Goal: Task Accomplishment & Management: Complete application form

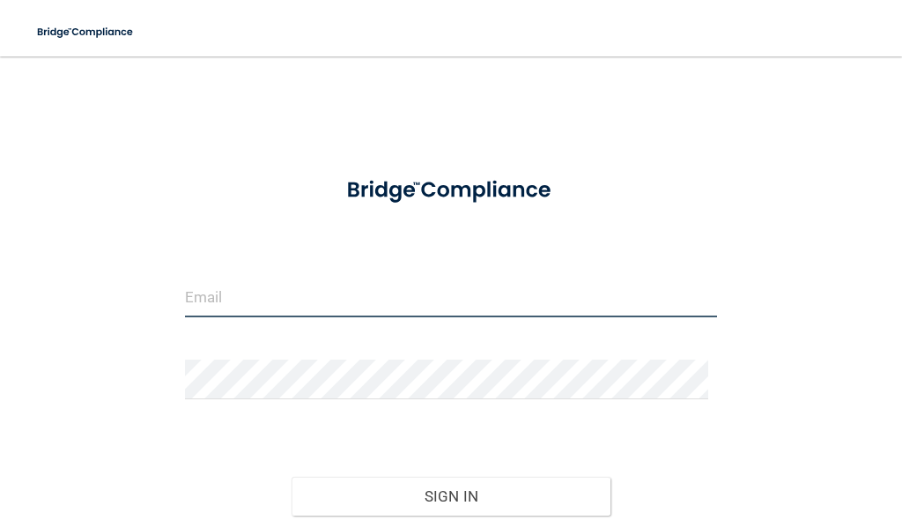
click at [314, 302] on input "email" at bounding box center [451, 298] width 532 height 40
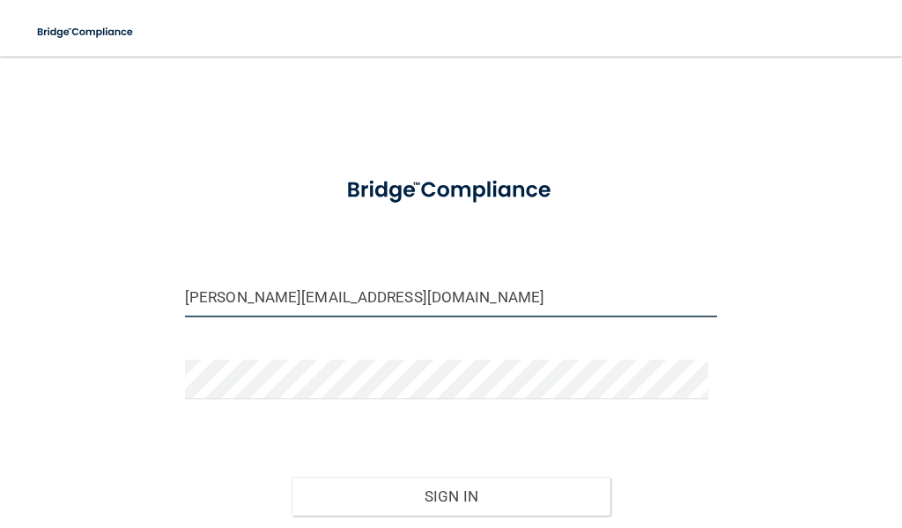
type input "[PERSON_NAME][EMAIL_ADDRESS][DOMAIN_NAME]"
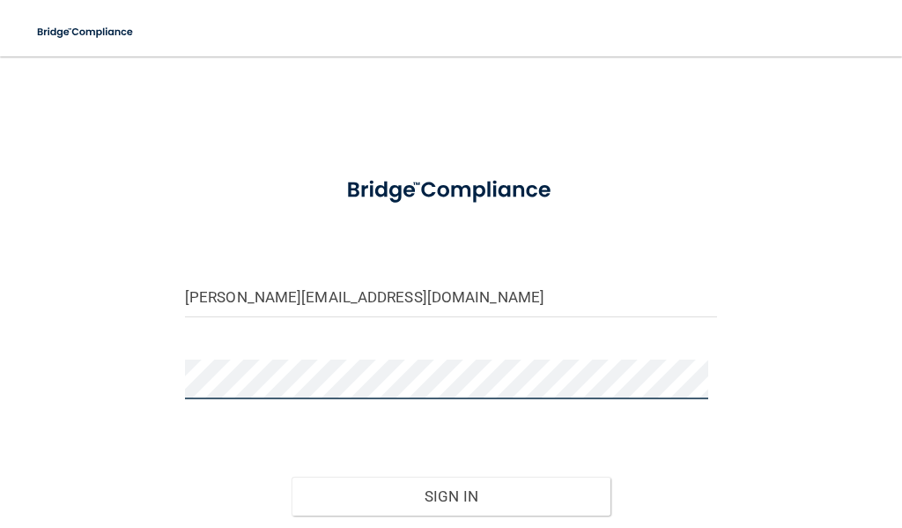
click at [292, 477] on button "Sign In" at bounding box center [452, 496] width 320 height 39
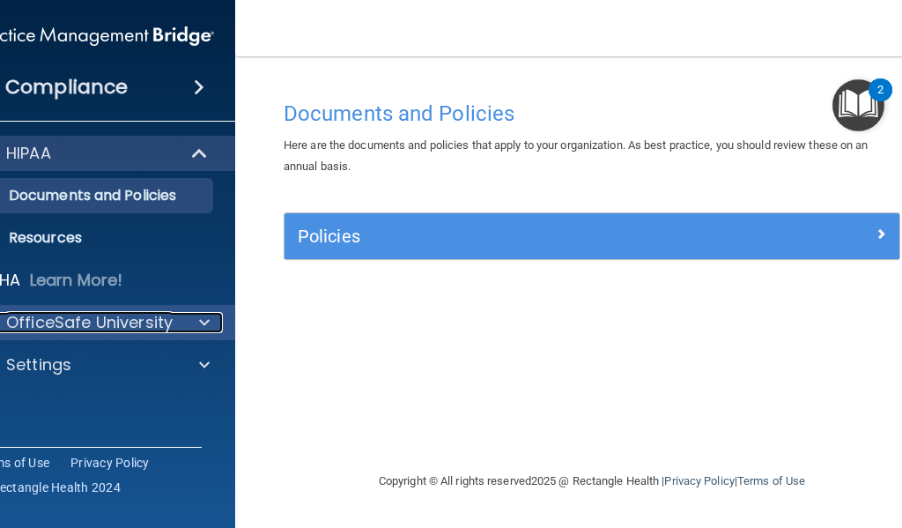
click at [204, 322] on span at bounding box center [204, 322] width 11 height 21
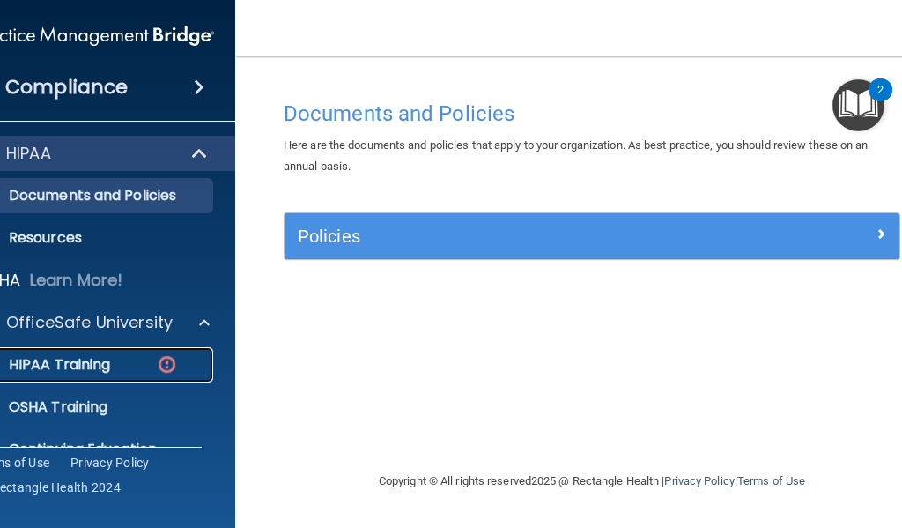
click at [140, 359] on div "HIPAA Training" at bounding box center [85, 365] width 241 height 18
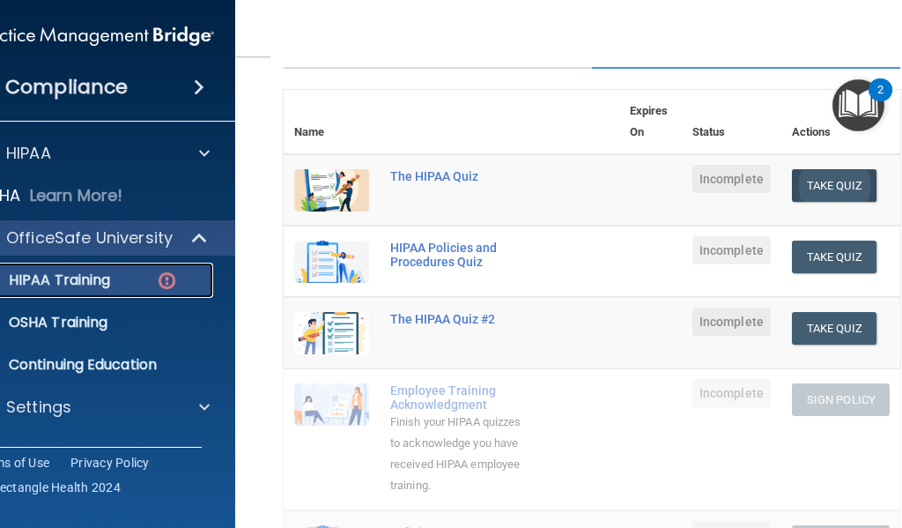
scroll to position [176, 0]
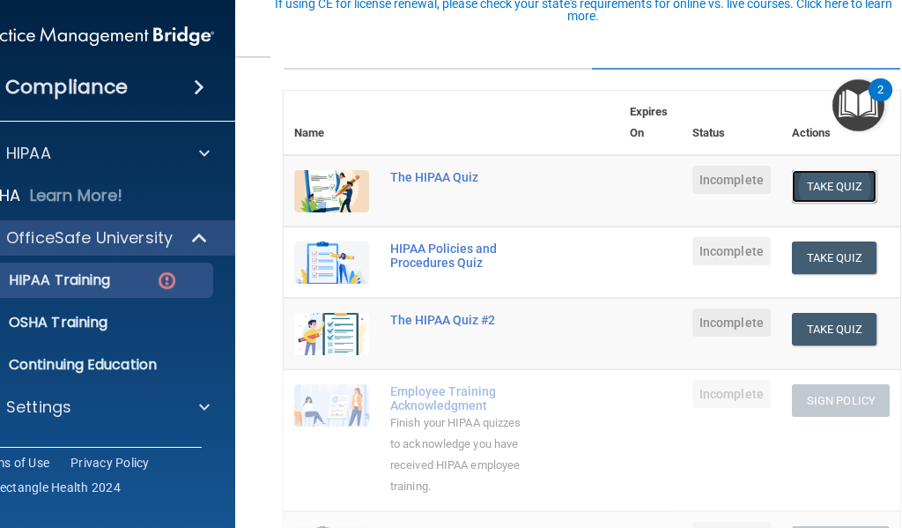
click at [830, 196] on button "Take Quiz" at bounding box center [834, 186] width 85 height 33
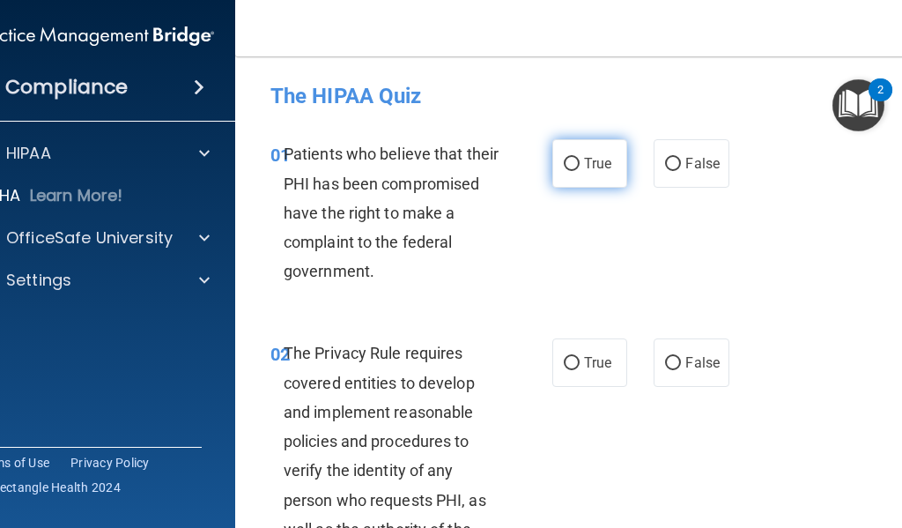
click at [577, 176] on label "True" at bounding box center [589, 163] width 75 height 48
click at [577, 171] on input "True" at bounding box center [572, 164] width 16 height 13
radio input "true"
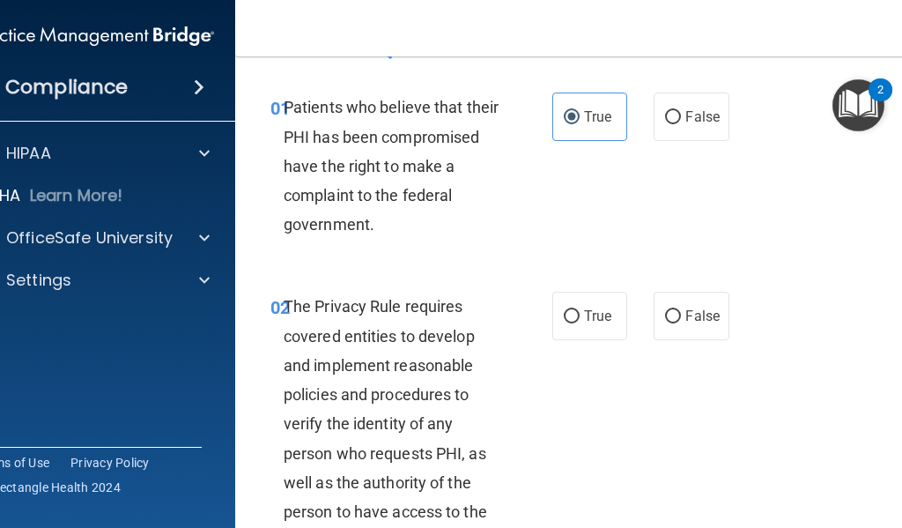
scroll to position [88, 0]
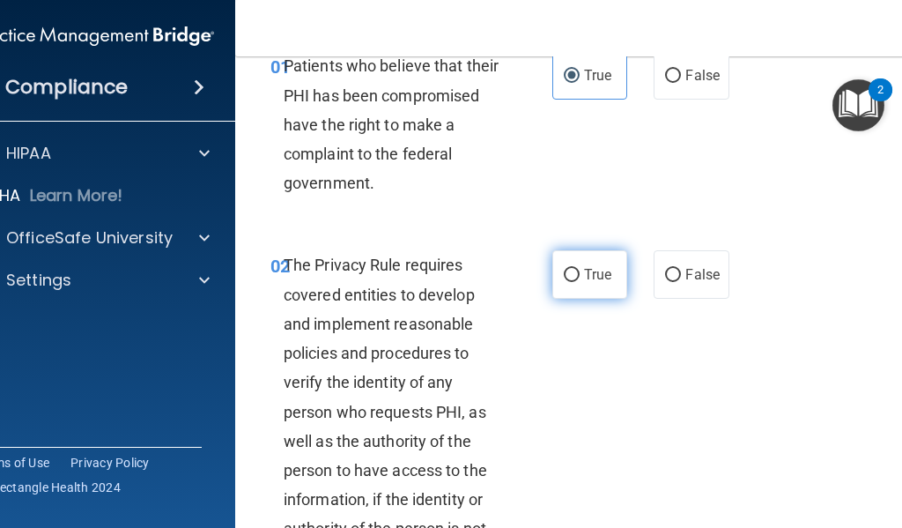
click at [596, 257] on label "True" at bounding box center [589, 274] width 75 height 48
click at [580, 269] on input "True" at bounding box center [572, 275] width 16 height 13
radio input "true"
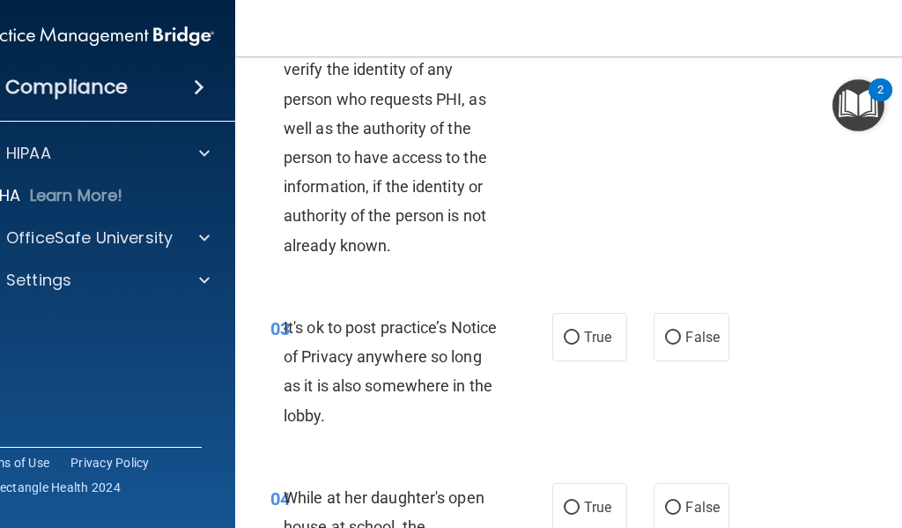
scroll to position [440, 0]
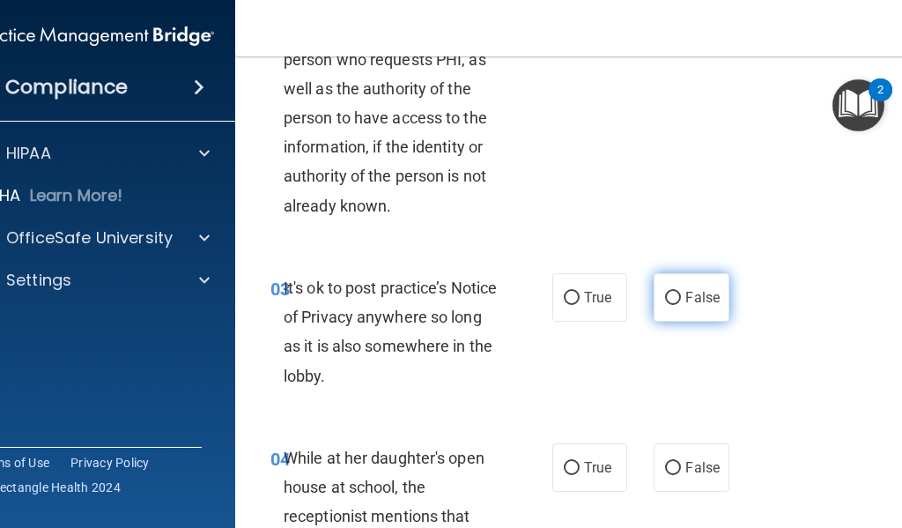
click at [701, 301] on span "False" at bounding box center [702, 297] width 34 height 17
click at [681, 301] on input "False" at bounding box center [673, 298] width 16 height 13
radio input "true"
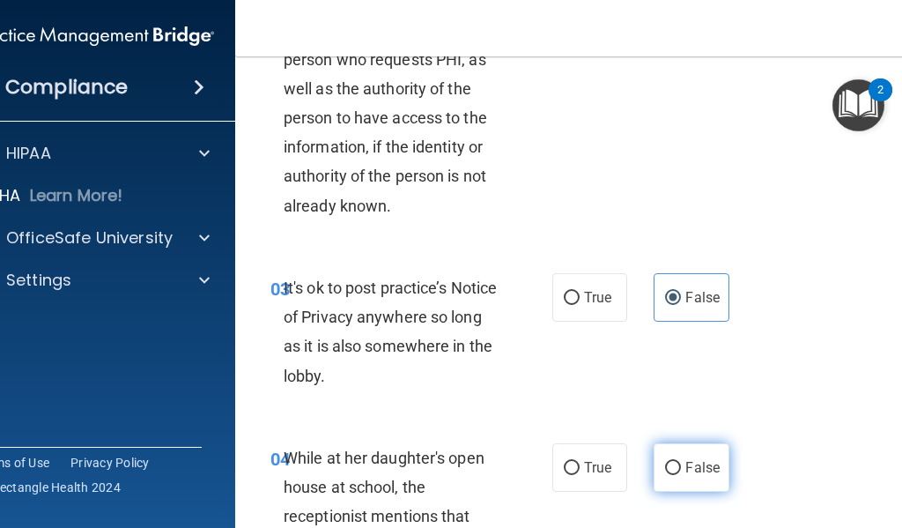
click at [685, 472] on span "False" at bounding box center [702, 467] width 34 height 17
click at [681, 472] on input "False" at bounding box center [673, 468] width 16 height 13
radio input "true"
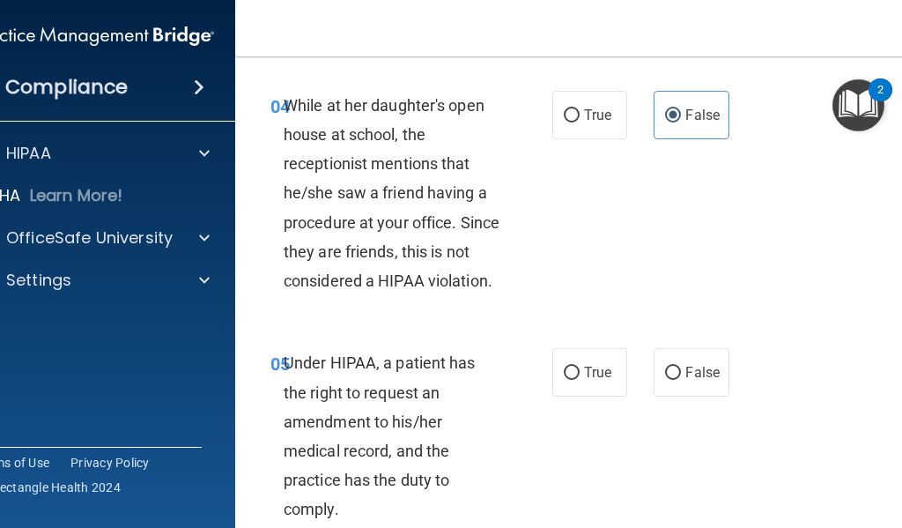
scroll to position [881, 0]
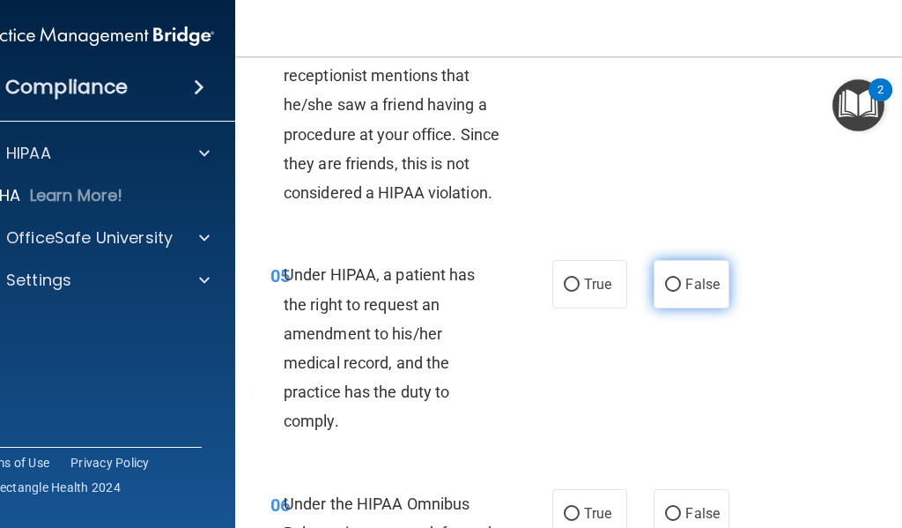
click at [670, 296] on label "False" at bounding box center [691, 284] width 75 height 48
click at [670, 292] on input "False" at bounding box center [673, 284] width 16 height 13
radio input "true"
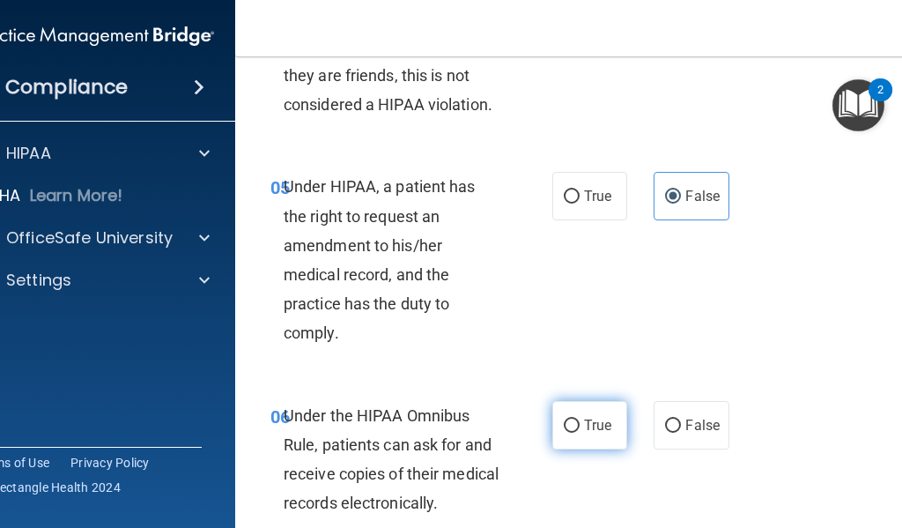
click at [584, 427] on span "True" at bounding box center [597, 425] width 27 height 17
click at [580, 427] on input "True" at bounding box center [572, 425] width 16 height 13
radio input "true"
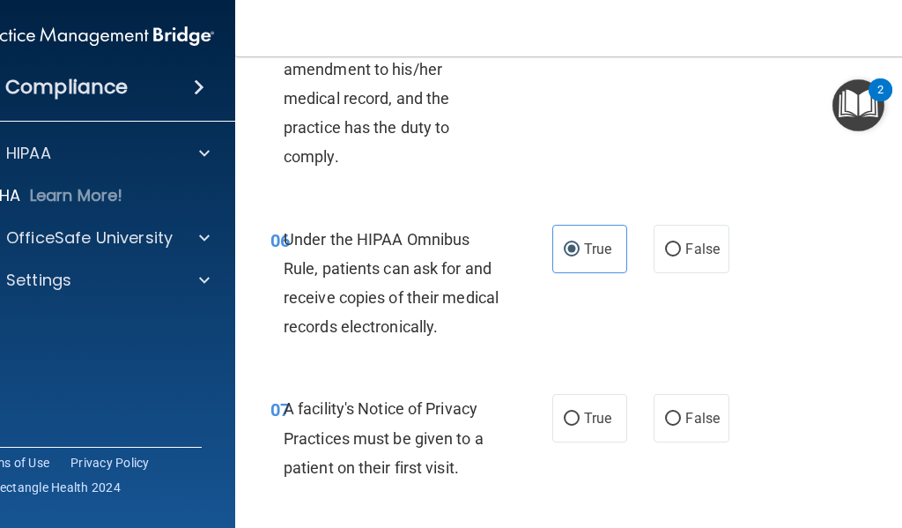
scroll to position [1233, 0]
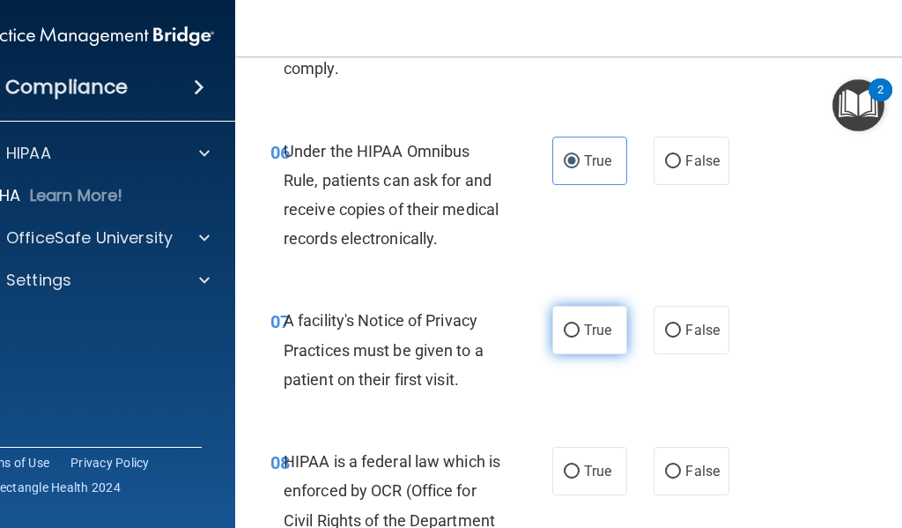
click at [594, 317] on label "True" at bounding box center [589, 330] width 75 height 48
click at [580, 324] on input "True" at bounding box center [572, 330] width 16 height 13
radio input "true"
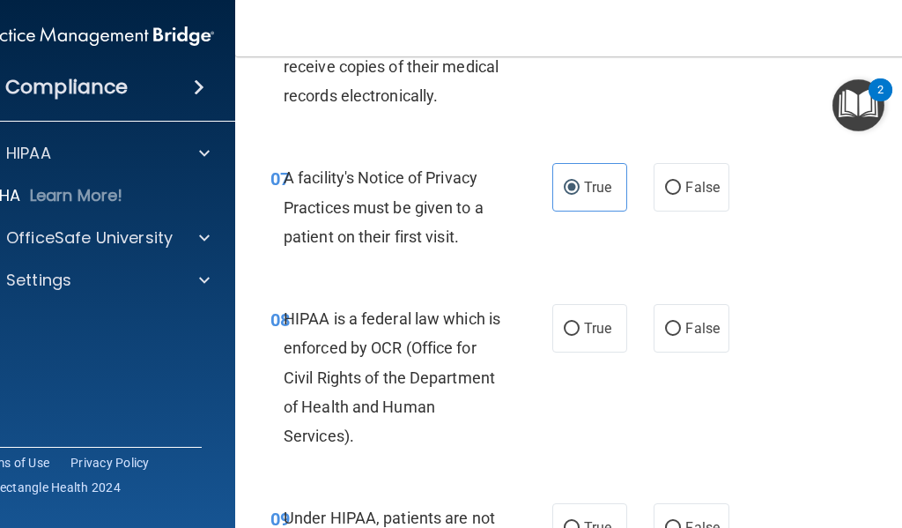
scroll to position [1410, 0]
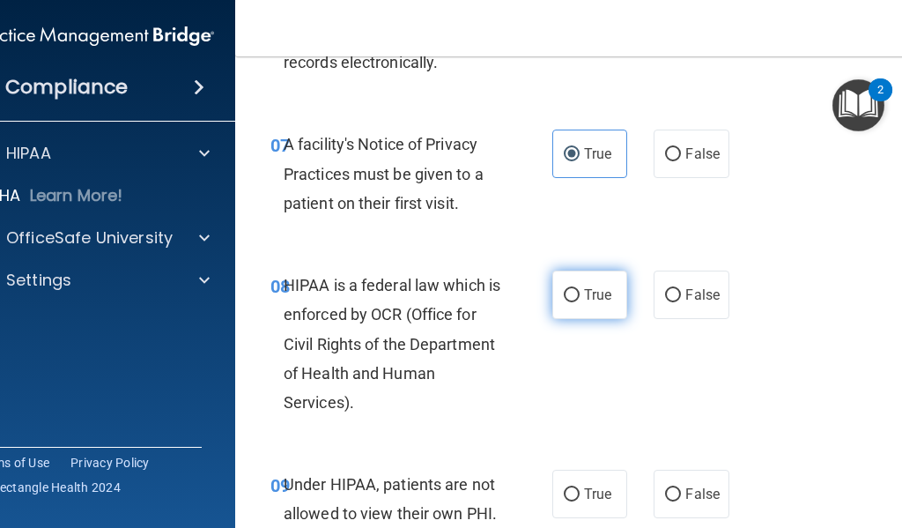
click at [574, 308] on label "True" at bounding box center [589, 294] width 75 height 48
click at [574, 302] on input "True" at bounding box center [572, 295] width 16 height 13
radio input "true"
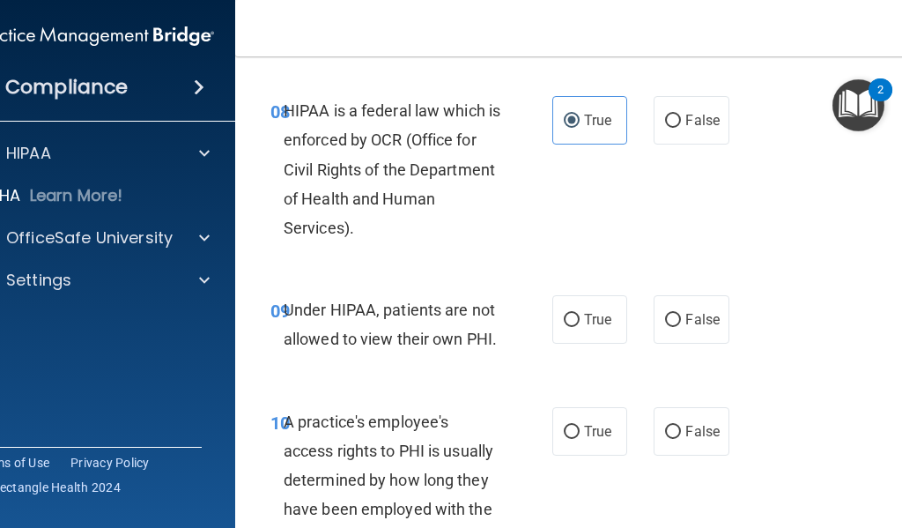
scroll to position [1586, 0]
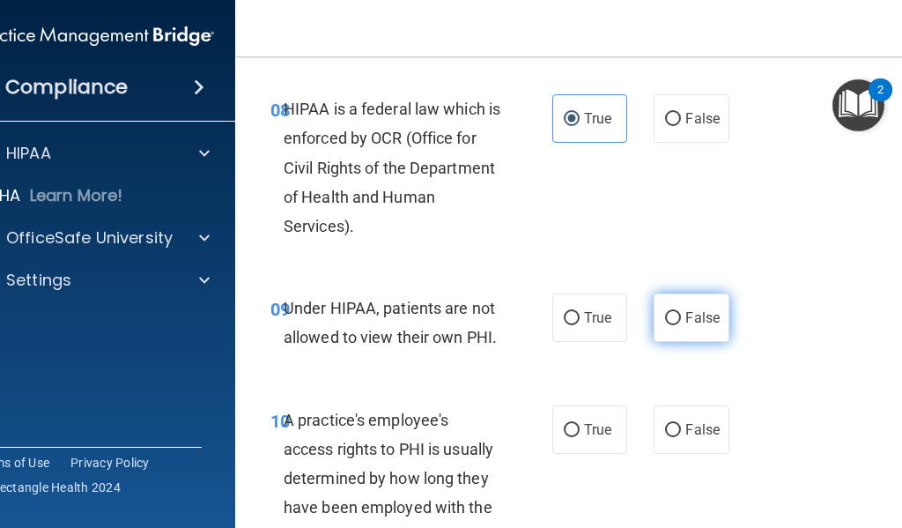
click at [691, 342] on label "False" at bounding box center [691, 317] width 75 height 48
click at [681, 325] on input "False" at bounding box center [673, 318] width 16 height 13
radio input "true"
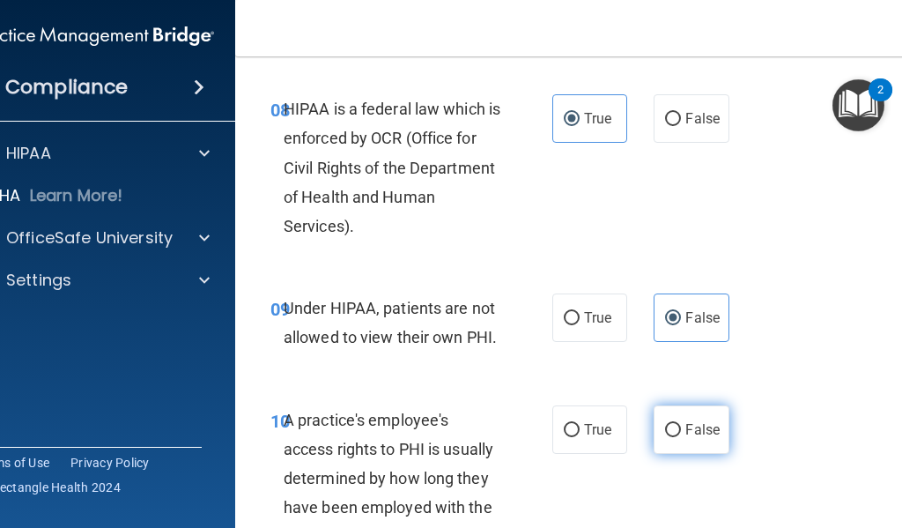
click at [694, 427] on span "False" at bounding box center [702, 429] width 34 height 17
click at [681, 427] on input "False" at bounding box center [673, 430] width 16 height 13
radio input "true"
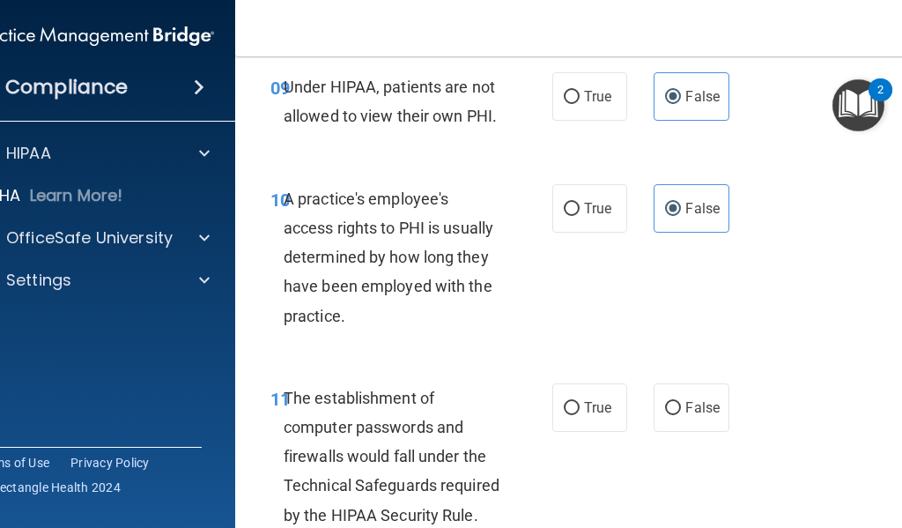
scroll to position [1850, 0]
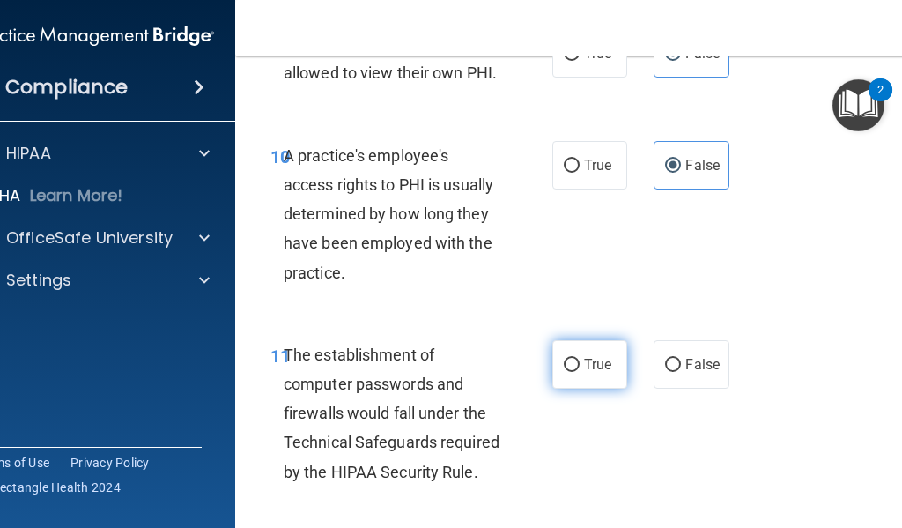
click at [566, 372] on label "True" at bounding box center [589, 364] width 75 height 48
click at [566, 372] on input "True" at bounding box center [572, 365] width 16 height 13
radio input "true"
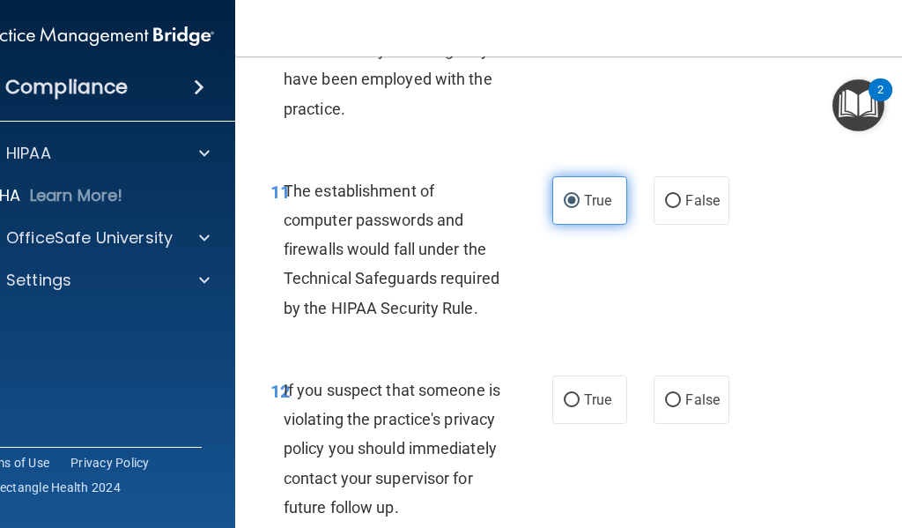
scroll to position [2026, 0]
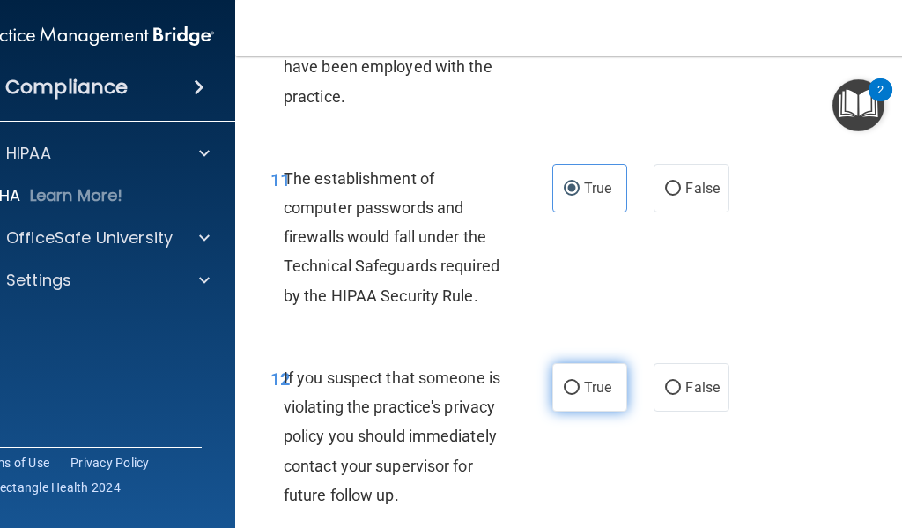
click at [568, 374] on label "True" at bounding box center [589, 387] width 75 height 48
click at [568, 381] on input "True" at bounding box center [572, 387] width 16 height 13
radio input "true"
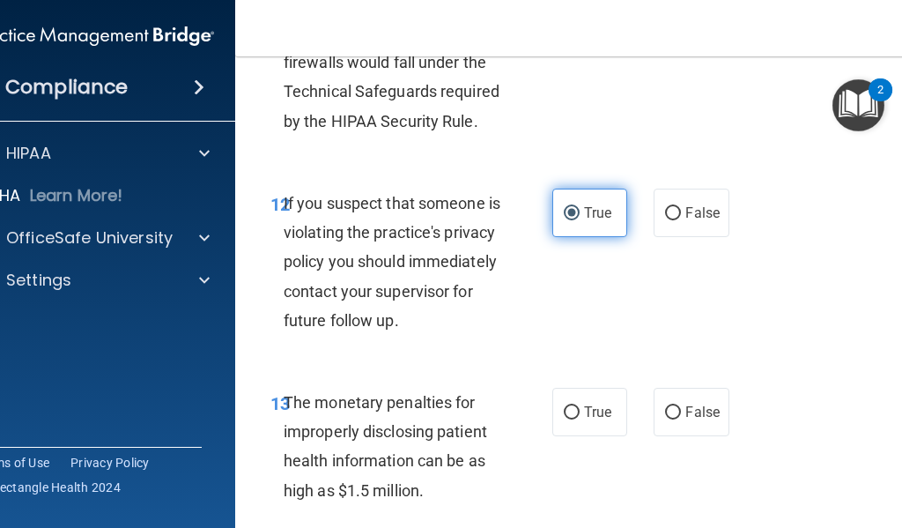
scroll to position [2202, 0]
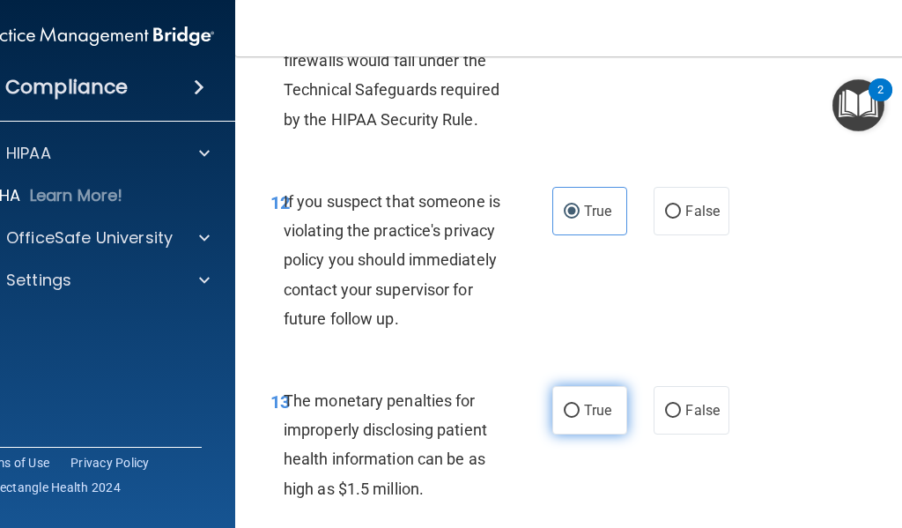
click at [604, 418] on span "True" at bounding box center [597, 410] width 27 height 17
click at [580, 418] on input "True" at bounding box center [572, 410] width 16 height 13
radio input "true"
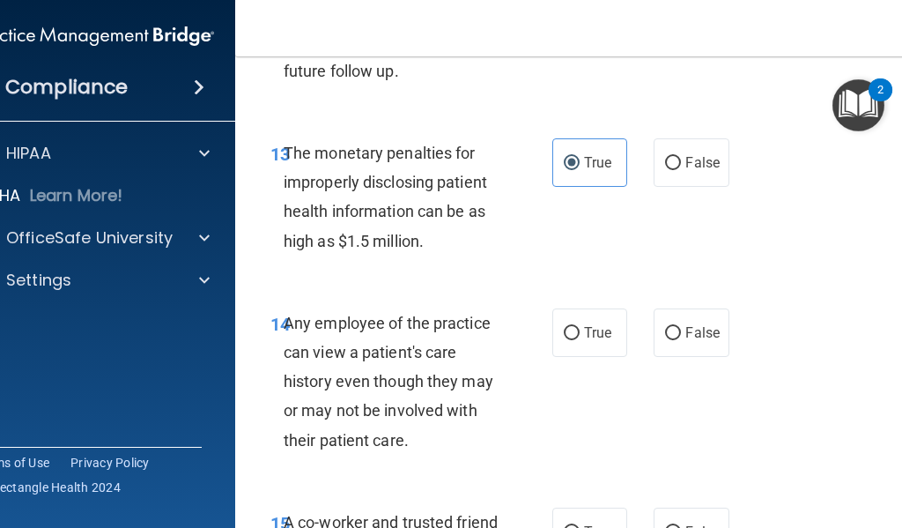
scroll to position [2467, 0]
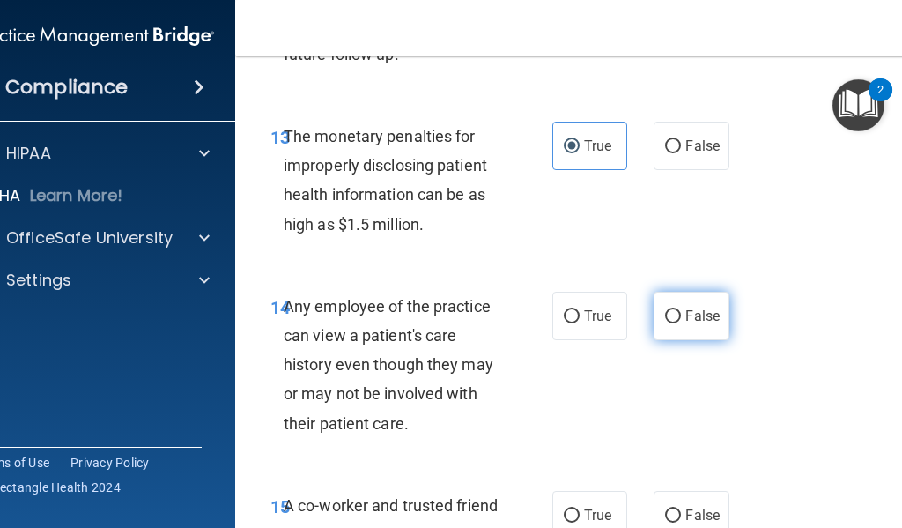
click at [679, 340] on label "False" at bounding box center [691, 316] width 75 height 48
click at [679, 323] on input "False" at bounding box center [673, 316] width 16 height 13
radio input "true"
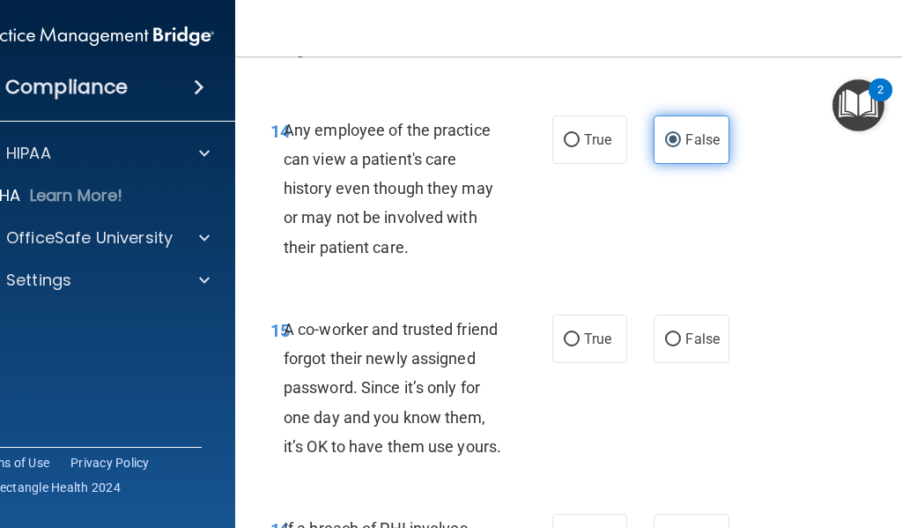
click at [685, 347] on span "False" at bounding box center [702, 338] width 34 height 17
click at [679, 346] on input "False" at bounding box center [673, 339] width 16 height 13
radio input "true"
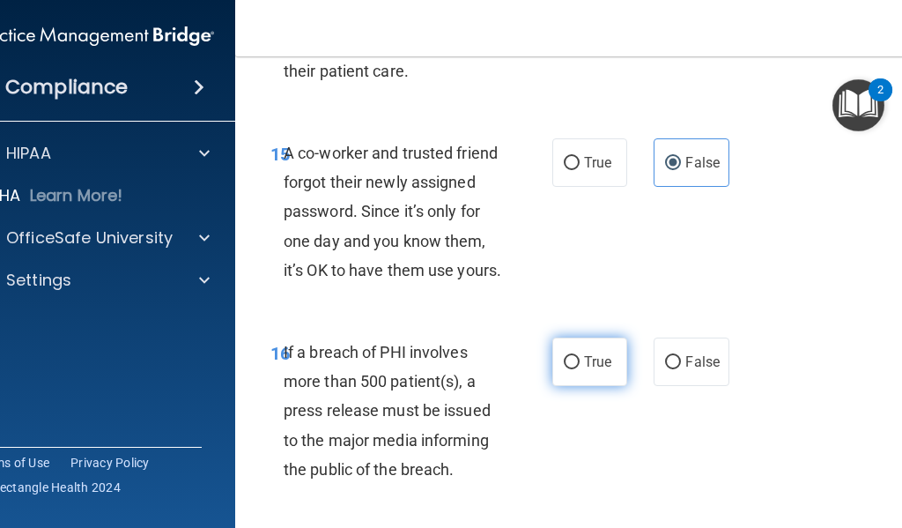
click at [596, 386] on label "True" at bounding box center [589, 361] width 75 height 48
click at [580, 369] on input "True" at bounding box center [572, 362] width 16 height 13
radio input "true"
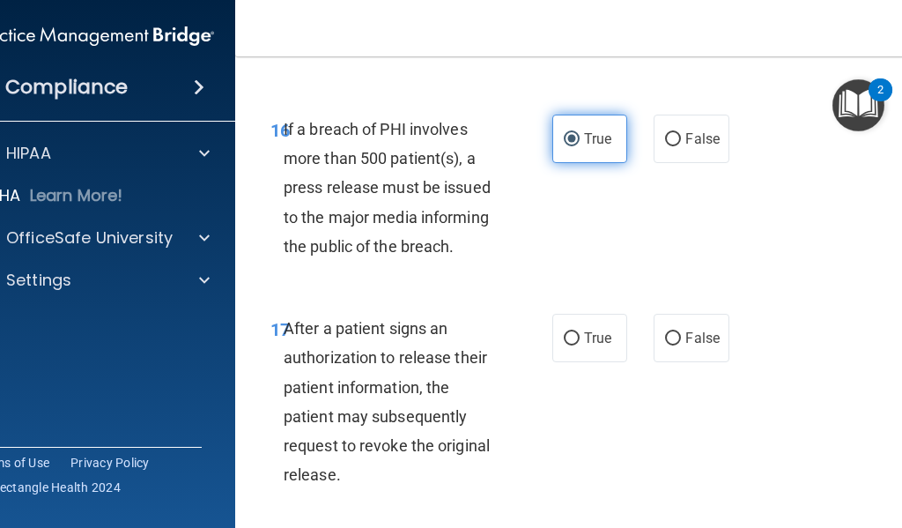
scroll to position [3083, 0]
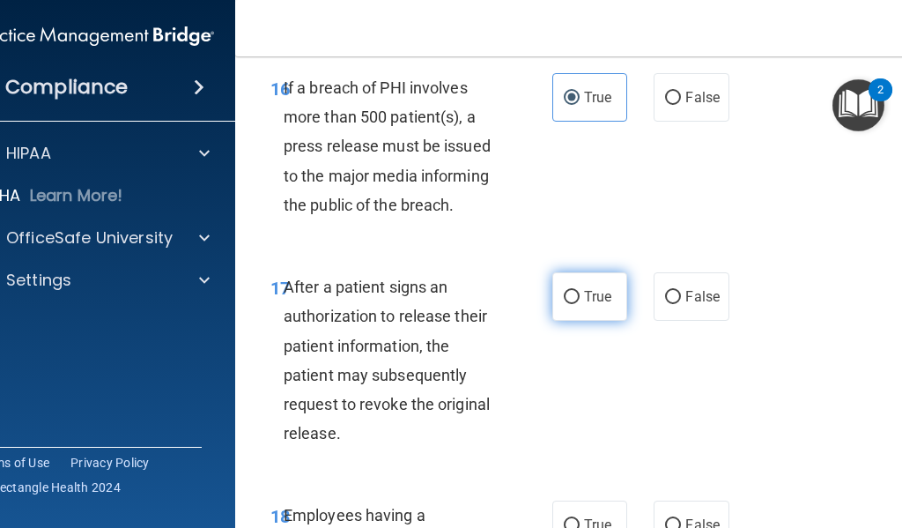
click at [602, 321] on label "True" at bounding box center [589, 296] width 75 height 48
click at [580, 304] on input "True" at bounding box center [572, 297] width 16 height 13
radio input "true"
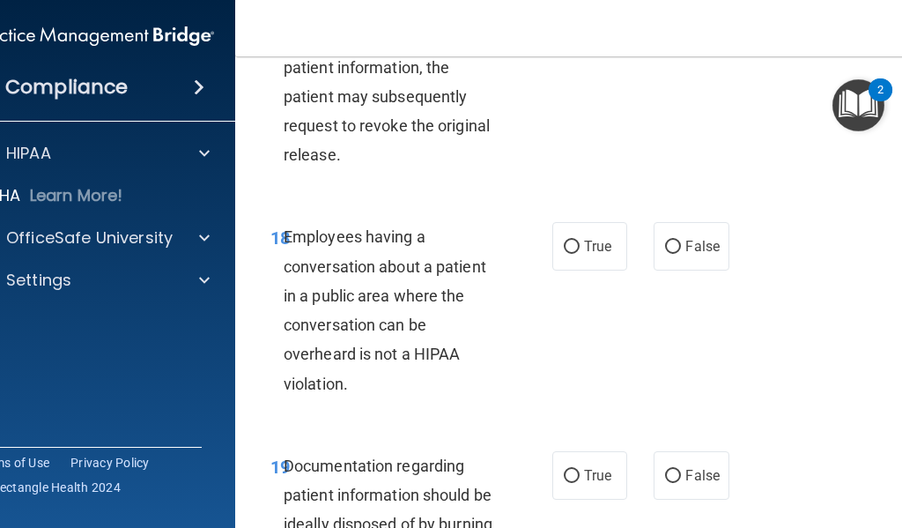
scroll to position [3436, 0]
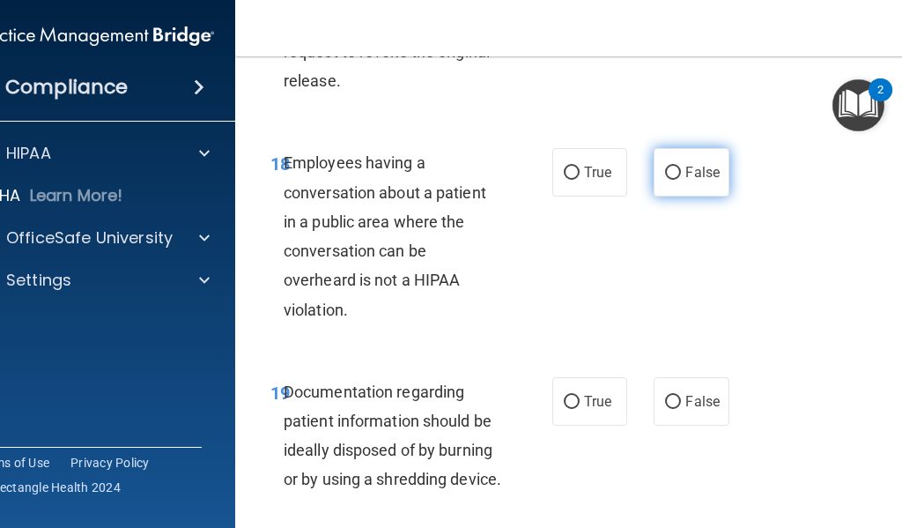
click at [707, 181] on span "False" at bounding box center [702, 172] width 34 height 17
click at [681, 180] on input "False" at bounding box center [673, 173] width 16 height 13
radio input "true"
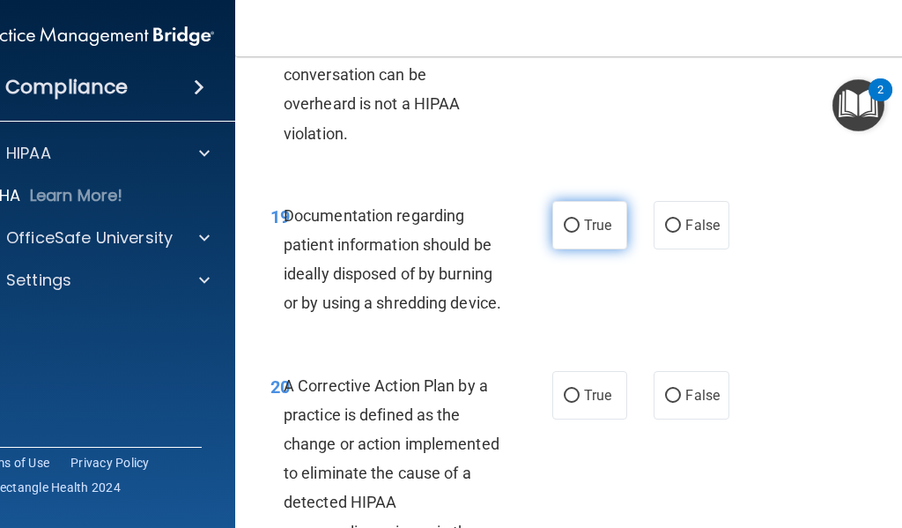
click at [586, 249] on label "True" at bounding box center [589, 225] width 75 height 48
click at [580, 233] on input "True" at bounding box center [572, 225] width 16 height 13
radio input "true"
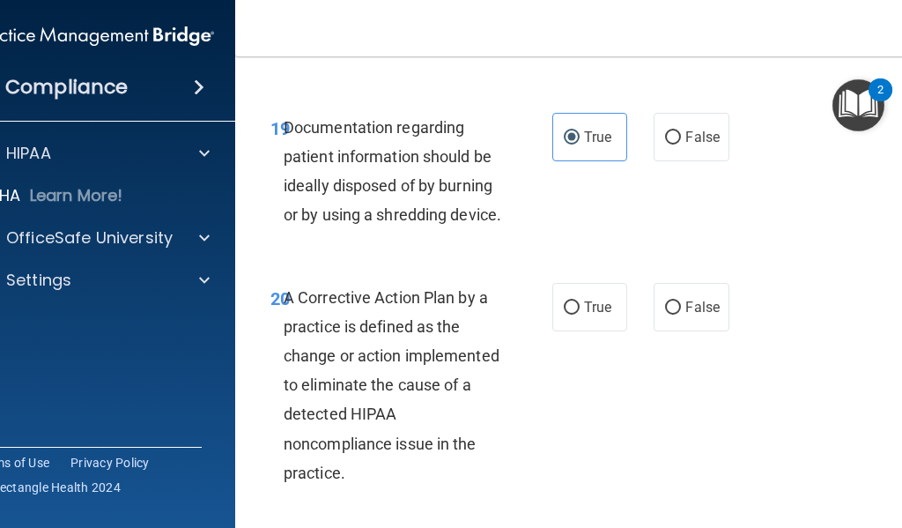
scroll to position [3788, 0]
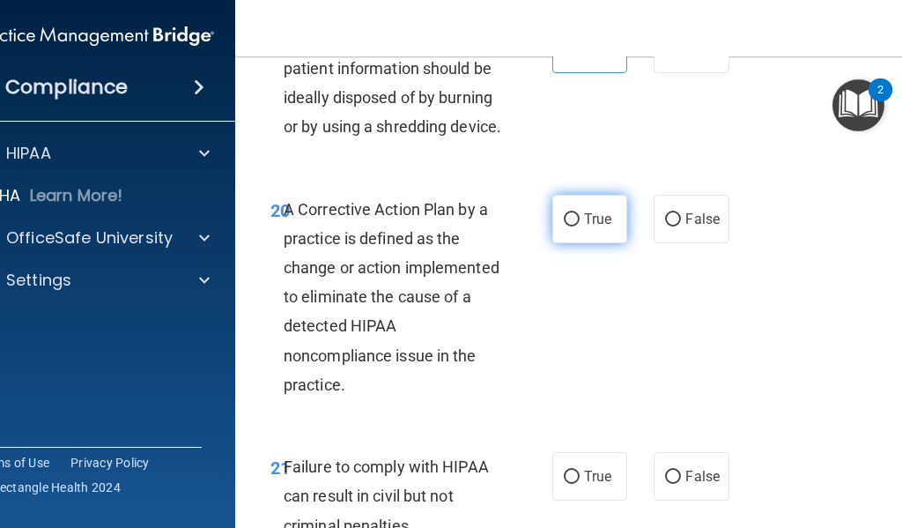
click at [584, 227] on span "True" at bounding box center [597, 219] width 27 height 17
click at [580, 226] on input "True" at bounding box center [572, 219] width 16 height 13
radio input "true"
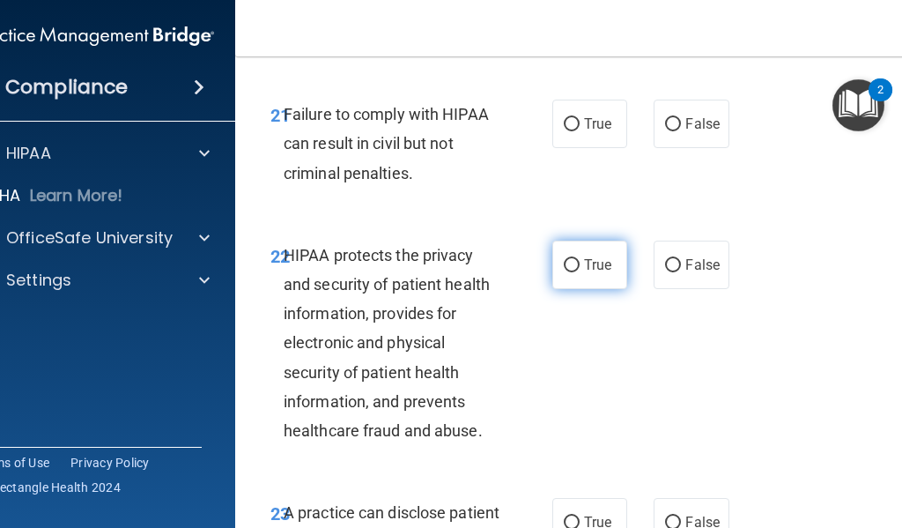
scroll to position [4229, 0]
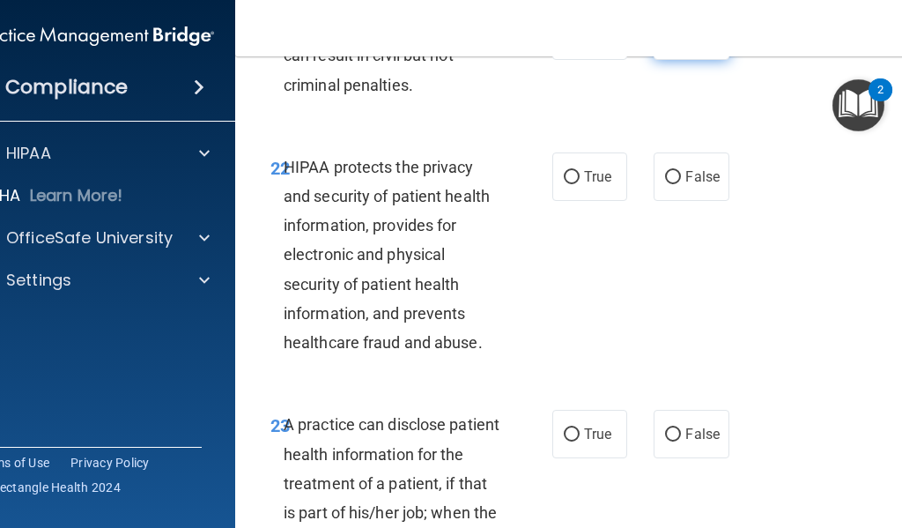
click at [665, 43] on input "False" at bounding box center [673, 36] width 16 height 13
radio input "true"
click at [610, 201] on label "True" at bounding box center [589, 176] width 75 height 48
click at [580, 184] on input "True" at bounding box center [572, 177] width 16 height 13
radio input "true"
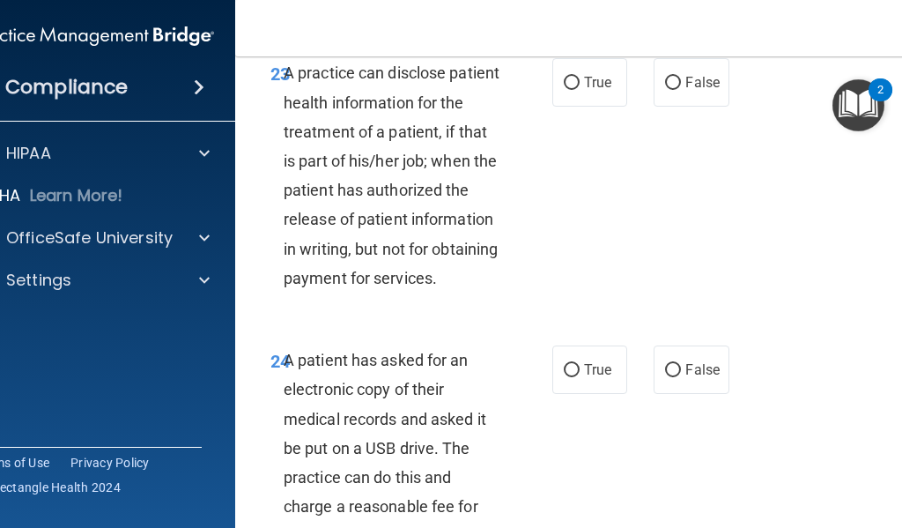
scroll to position [4581, 0]
click at [685, 90] on span "False" at bounding box center [702, 81] width 34 height 17
click at [679, 89] on input "False" at bounding box center [673, 82] width 16 height 13
radio input "true"
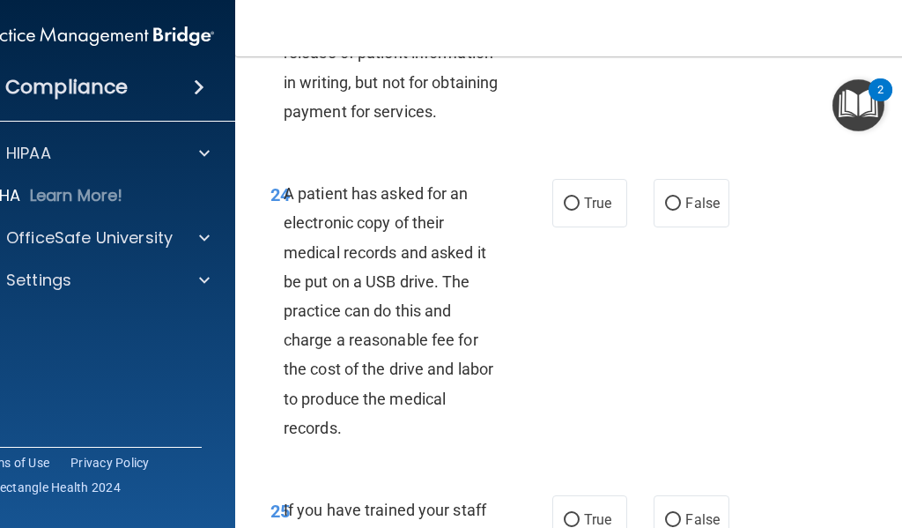
scroll to position [4757, 0]
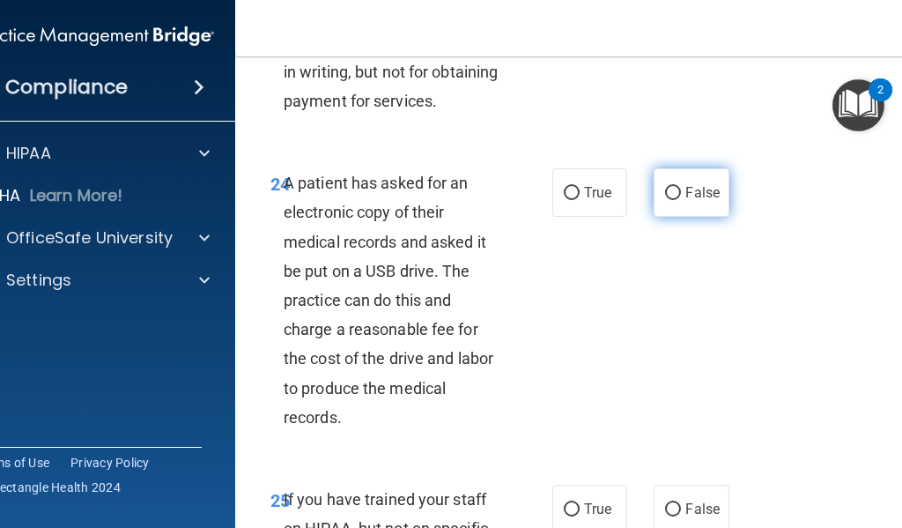
click at [670, 200] on input "False" at bounding box center [673, 193] width 16 height 13
radio input "true"
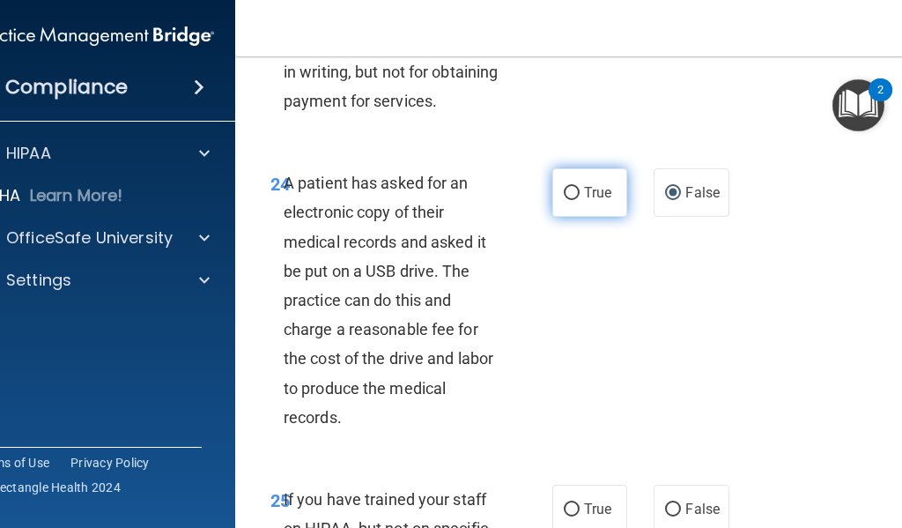
click at [584, 201] on span "True" at bounding box center [597, 192] width 27 height 17
click at [580, 200] on input "True" at bounding box center [572, 193] width 16 height 13
radio input "true"
radio input "false"
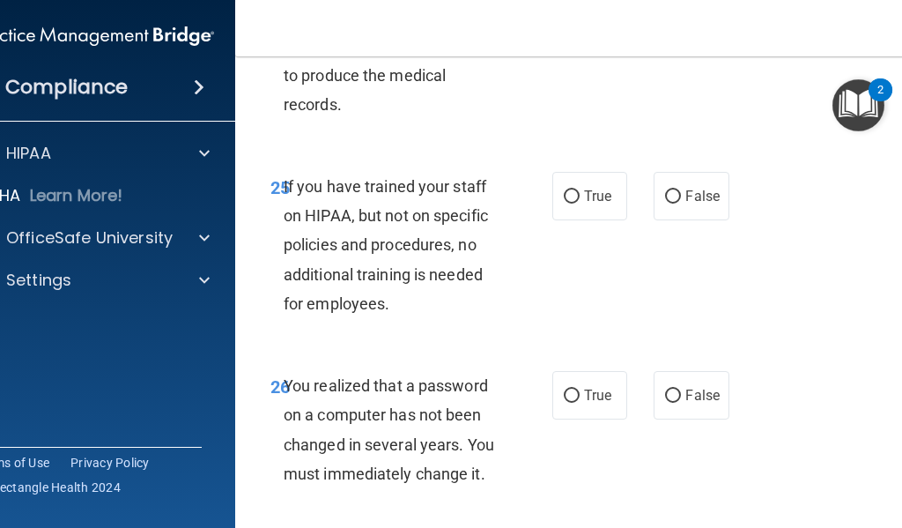
scroll to position [5110, 0]
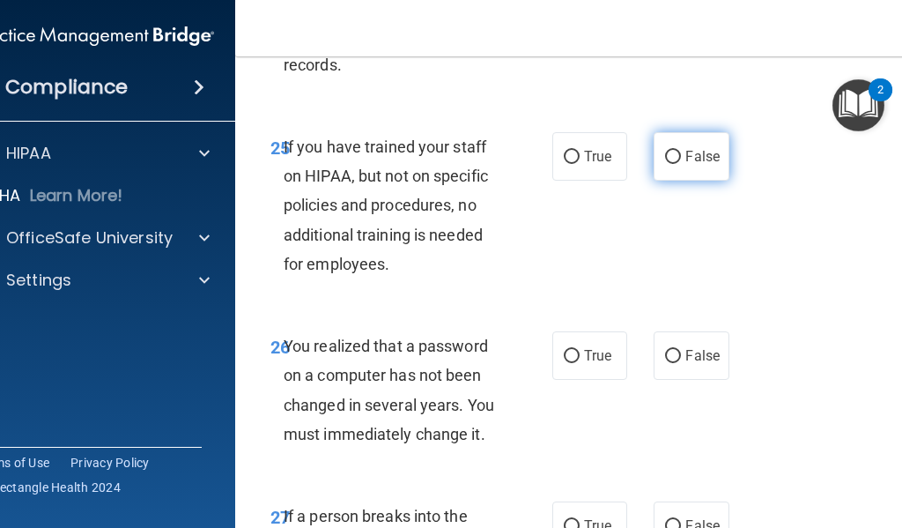
click at [686, 181] on label "False" at bounding box center [691, 156] width 75 height 48
click at [681, 164] on input "False" at bounding box center [673, 157] width 16 height 13
radio input "true"
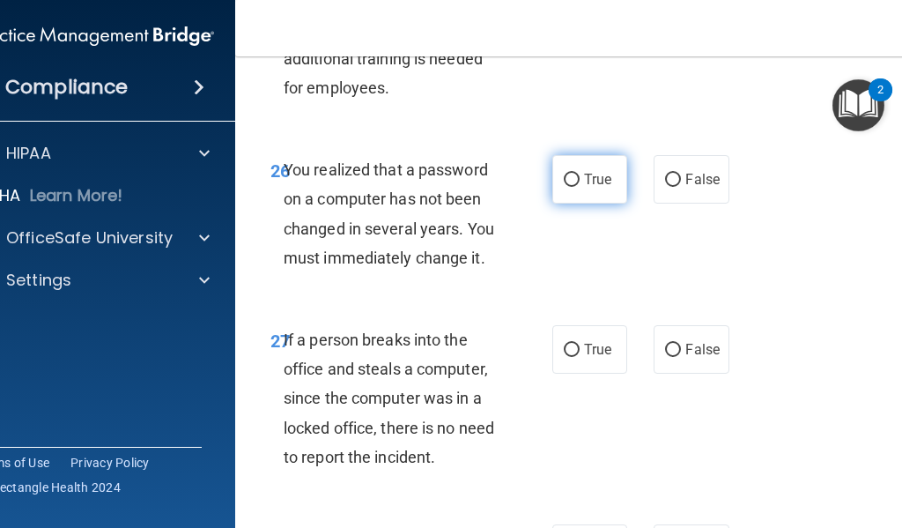
click at [606, 204] on label "True" at bounding box center [589, 179] width 75 height 48
click at [580, 187] on input "True" at bounding box center [572, 180] width 16 height 13
radio input "true"
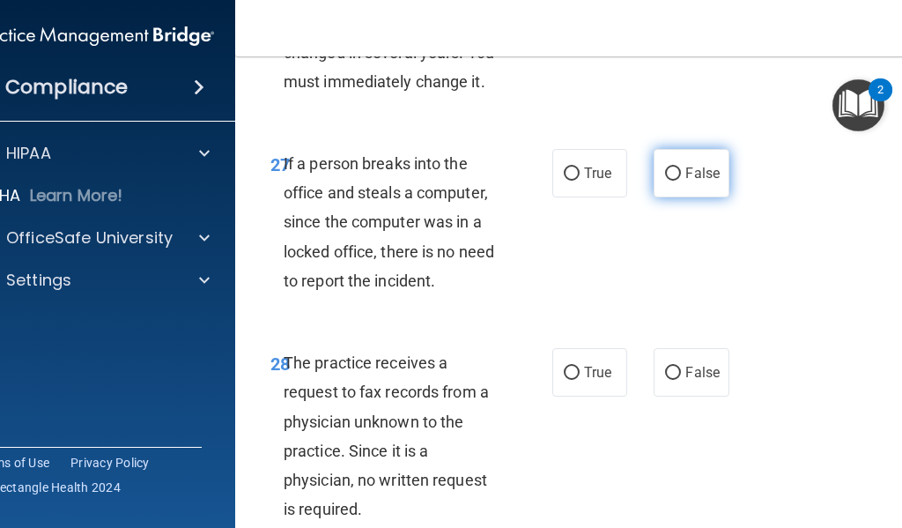
click at [701, 197] on label "False" at bounding box center [691, 173] width 75 height 48
click at [681, 181] on input "False" at bounding box center [673, 173] width 16 height 13
radio input "true"
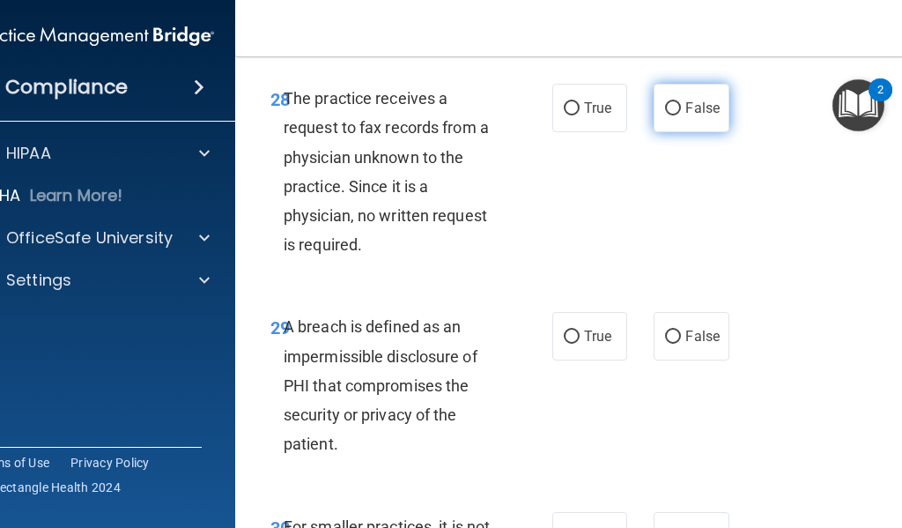
click at [686, 132] on label "False" at bounding box center [691, 108] width 75 height 48
click at [681, 115] on input "False" at bounding box center [673, 108] width 16 height 13
radio input "true"
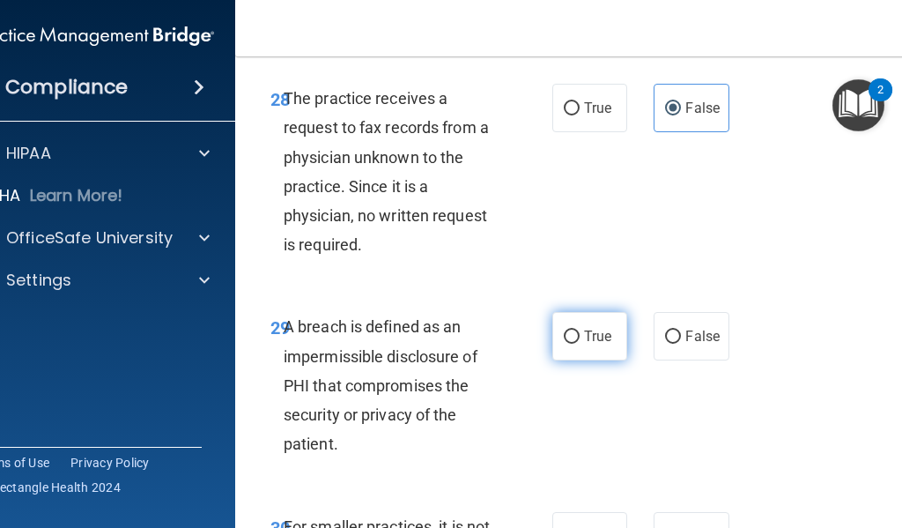
click at [593, 360] on label "True" at bounding box center [589, 336] width 75 height 48
click at [580, 344] on input "True" at bounding box center [572, 336] width 16 height 13
radio input "true"
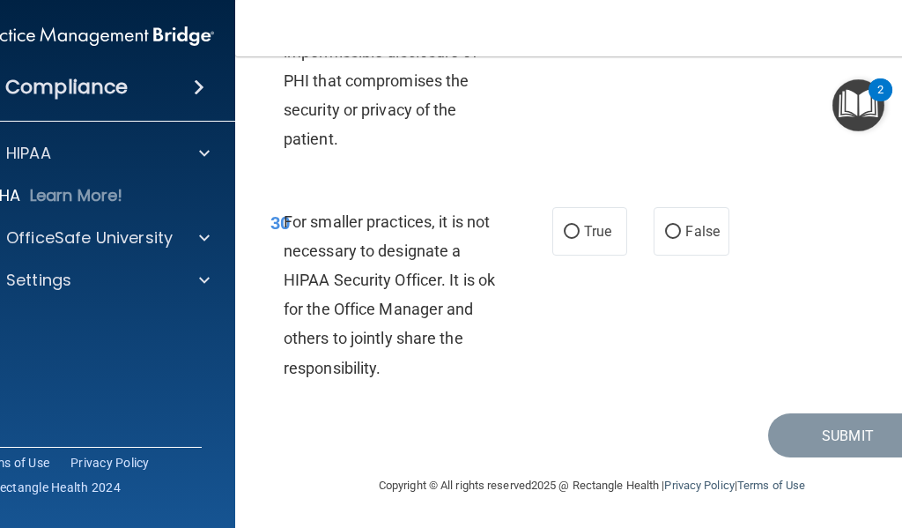
scroll to position [6148, 0]
click at [691, 237] on span "False" at bounding box center [702, 231] width 34 height 17
click at [681, 237] on input "False" at bounding box center [673, 232] width 16 height 13
radio input "true"
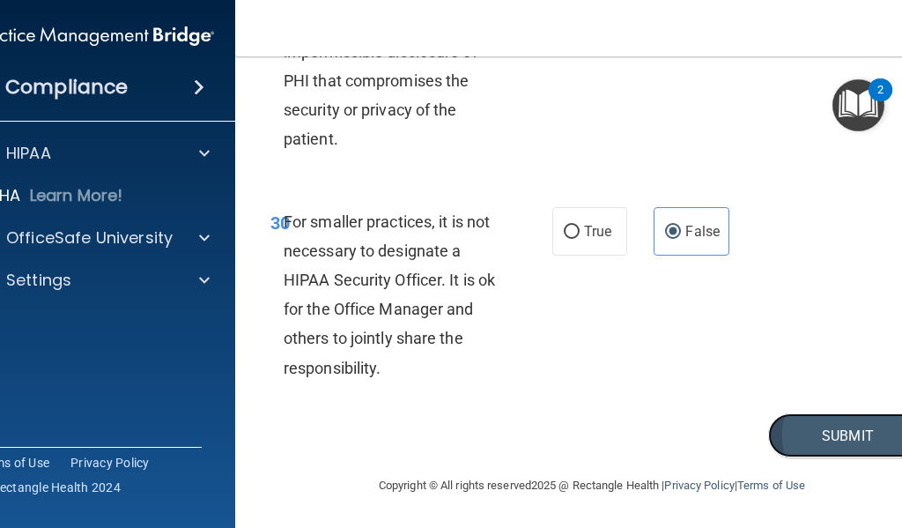
click at [815, 420] on button "Submit" at bounding box center [847, 435] width 159 height 45
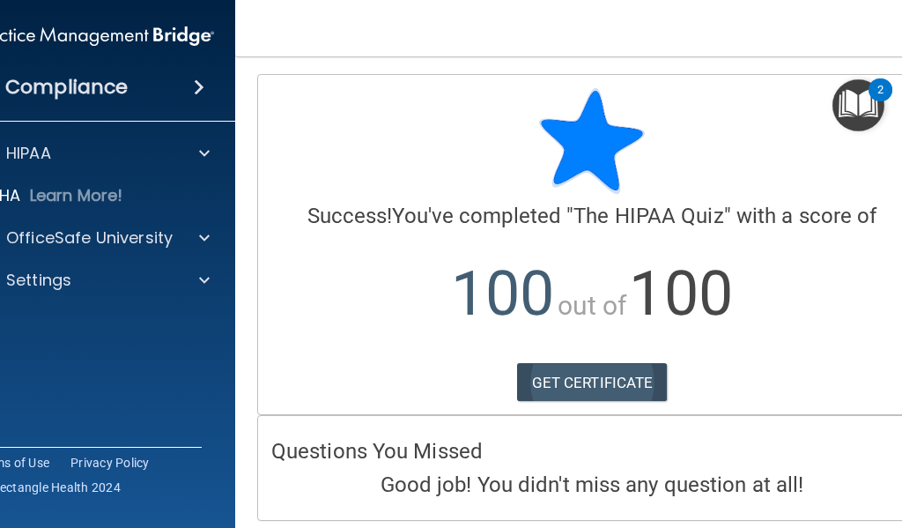
scroll to position [63, 0]
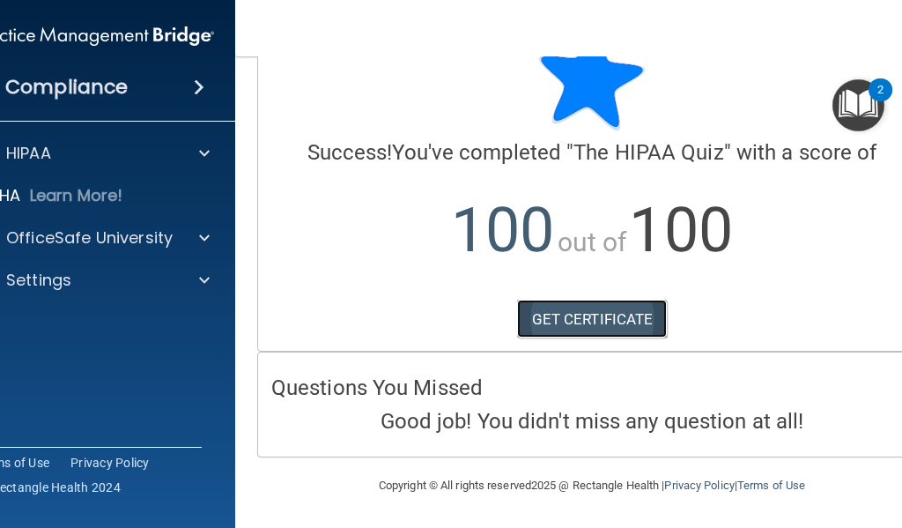
click at [600, 320] on link "GET CERTIFICATE" at bounding box center [592, 319] width 151 height 39
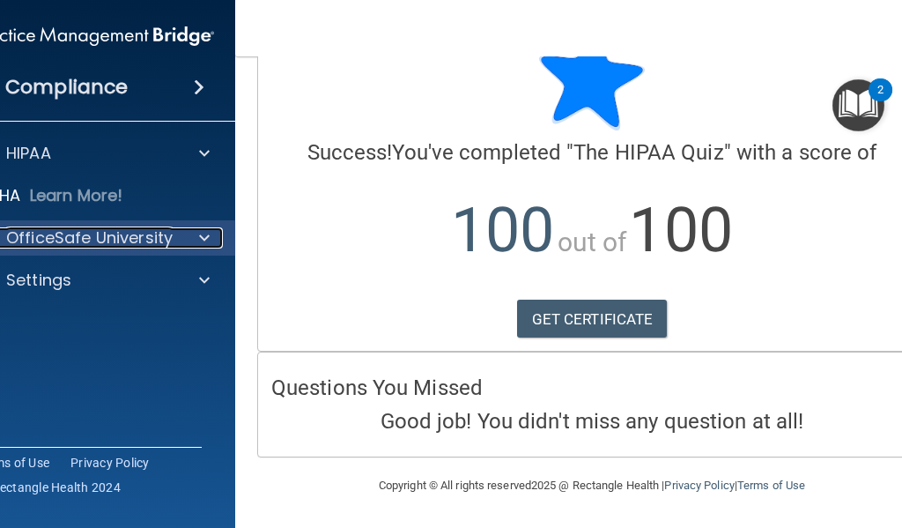
click at [184, 234] on div at bounding box center [202, 237] width 44 height 21
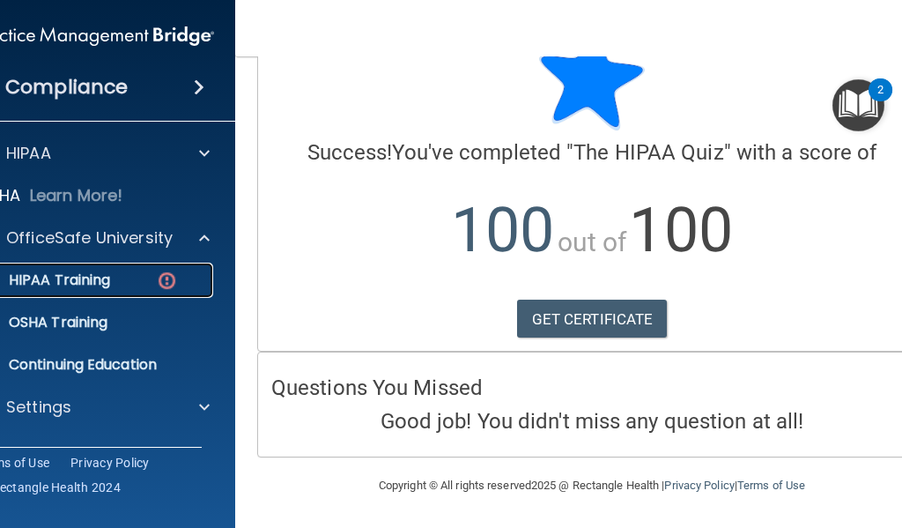
click at [106, 296] on link "HIPAA Training" at bounding box center [75, 280] width 278 height 35
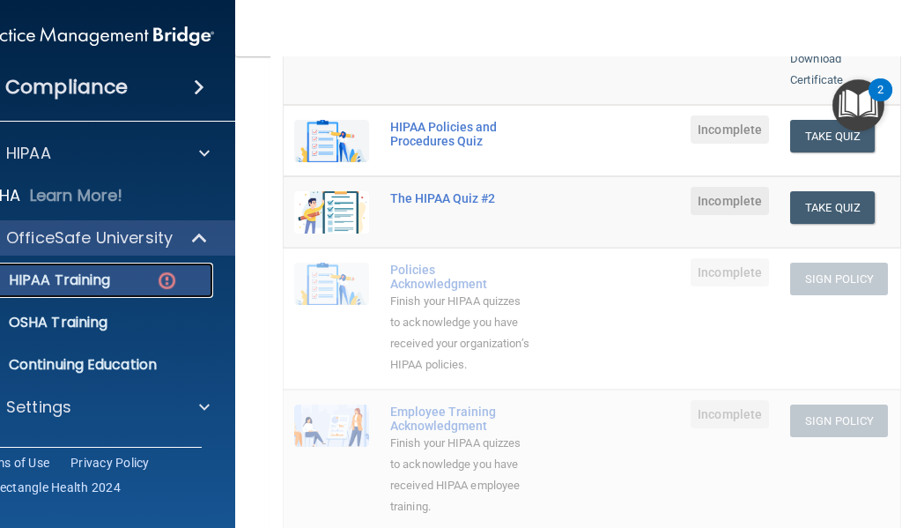
scroll to position [161, 0]
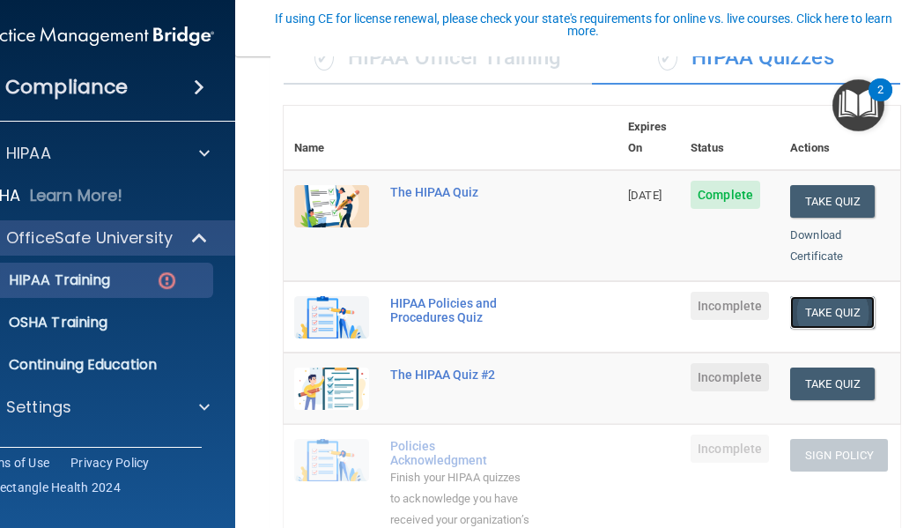
click at [827, 296] on button "Take Quiz" at bounding box center [832, 312] width 85 height 33
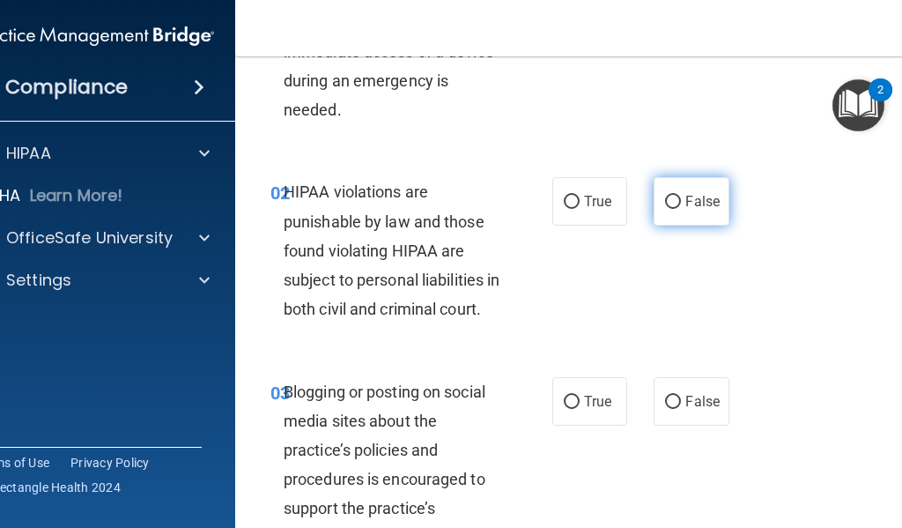
click at [707, 203] on span "False" at bounding box center [702, 201] width 34 height 17
click at [681, 203] on input "False" at bounding box center [673, 202] width 16 height 13
radio input "true"
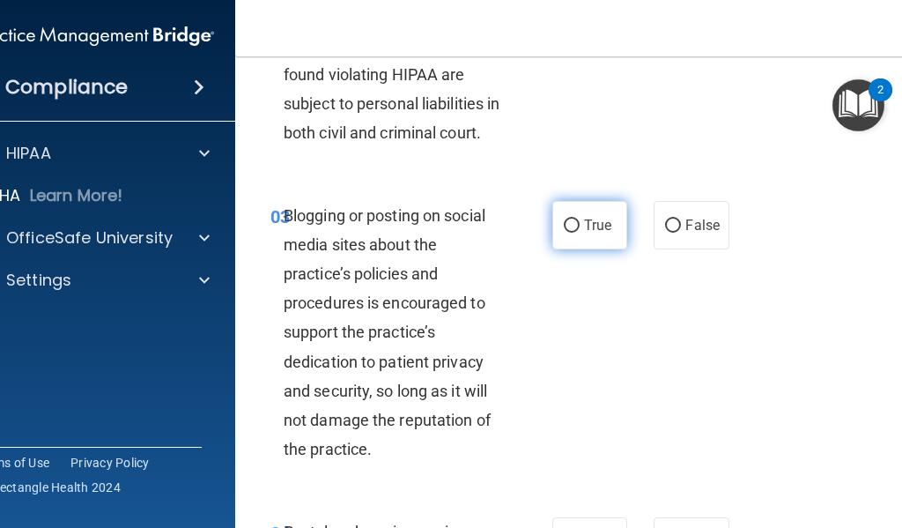
click at [588, 249] on label "True" at bounding box center [589, 225] width 75 height 48
click at [580, 233] on input "True" at bounding box center [572, 225] width 16 height 13
radio input "true"
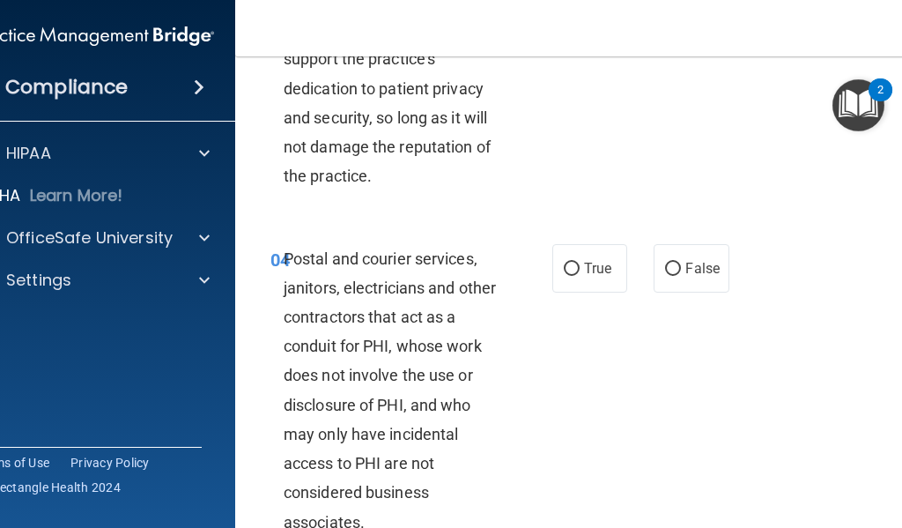
scroll to position [778, 0]
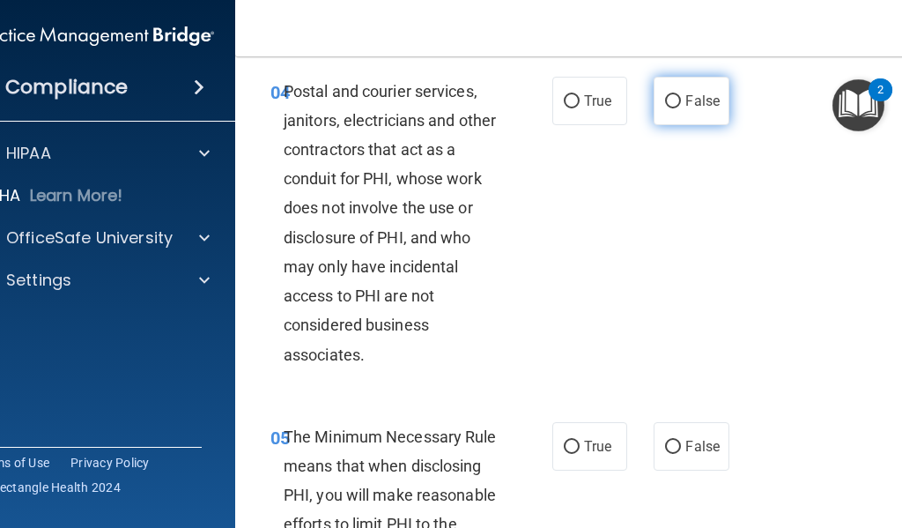
click at [695, 125] on label "False" at bounding box center [691, 101] width 75 height 48
click at [681, 108] on input "False" at bounding box center [673, 101] width 16 height 13
radio input "true"
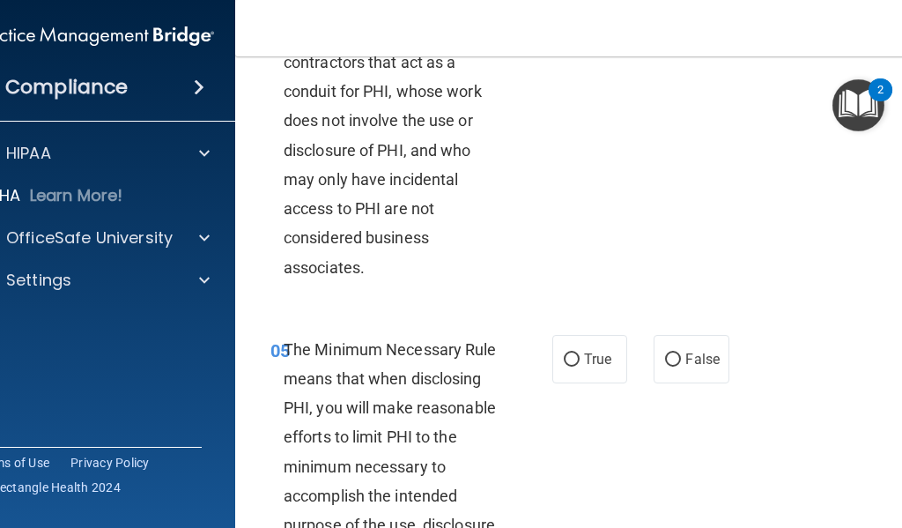
scroll to position [1042, 0]
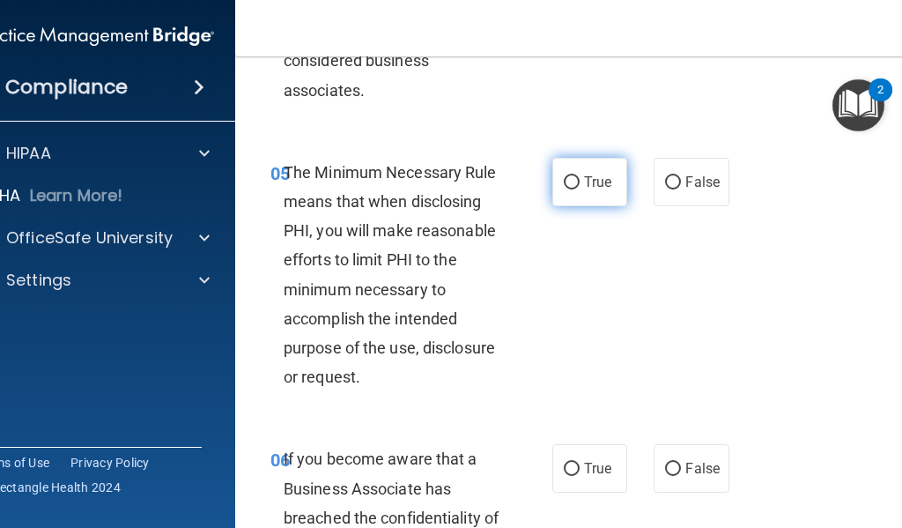
click at [584, 190] on span "True" at bounding box center [597, 182] width 27 height 17
click at [580, 189] on input "True" at bounding box center [572, 182] width 16 height 13
radio input "true"
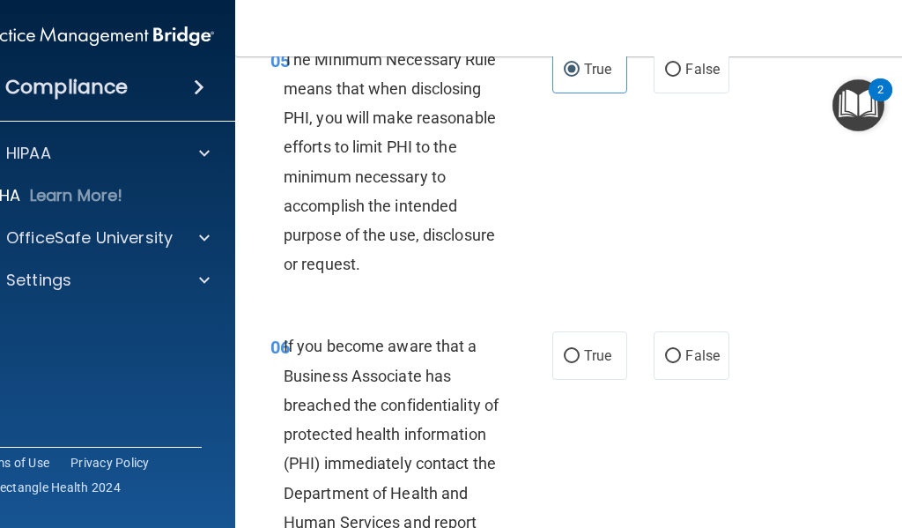
scroll to position [1218, 0]
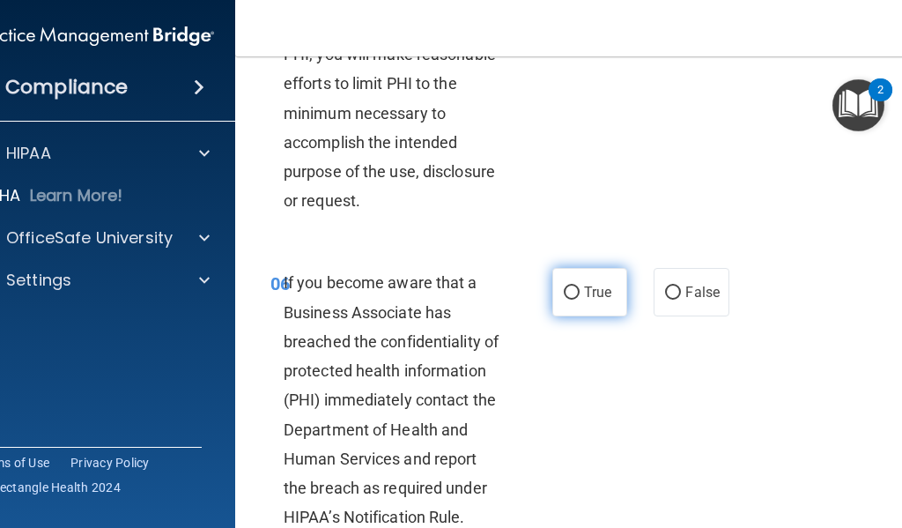
click at [586, 300] on span "True" at bounding box center [597, 292] width 27 height 17
click at [580, 300] on input "True" at bounding box center [572, 292] width 16 height 13
radio input "true"
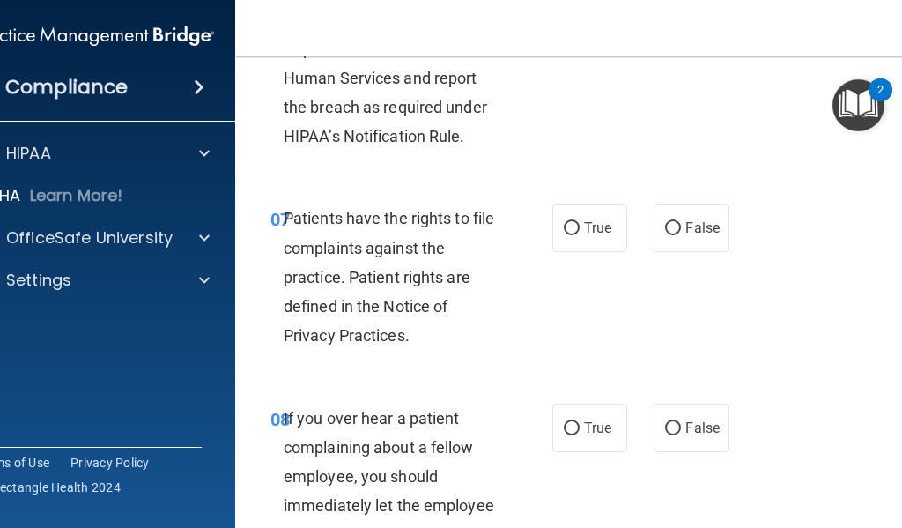
scroll to position [1659, 0]
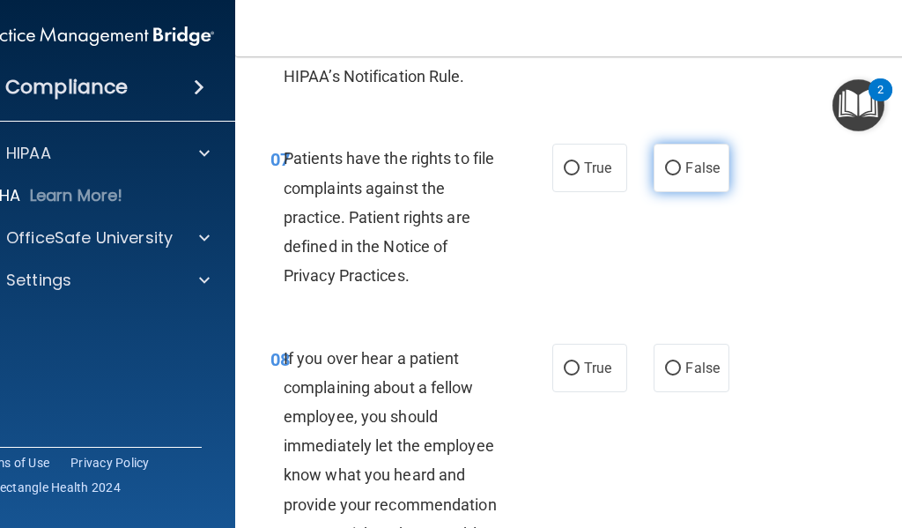
click at [685, 176] on span "False" at bounding box center [702, 167] width 34 height 17
click at [681, 175] on input "False" at bounding box center [673, 168] width 16 height 13
radio input "true"
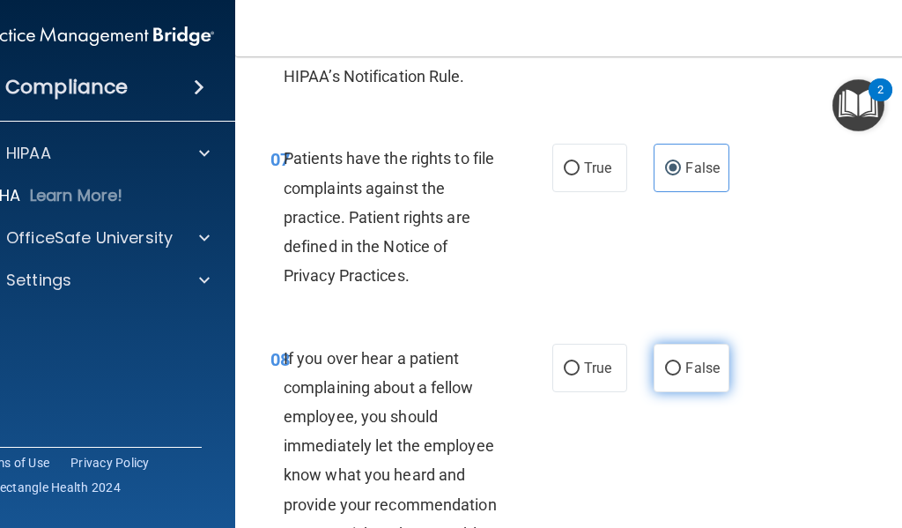
click at [675, 388] on label "False" at bounding box center [691, 368] width 75 height 48
click at [675, 375] on input "False" at bounding box center [673, 368] width 16 height 13
radio input "true"
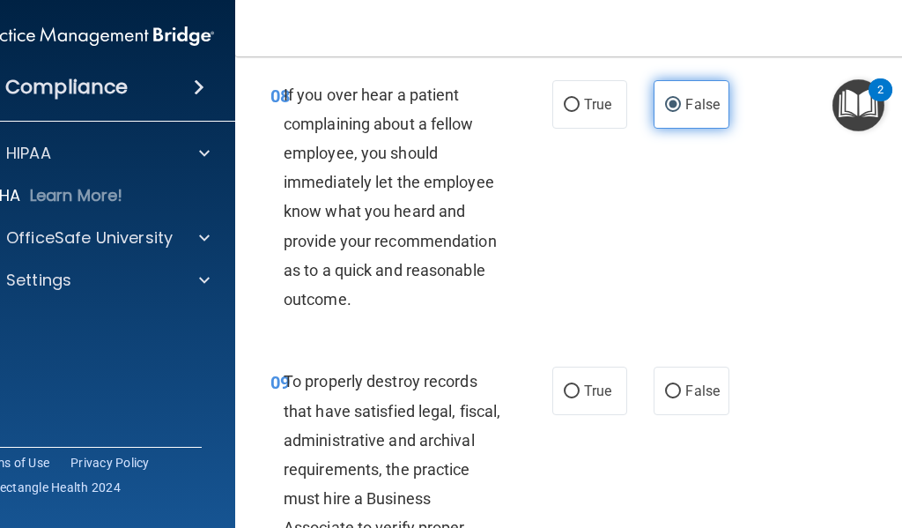
scroll to position [1923, 0]
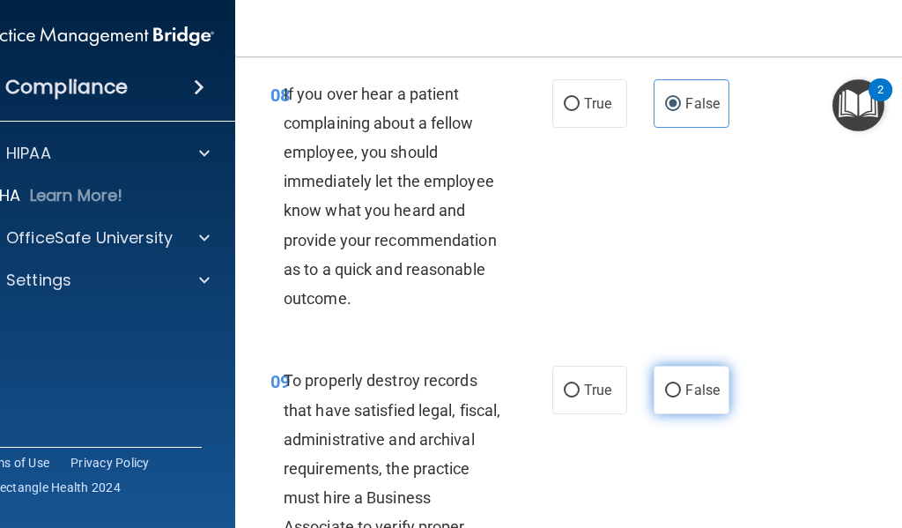
click at [670, 413] on label "False" at bounding box center [691, 390] width 75 height 48
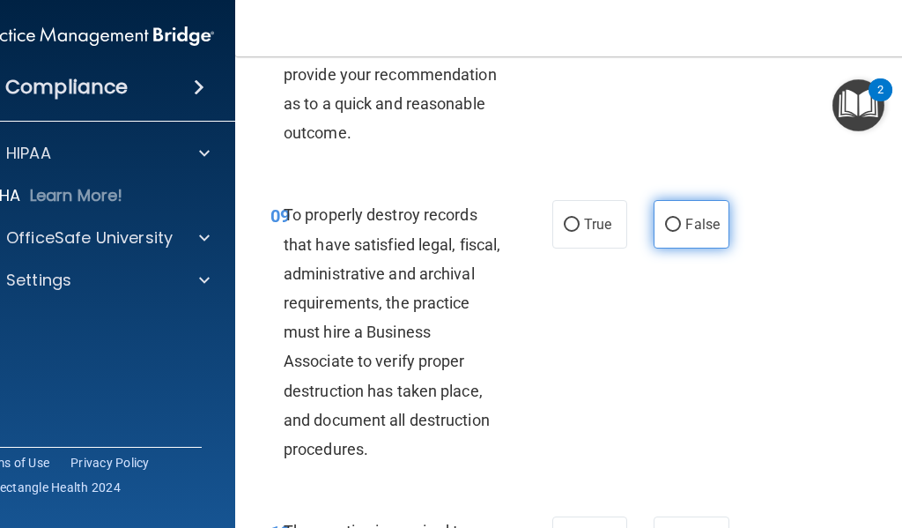
scroll to position [2099, 0]
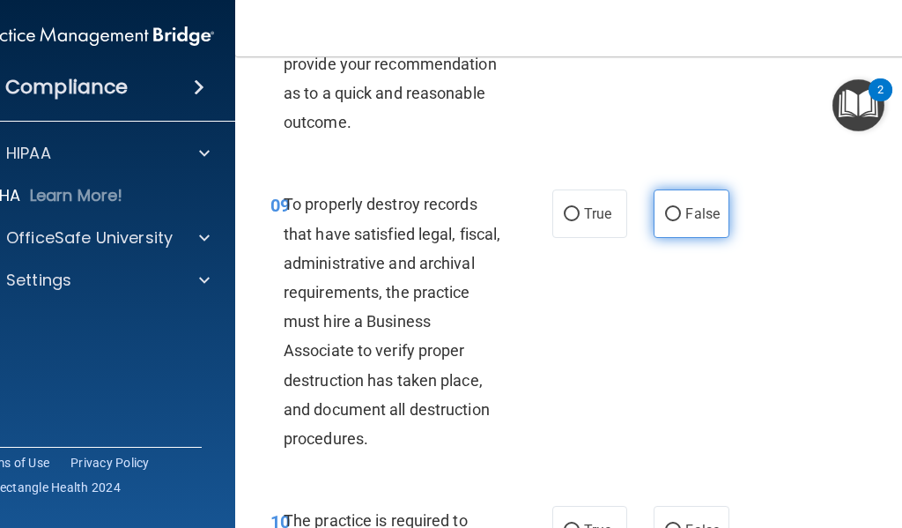
click at [670, 233] on label "False" at bounding box center [691, 213] width 75 height 48
click at [670, 221] on input "False" at bounding box center [673, 214] width 16 height 13
radio input "true"
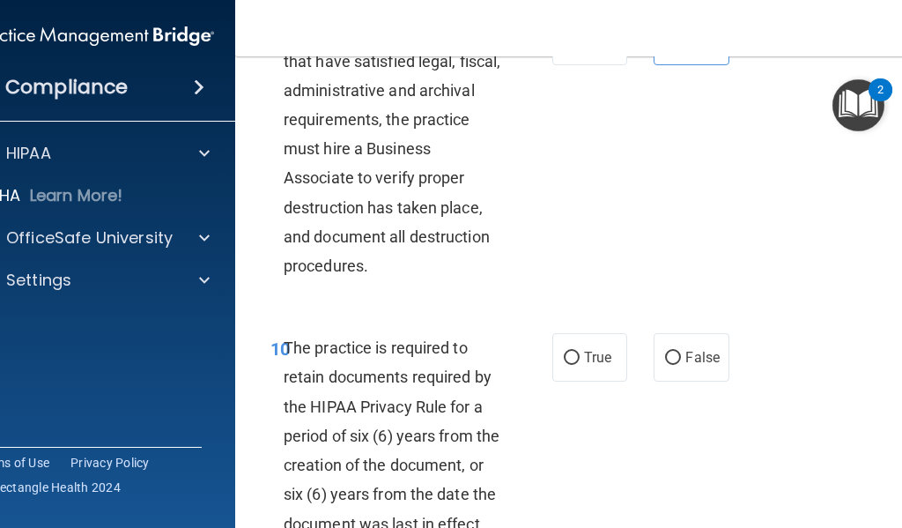
scroll to position [2364, 0]
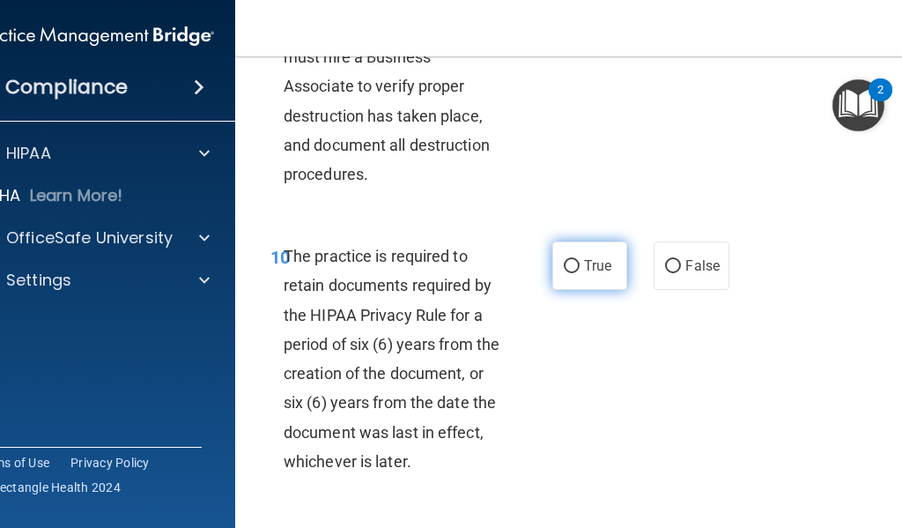
click at [570, 273] on input "True" at bounding box center [572, 266] width 16 height 13
radio input "true"
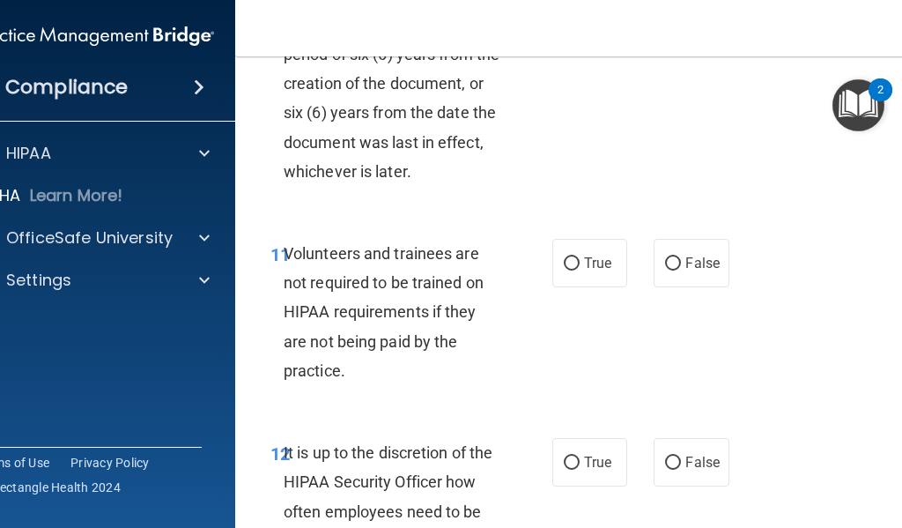
scroll to position [2716, 0]
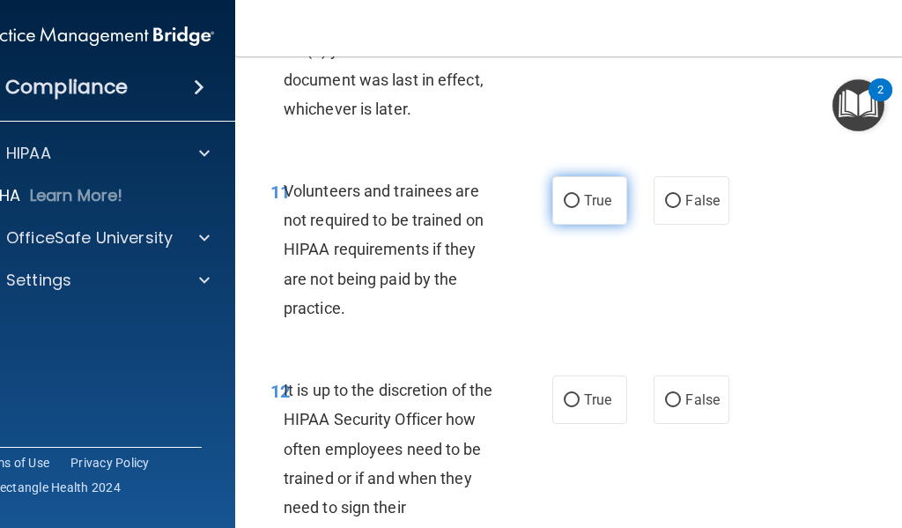
click at [595, 209] on span "True" at bounding box center [597, 200] width 27 height 17
click at [580, 208] on input "True" at bounding box center [572, 201] width 16 height 13
radio input "true"
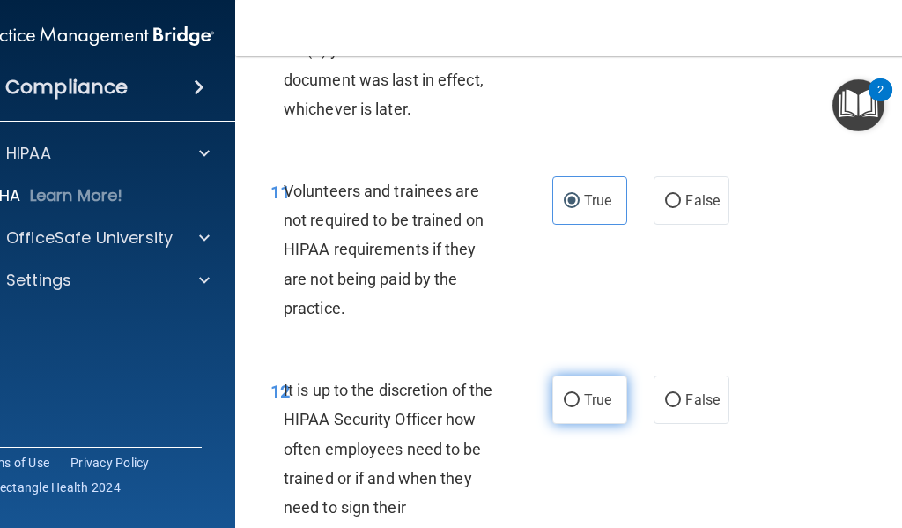
click at [583, 418] on label "True" at bounding box center [589, 399] width 75 height 48
click at [580, 407] on input "True" at bounding box center [572, 400] width 16 height 13
radio input "true"
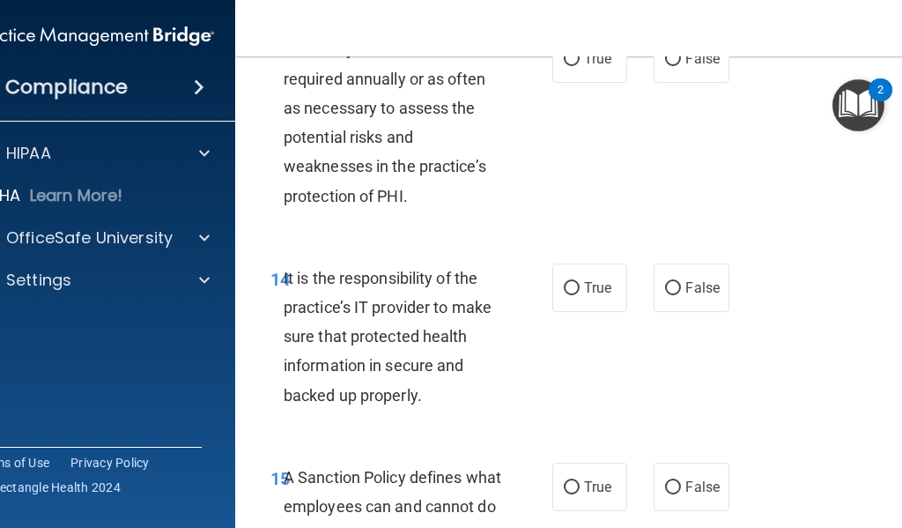
scroll to position [3156, 0]
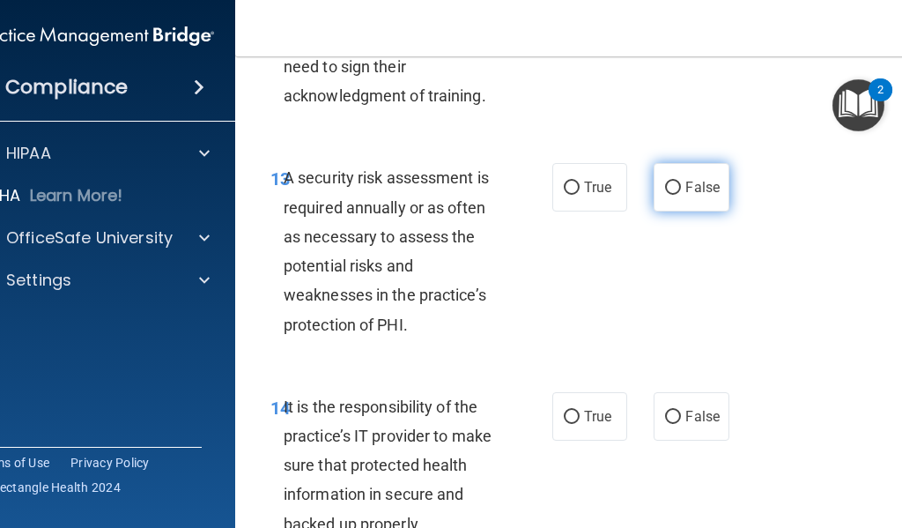
click at [691, 196] on span "False" at bounding box center [702, 187] width 34 height 17
click at [681, 195] on input "False" at bounding box center [673, 187] width 16 height 13
radio input "true"
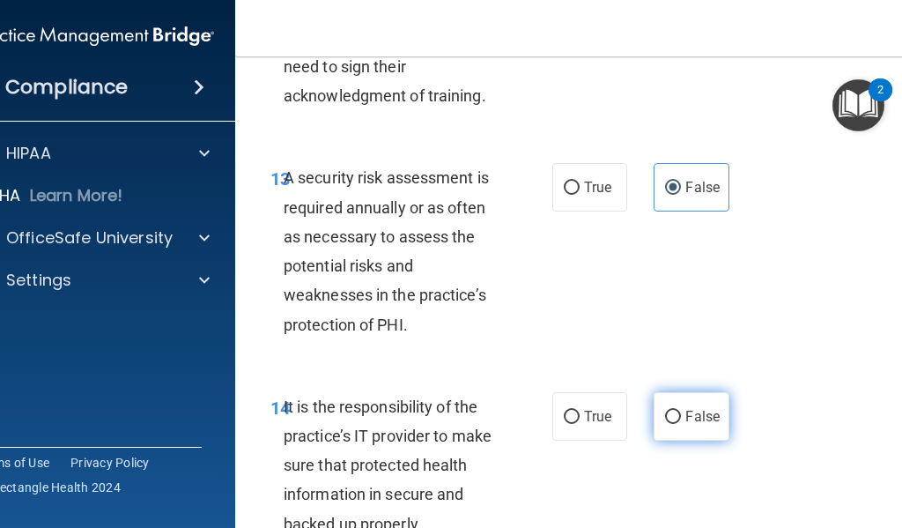
click at [673, 424] on input "False" at bounding box center [673, 417] width 16 height 13
radio input "true"
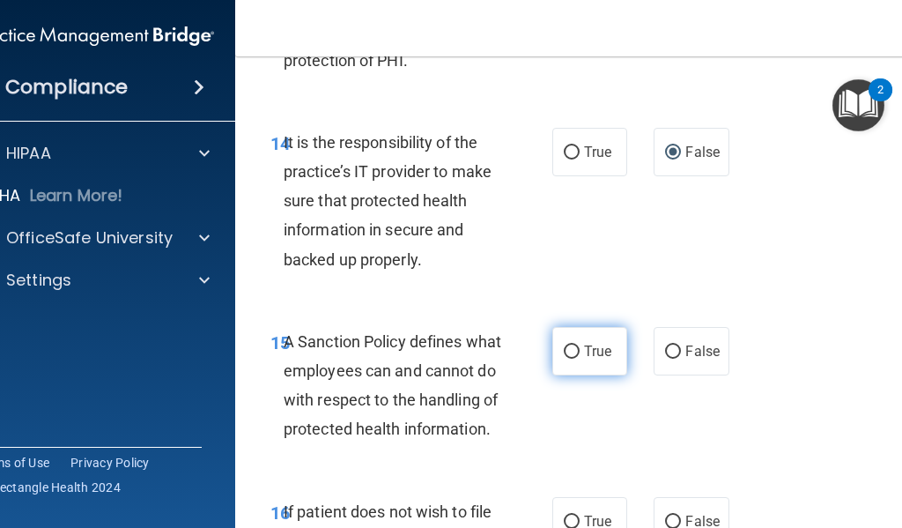
scroll to position [3597, 0]
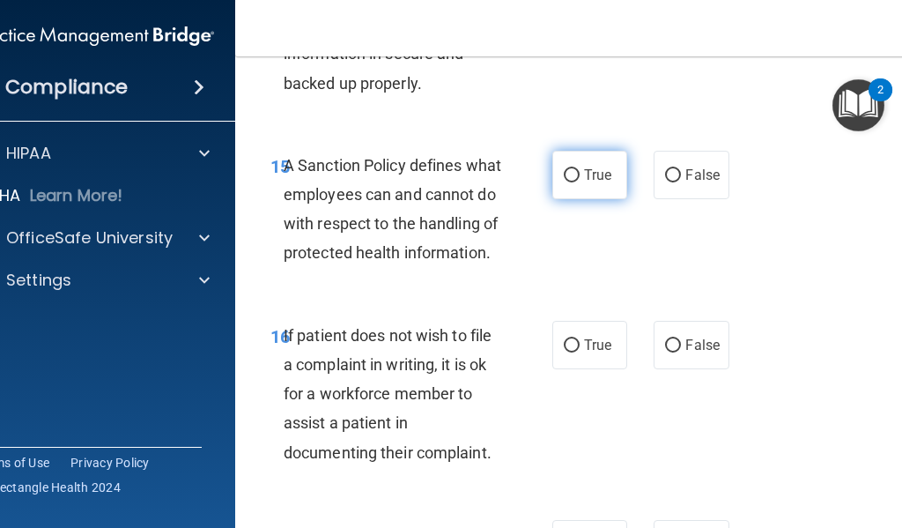
click at [601, 183] on span "True" at bounding box center [597, 175] width 27 height 17
click at [580, 182] on input "True" at bounding box center [572, 175] width 16 height 13
radio input "true"
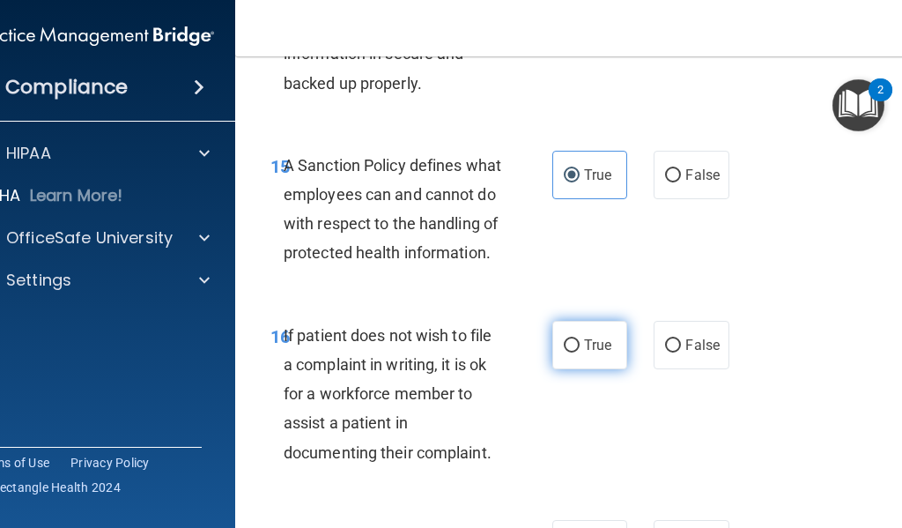
click at [577, 369] on label "True" at bounding box center [589, 345] width 75 height 48
click at [577, 352] on input "True" at bounding box center [572, 345] width 16 height 13
radio input "true"
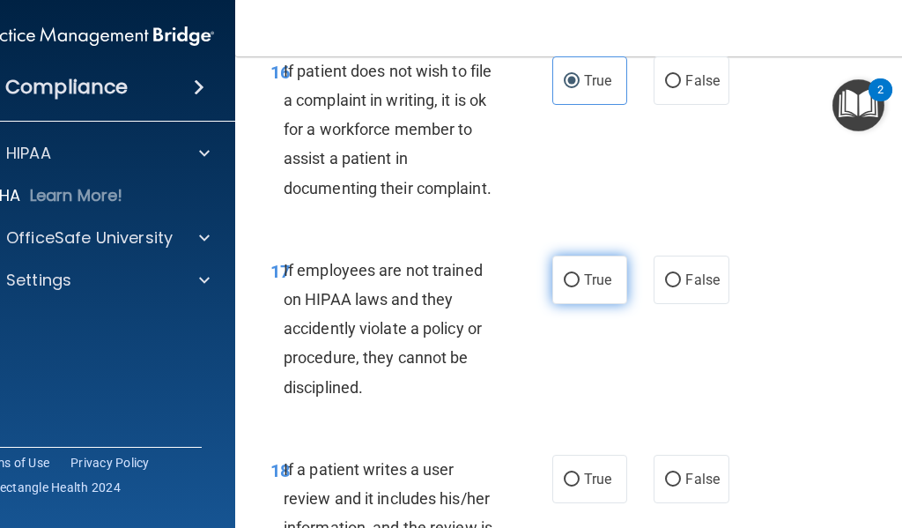
click at [583, 304] on label "True" at bounding box center [589, 279] width 75 height 48
click at [580, 287] on input "True" at bounding box center [572, 280] width 16 height 13
radio input "true"
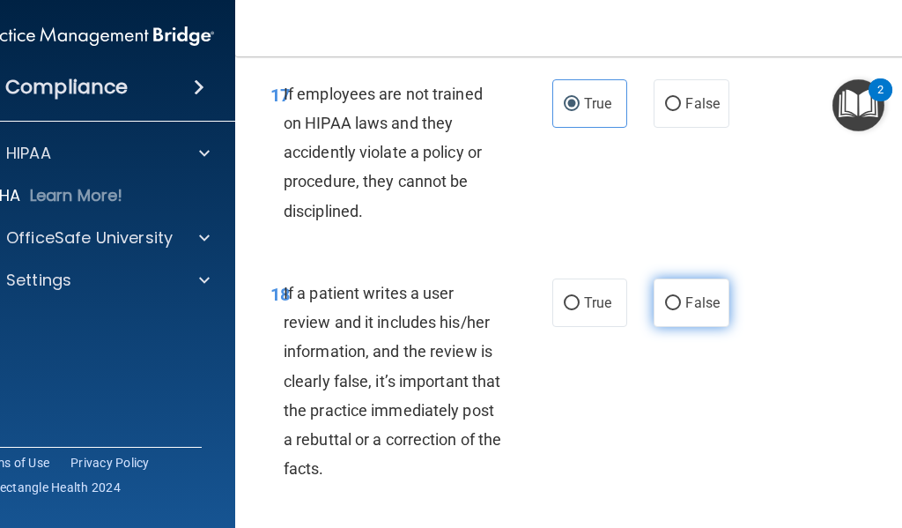
click at [676, 327] on label "False" at bounding box center [691, 302] width 75 height 48
click at [676, 310] on input "False" at bounding box center [673, 303] width 16 height 13
radio input "true"
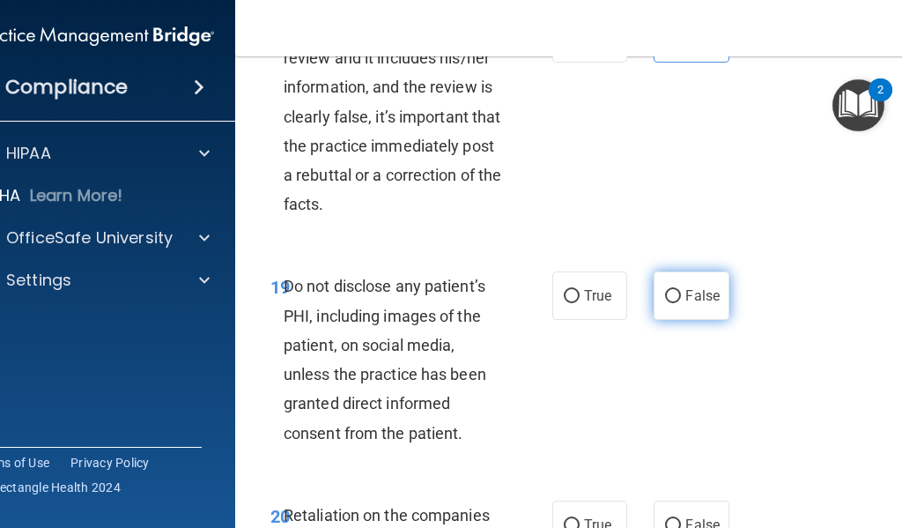
click at [680, 320] on label "False" at bounding box center [691, 295] width 75 height 48
click at [680, 303] on input "False" at bounding box center [673, 296] width 16 height 13
radio input "true"
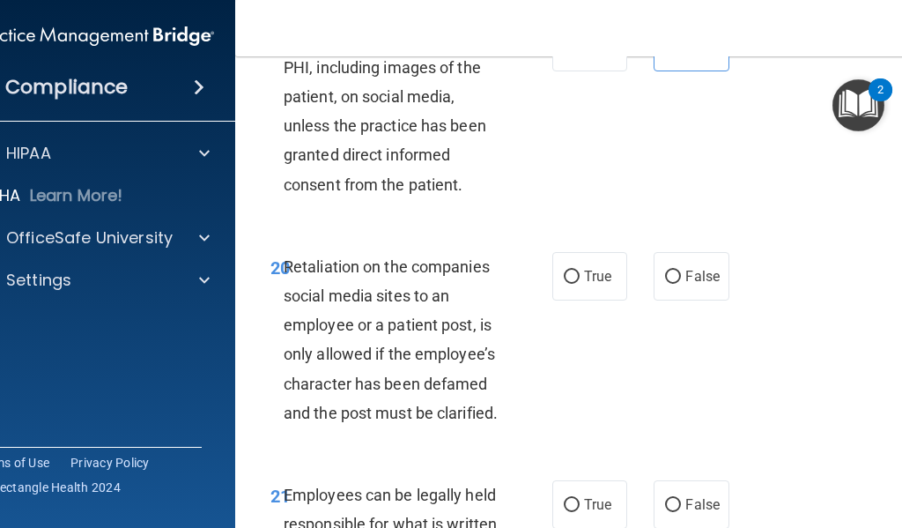
scroll to position [4566, 0]
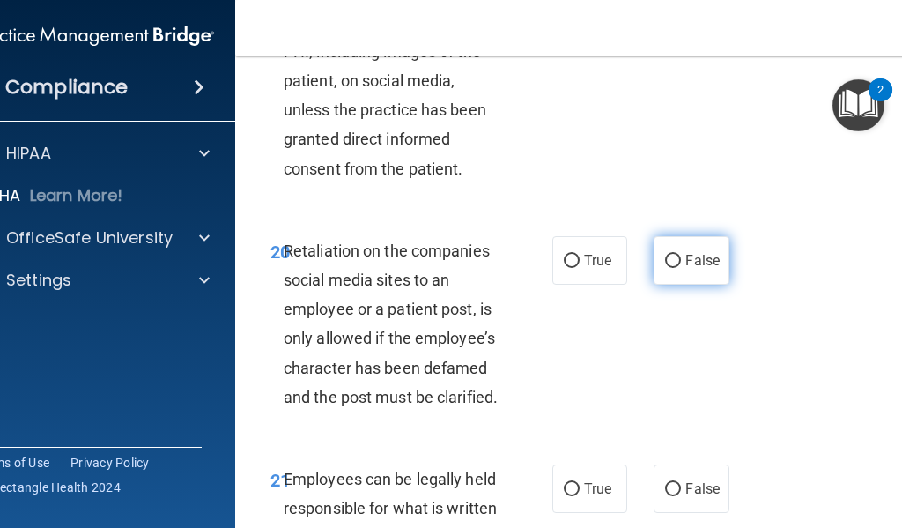
click at [678, 285] on label "False" at bounding box center [691, 260] width 75 height 48
click at [678, 268] on input "False" at bounding box center [673, 261] width 16 height 13
radio input "true"
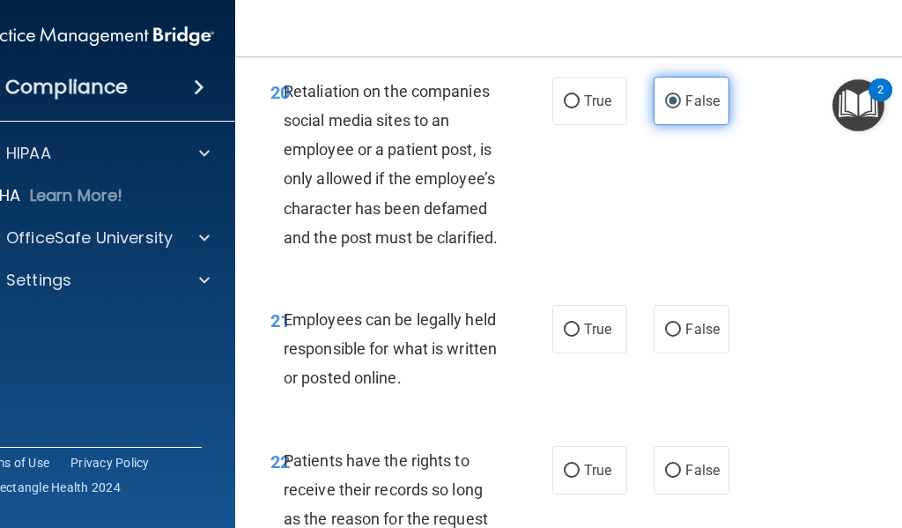
scroll to position [4742, 0]
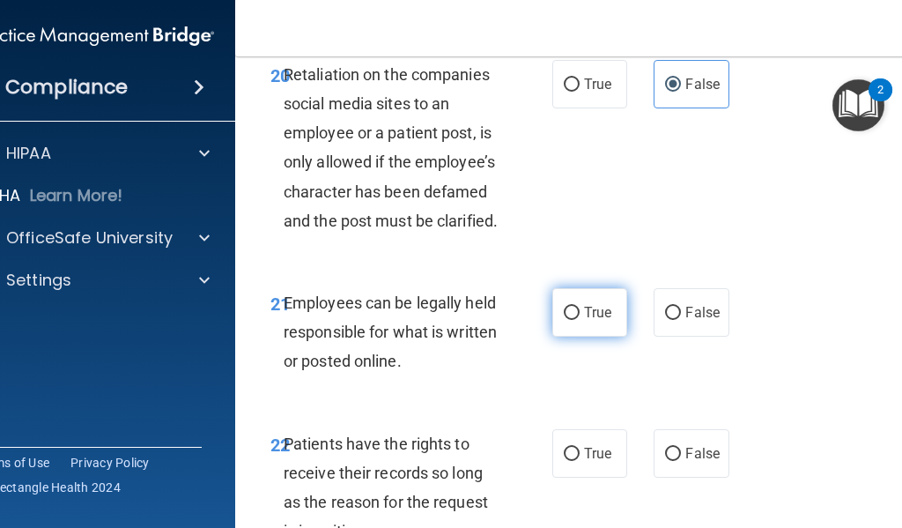
click at [608, 337] on label "True" at bounding box center [589, 312] width 75 height 48
click at [580, 320] on input "True" at bounding box center [572, 313] width 16 height 13
radio input "true"
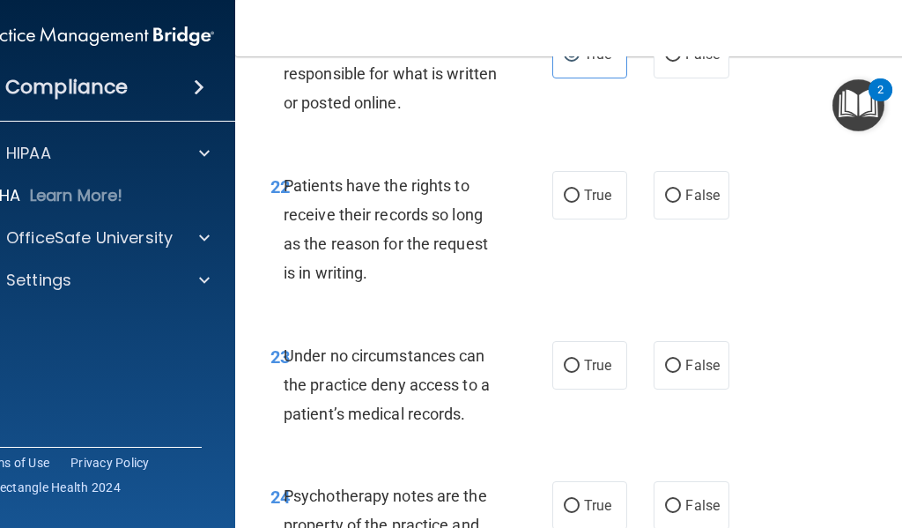
scroll to position [5007, 0]
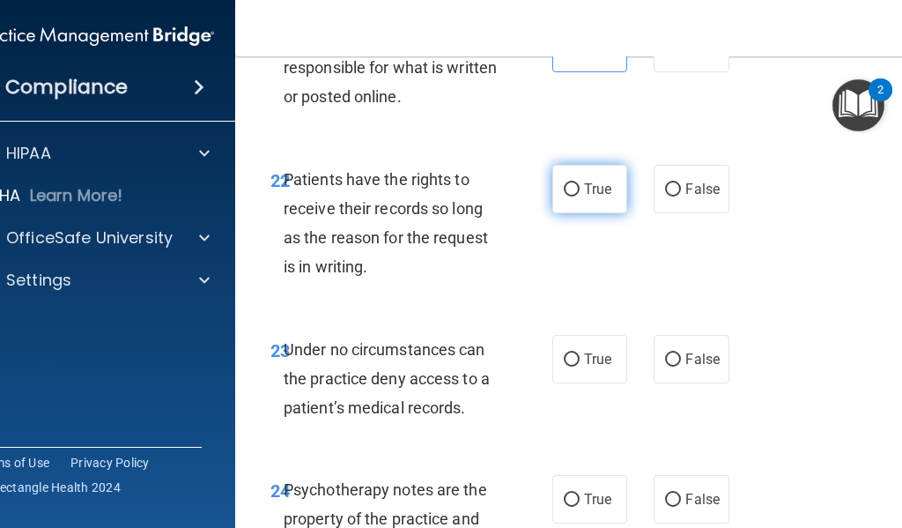
click at [586, 197] on span "True" at bounding box center [597, 189] width 27 height 17
click at [580, 196] on input "True" at bounding box center [572, 189] width 16 height 13
radio input "true"
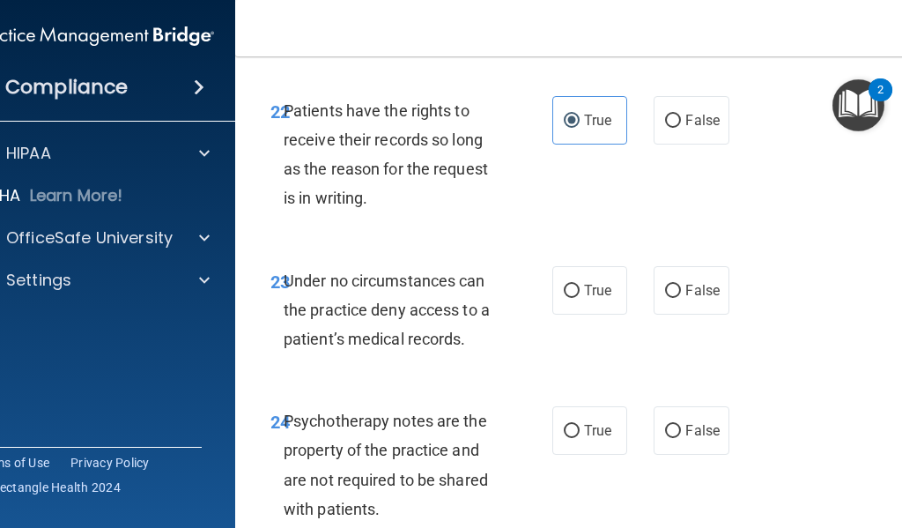
scroll to position [5183, 0]
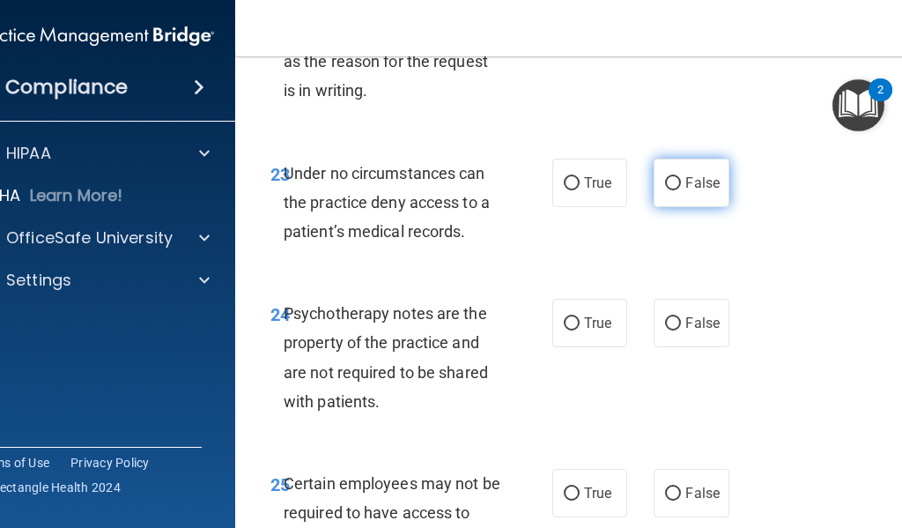
click at [667, 190] on input "False" at bounding box center [673, 183] width 16 height 13
radio input "true"
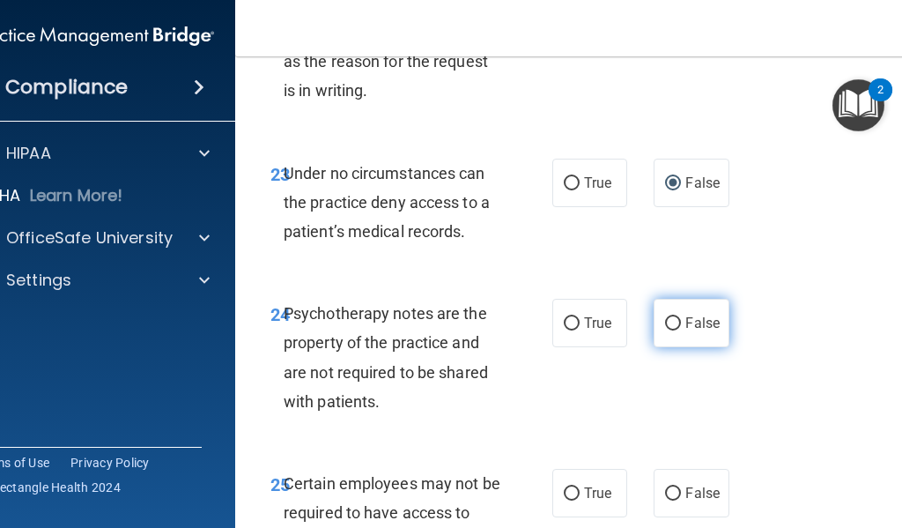
click at [685, 331] on span "False" at bounding box center [702, 323] width 34 height 17
click at [681, 330] on input "False" at bounding box center [673, 323] width 16 height 13
radio input "true"
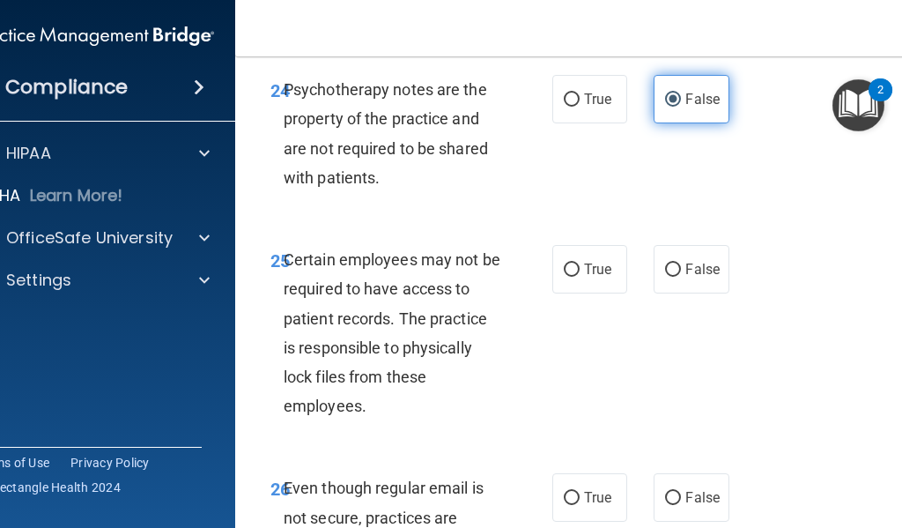
scroll to position [5447, 0]
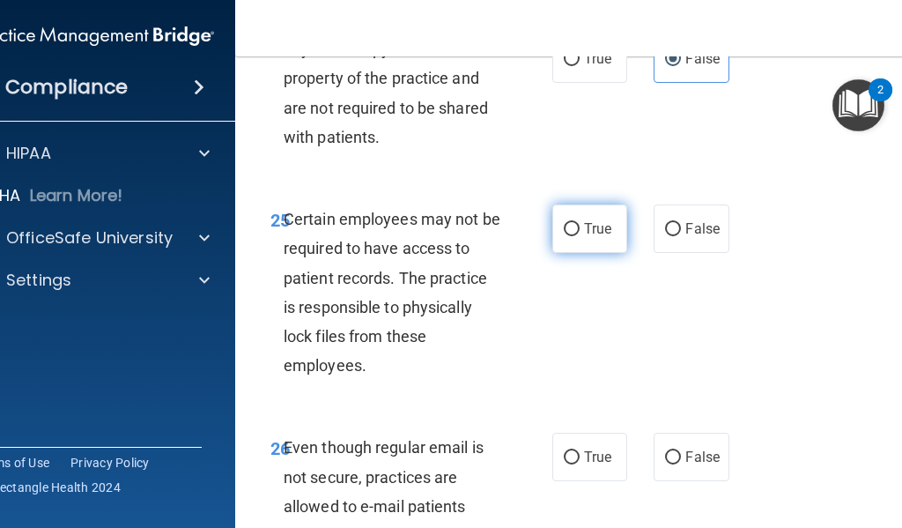
click at [609, 253] on label "True" at bounding box center [589, 228] width 75 height 48
click at [580, 236] on input "True" at bounding box center [572, 229] width 16 height 13
radio input "true"
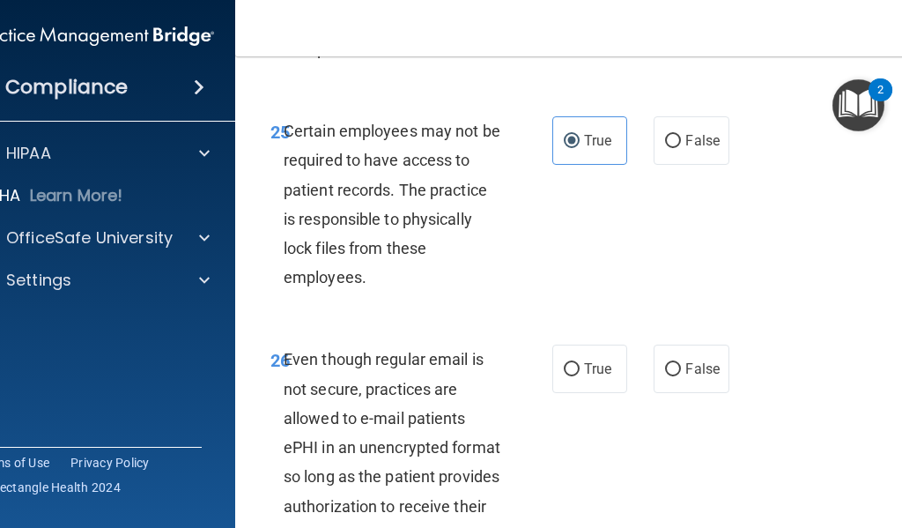
scroll to position [5799, 0]
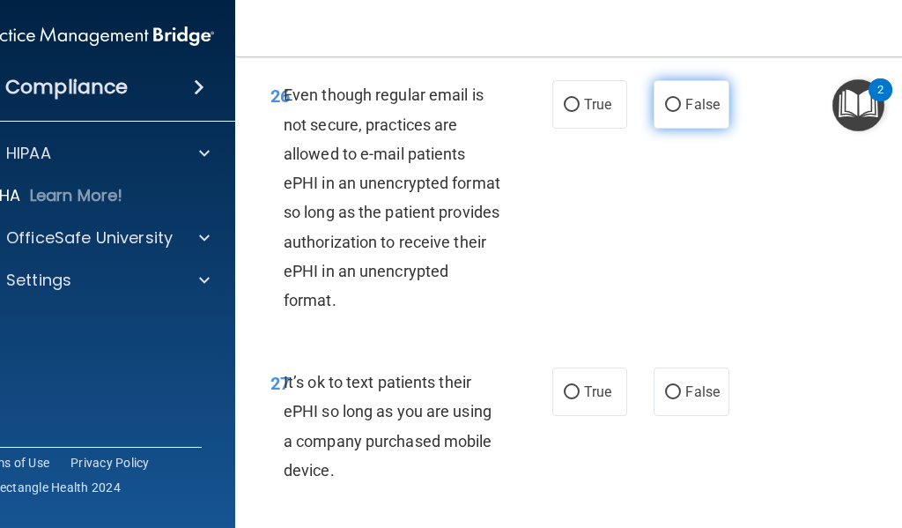
click at [690, 129] on label "False" at bounding box center [691, 104] width 75 height 48
click at [681, 112] on input "False" at bounding box center [673, 105] width 16 height 13
radio input "true"
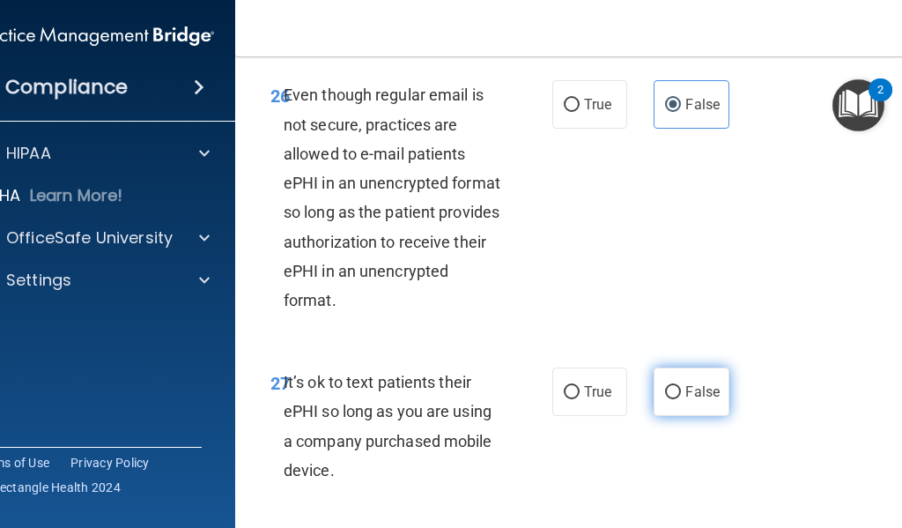
click at [685, 400] on span "False" at bounding box center [702, 391] width 34 height 17
click at [681, 399] on input "False" at bounding box center [673, 392] width 16 height 13
radio input "true"
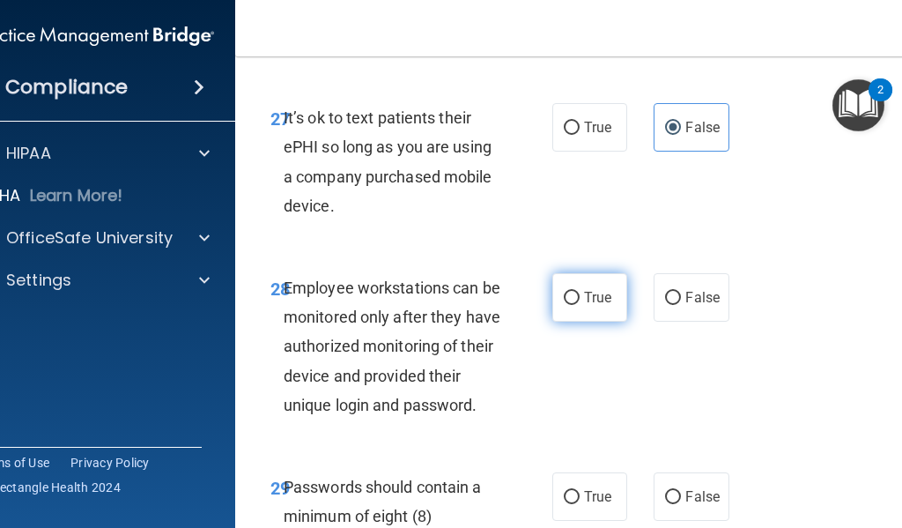
click at [593, 306] on span "True" at bounding box center [597, 297] width 27 height 17
click at [580, 305] on input "True" at bounding box center [572, 298] width 16 height 13
radio input "true"
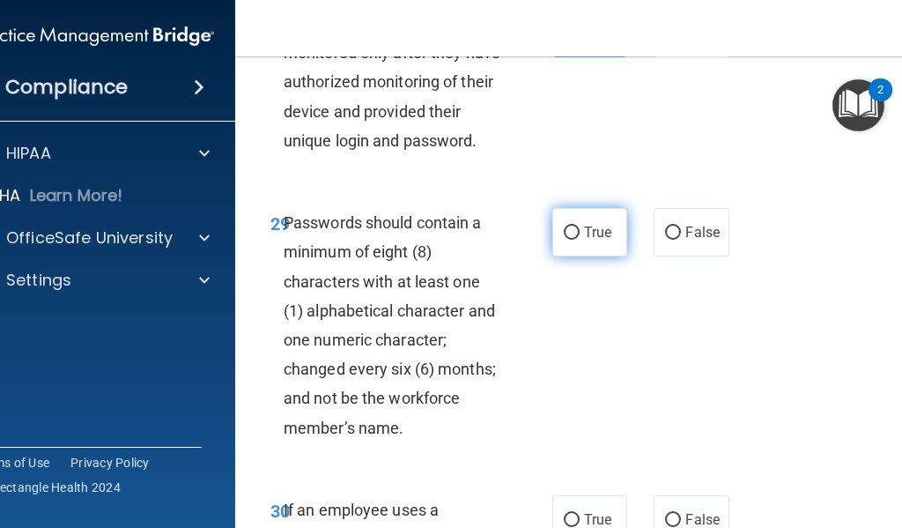
click at [585, 241] on span "True" at bounding box center [597, 232] width 27 height 17
click at [580, 240] on input "True" at bounding box center [572, 232] width 16 height 13
radio input "true"
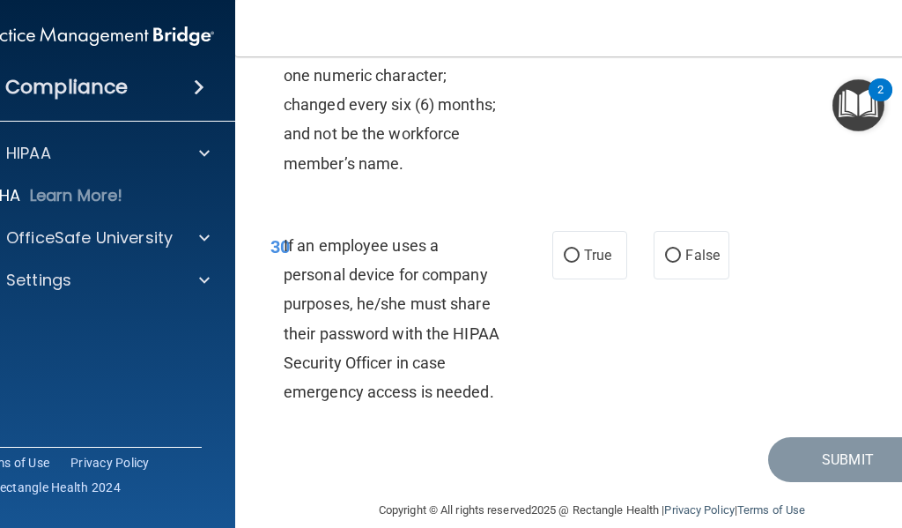
click at [585, 279] on label "True" at bounding box center [589, 255] width 75 height 48
click at [580, 263] on input "True" at bounding box center [572, 255] width 16 height 13
radio input "true"
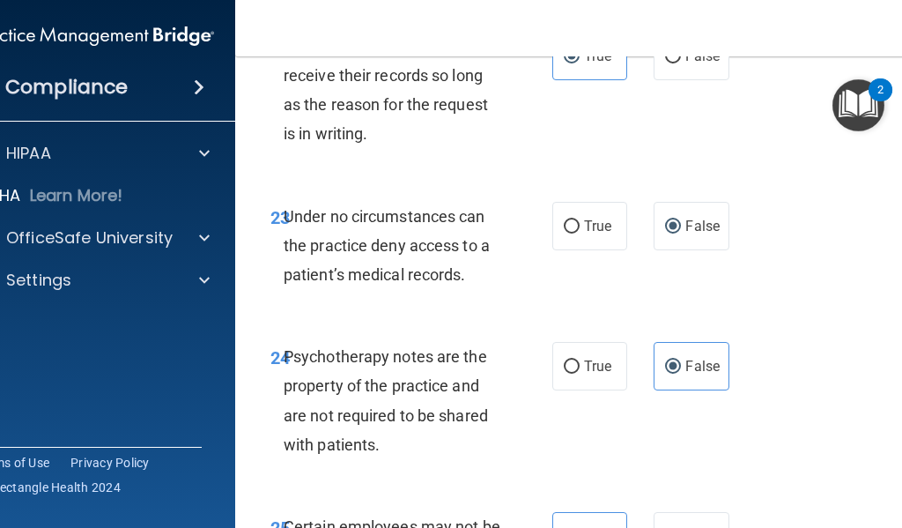
scroll to position [5177, 0]
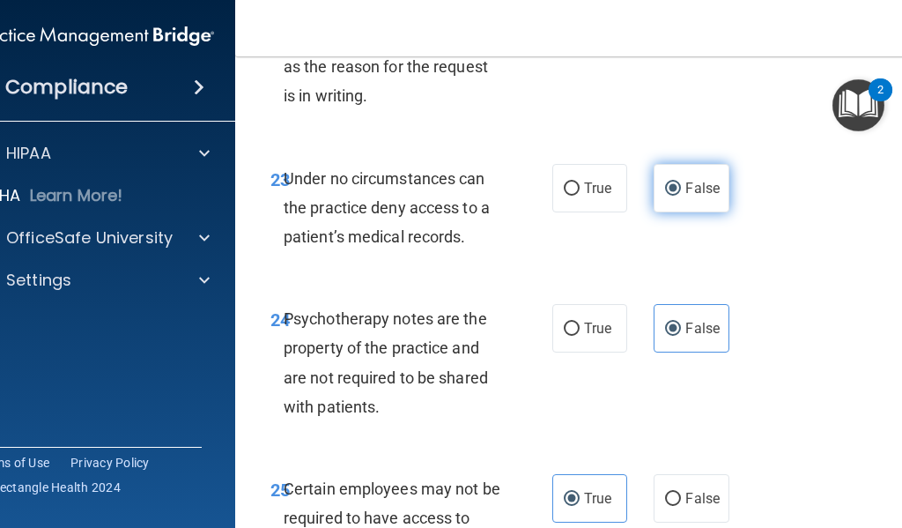
click at [685, 212] on label "False" at bounding box center [691, 188] width 75 height 48
click at [681, 196] on input "False" at bounding box center [673, 188] width 16 height 13
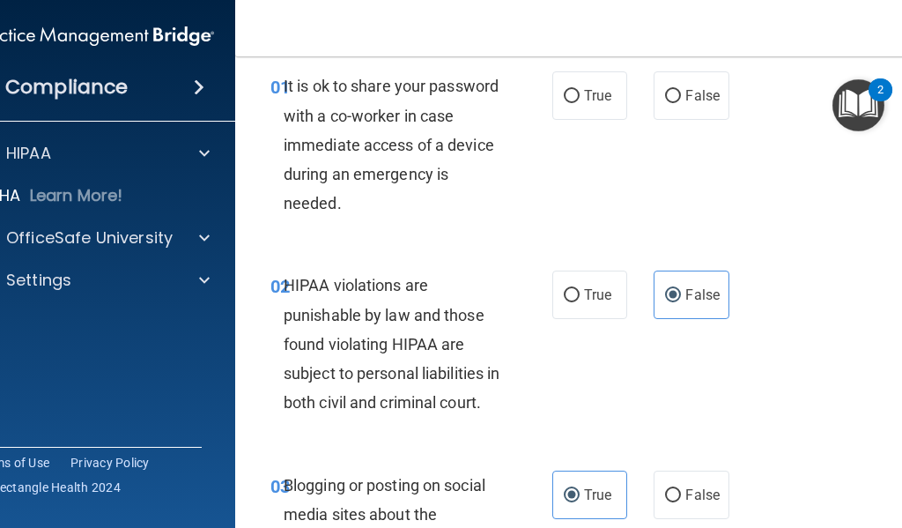
scroll to position [0, 0]
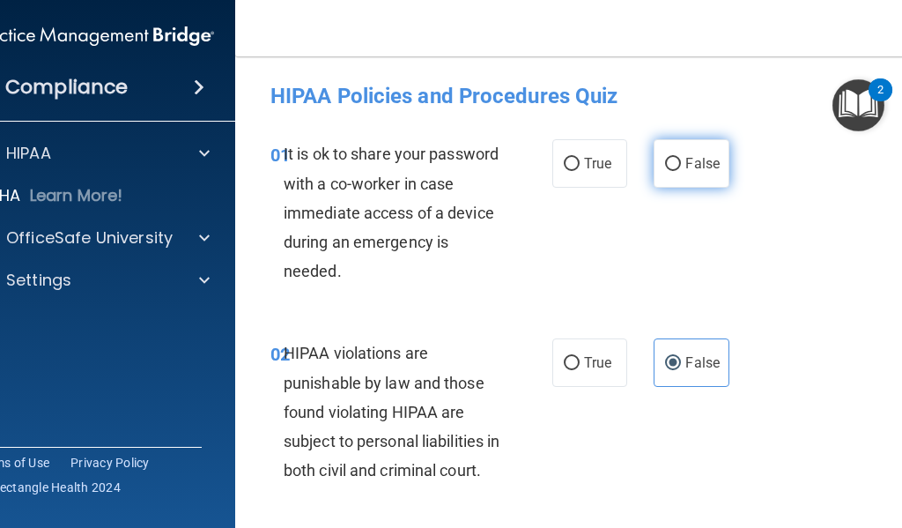
click at [655, 160] on label "False" at bounding box center [691, 163] width 75 height 48
click at [665, 160] on input "False" at bounding box center [673, 164] width 16 height 13
radio input "true"
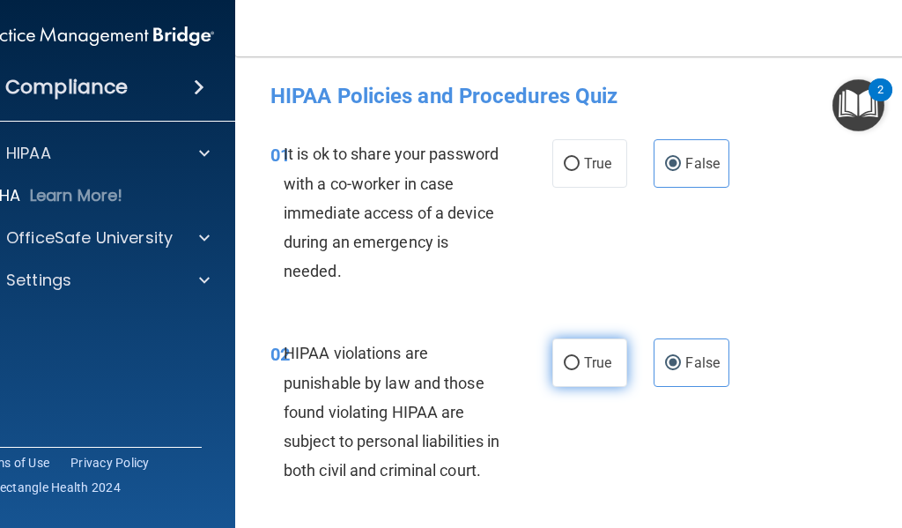
click at [595, 371] on label "True" at bounding box center [589, 362] width 75 height 48
click at [580, 370] on input "True" at bounding box center [572, 363] width 16 height 13
radio input "true"
radio input "false"
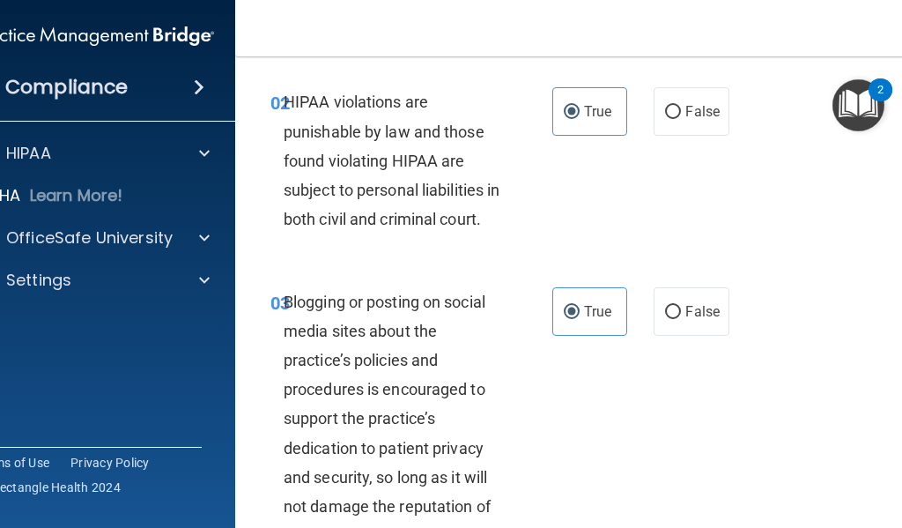
scroll to position [264, 0]
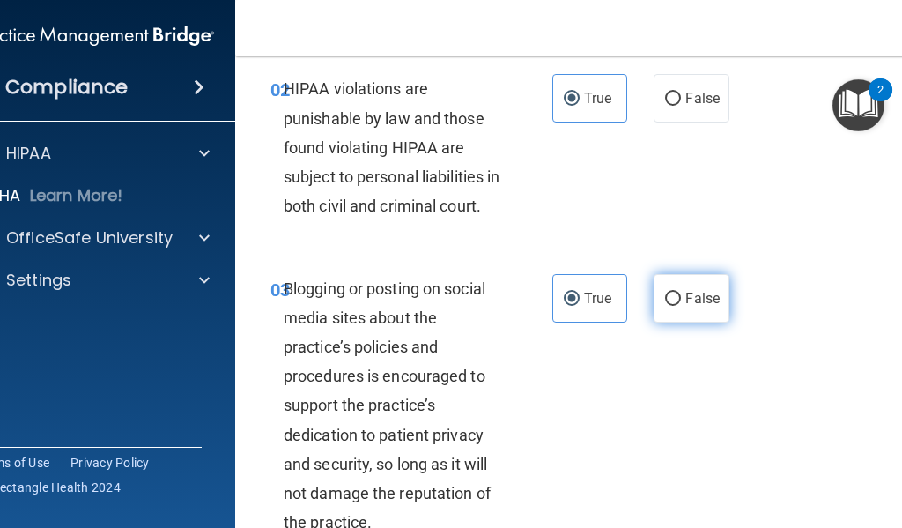
click at [699, 316] on label "False" at bounding box center [691, 298] width 75 height 48
click at [681, 306] on input "False" at bounding box center [673, 298] width 16 height 13
radio input "true"
radio input "false"
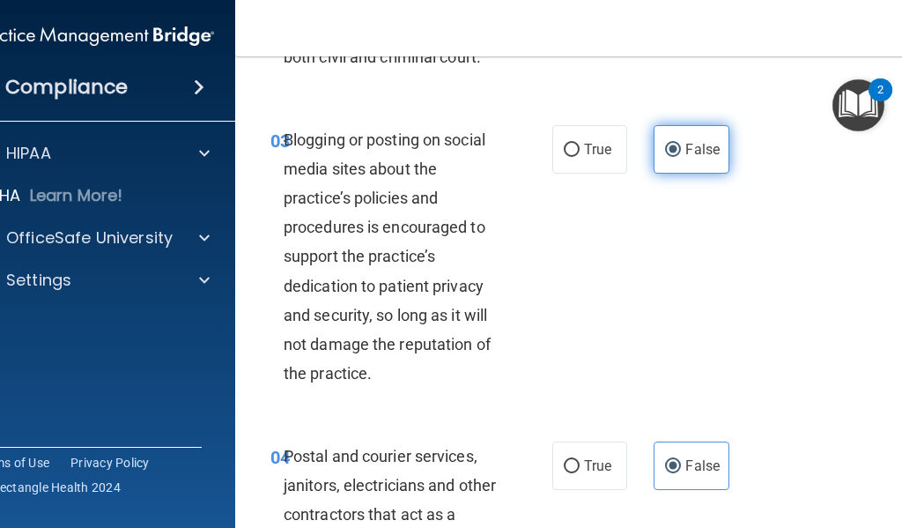
scroll to position [529, 0]
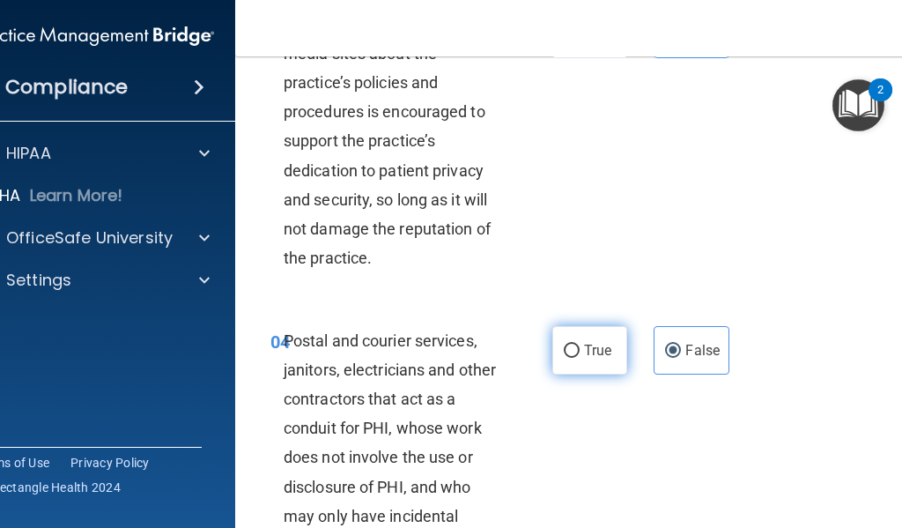
click at [611, 373] on label "True" at bounding box center [589, 350] width 75 height 48
click at [580, 358] on input "True" at bounding box center [572, 350] width 16 height 13
radio input "true"
radio input "false"
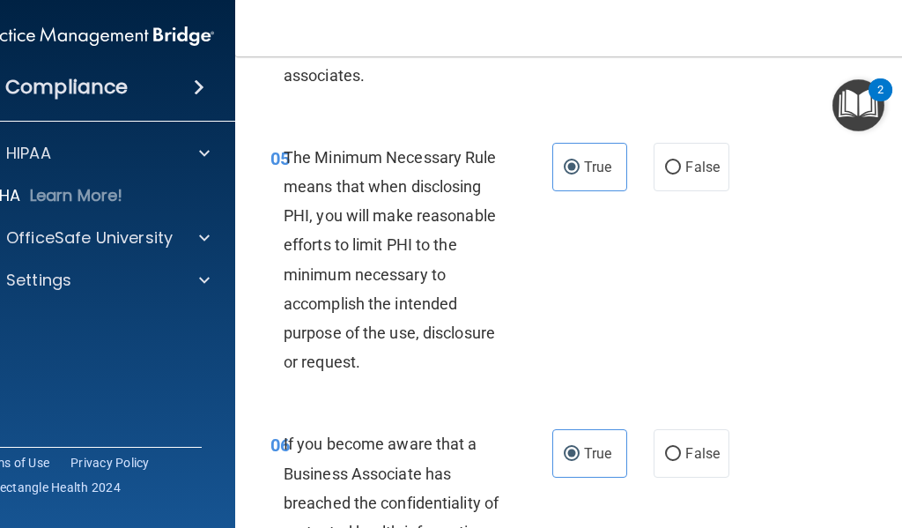
scroll to position [1145, 0]
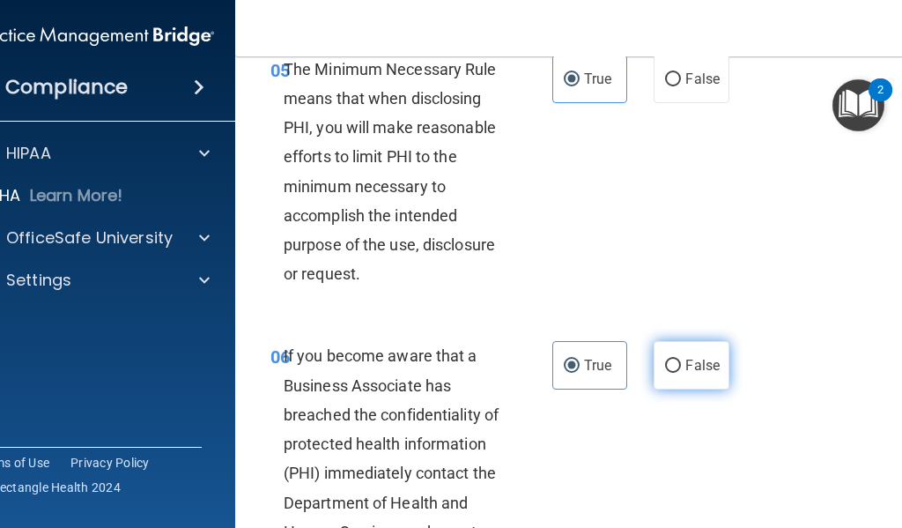
click at [685, 374] on span "False" at bounding box center [702, 365] width 34 height 17
click at [681, 373] on input "False" at bounding box center [673, 365] width 16 height 13
radio input "true"
radio input "false"
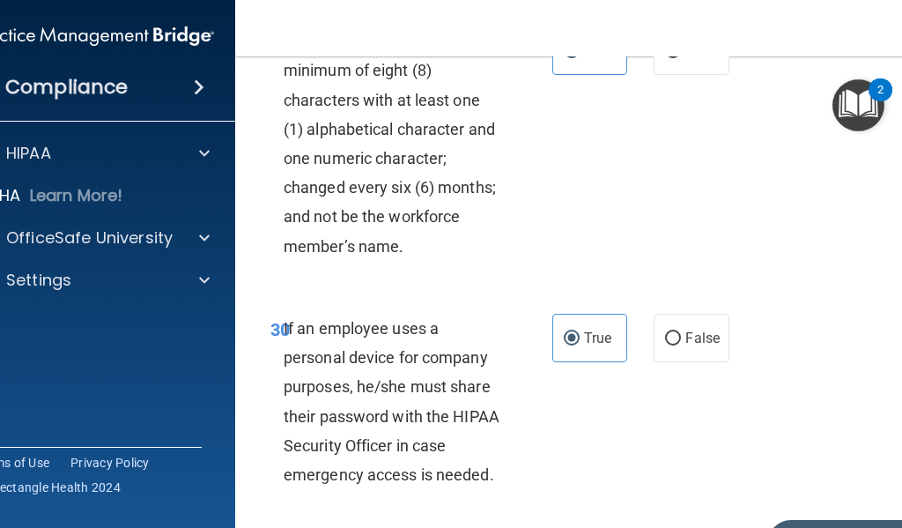
scroll to position [6675, 0]
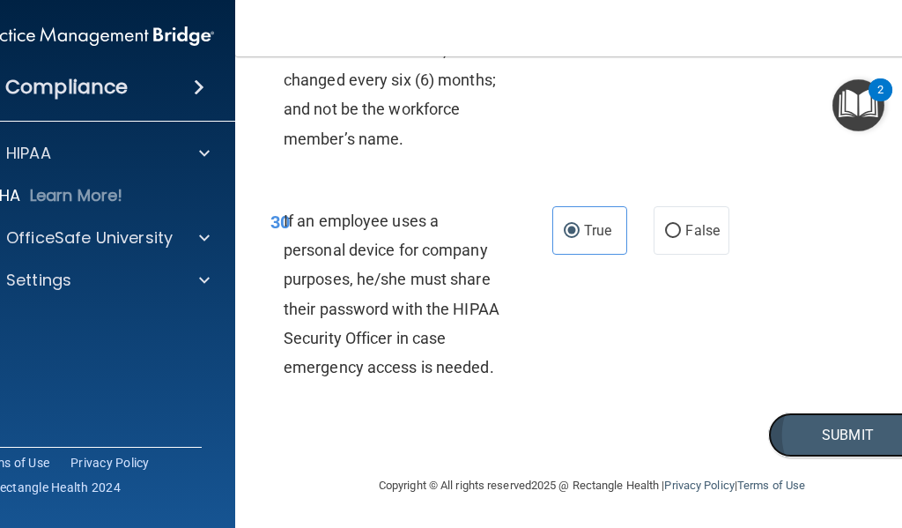
drag, startPoint x: 837, startPoint y: 432, endPoint x: 820, endPoint y: 417, distance: 22.5
click at [836, 433] on button "Submit" at bounding box center [847, 434] width 159 height 45
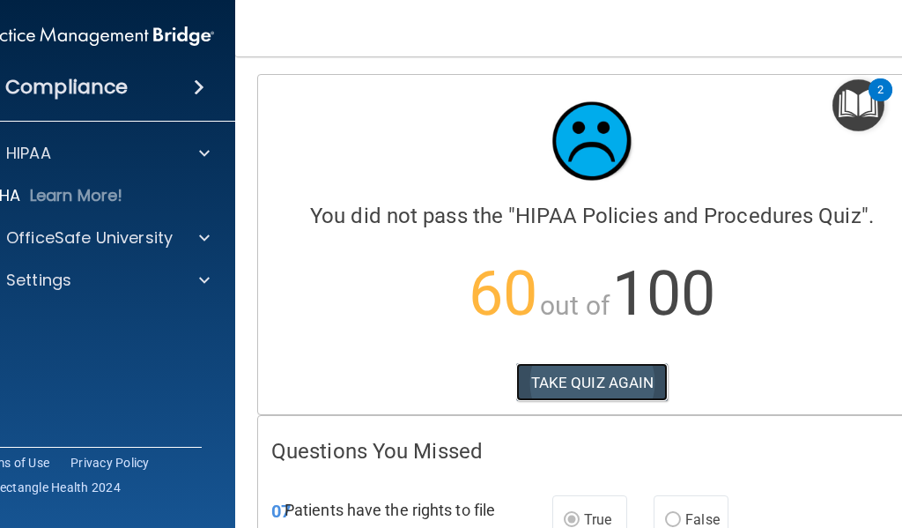
click at [596, 385] on button "TAKE QUIZ AGAIN" at bounding box center [592, 382] width 152 height 39
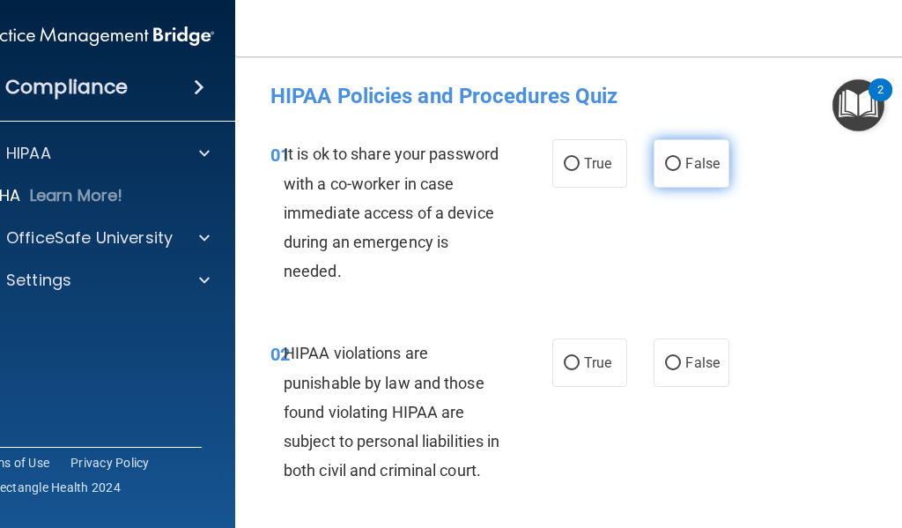
click at [715, 165] on label "False" at bounding box center [691, 163] width 75 height 48
click at [681, 165] on input "False" at bounding box center [673, 164] width 16 height 13
radio input "true"
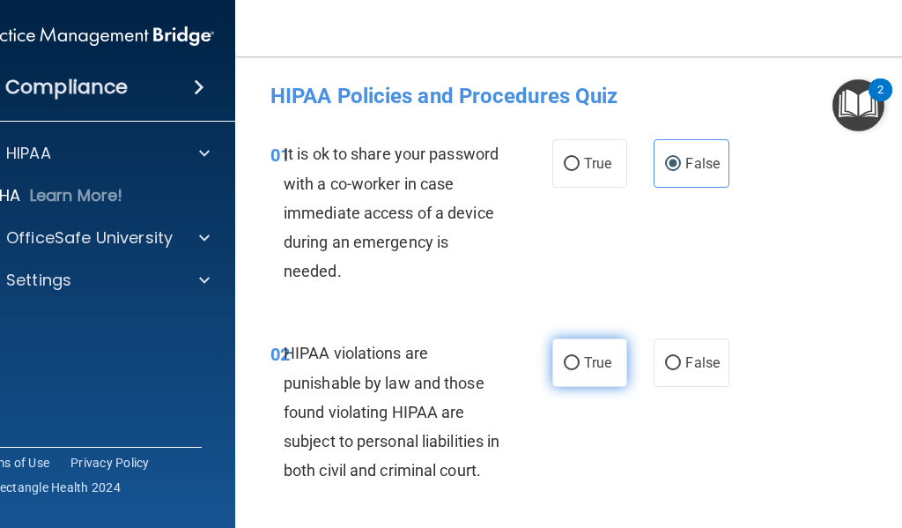
scroll to position [88, 0]
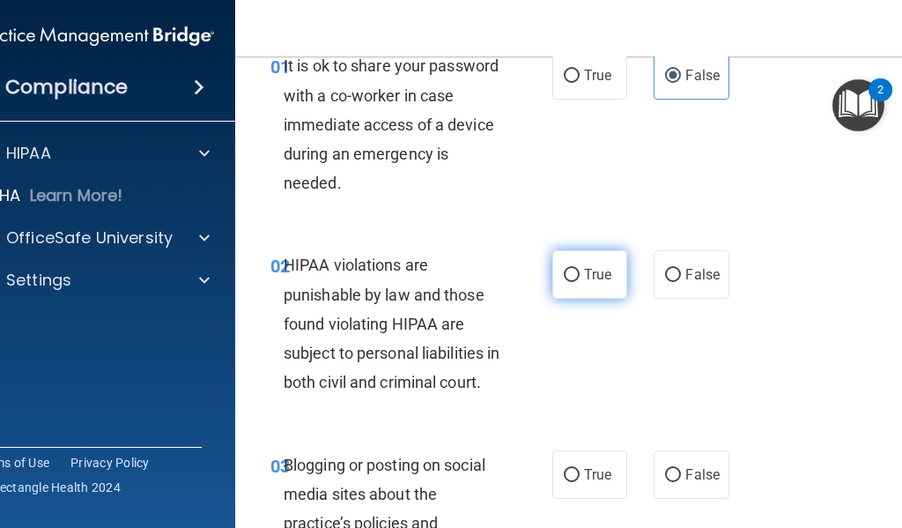
click at [568, 254] on label "True" at bounding box center [589, 274] width 75 height 48
click at [568, 269] on input "True" at bounding box center [572, 275] width 16 height 13
radio input "true"
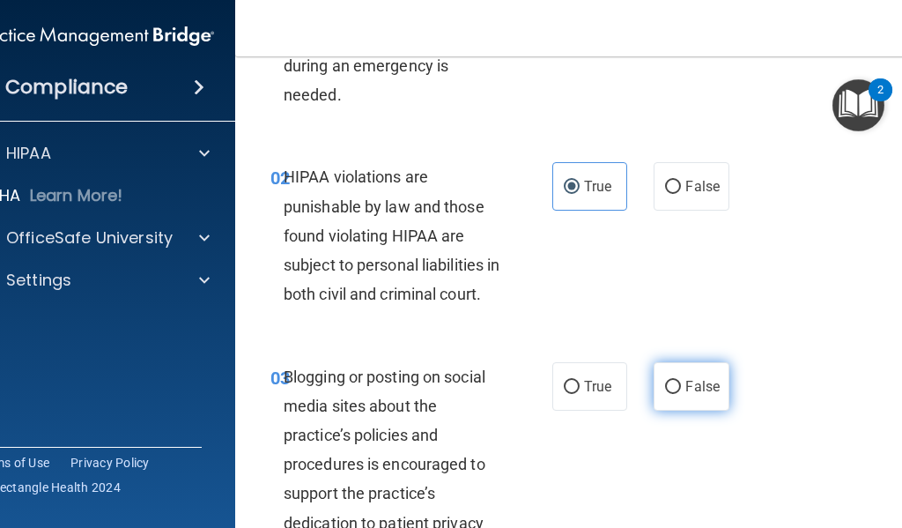
click at [691, 411] on label "False" at bounding box center [691, 386] width 75 height 48
click at [681, 394] on input "False" at bounding box center [673, 387] width 16 height 13
radio input "true"
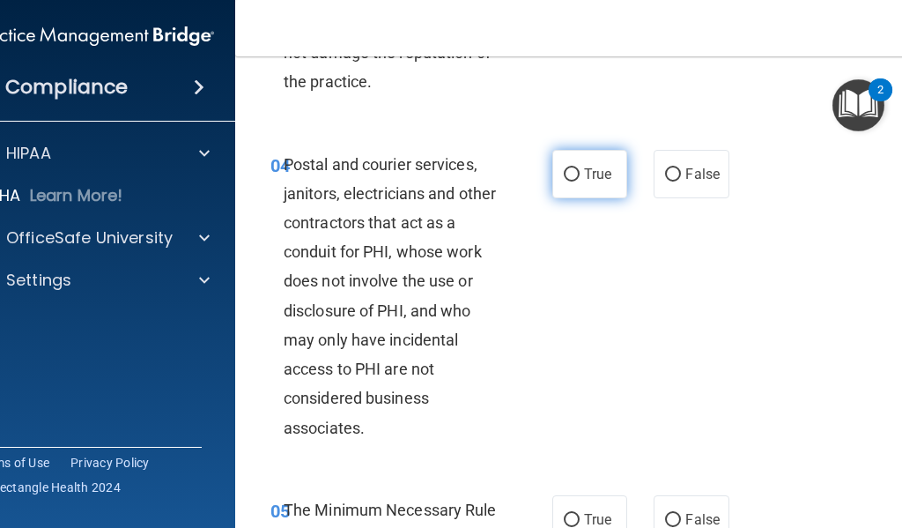
click at [592, 198] on label "True" at bounding box center [589, 174] width 75 height 48
click at [580, 181] on input "True" at bounding box center [572, 174] width 16 height 13
radio input "true"
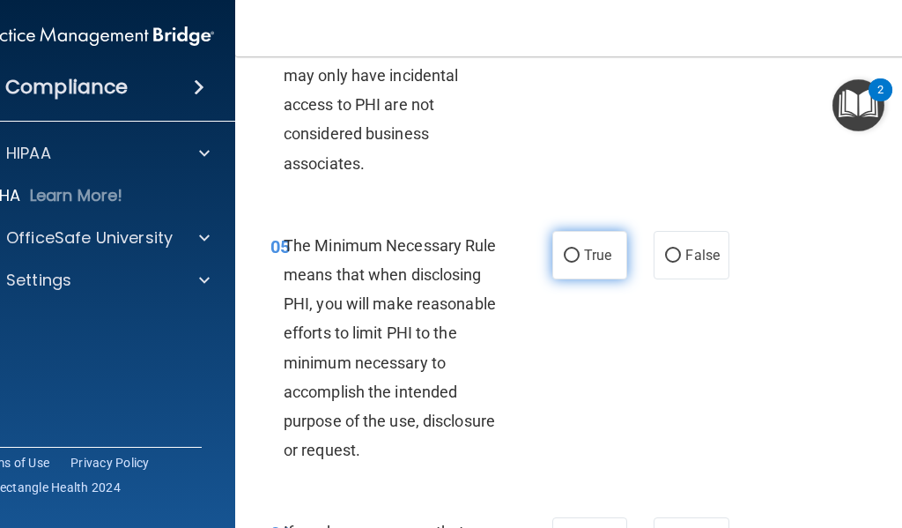
click at [596, 263] on span "True" at bounding box center [597, 255] width 27 height 17
click at [580, 263] on input "True" at bounding box center [572, 255] width 16 height 13
radio input "true"
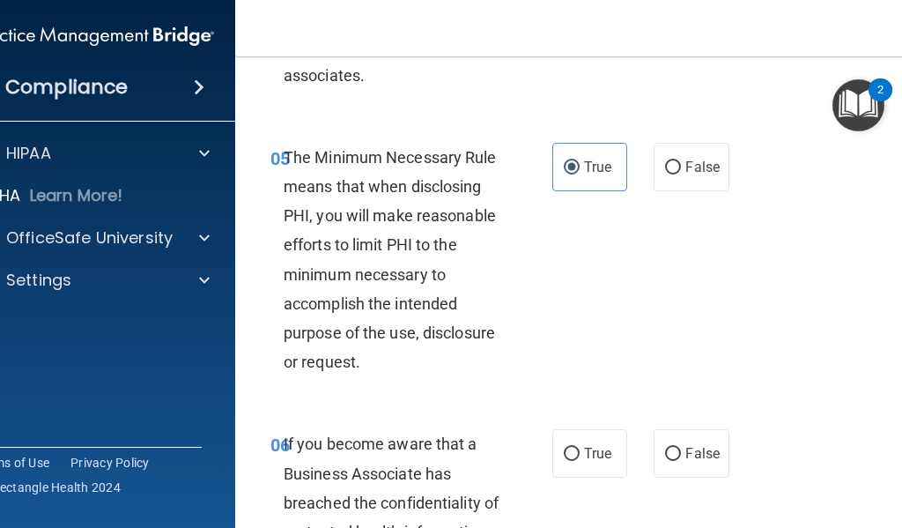
scroll to position [1145, 0]
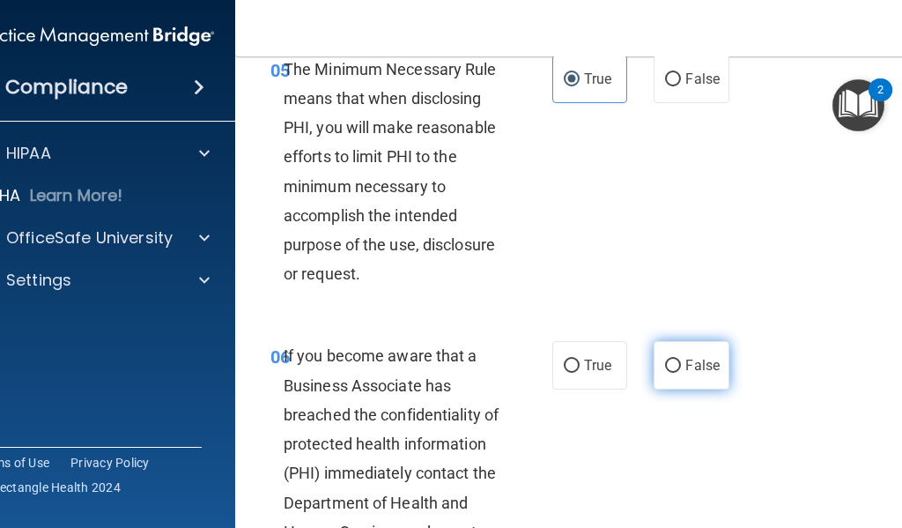
click at [664, 383] on label "False" at bounding box center [691, 365] width 75 height 48
click at [665, 373] on input "False" at bounding box center [673, 365] width 16 height 13
radio input "true"
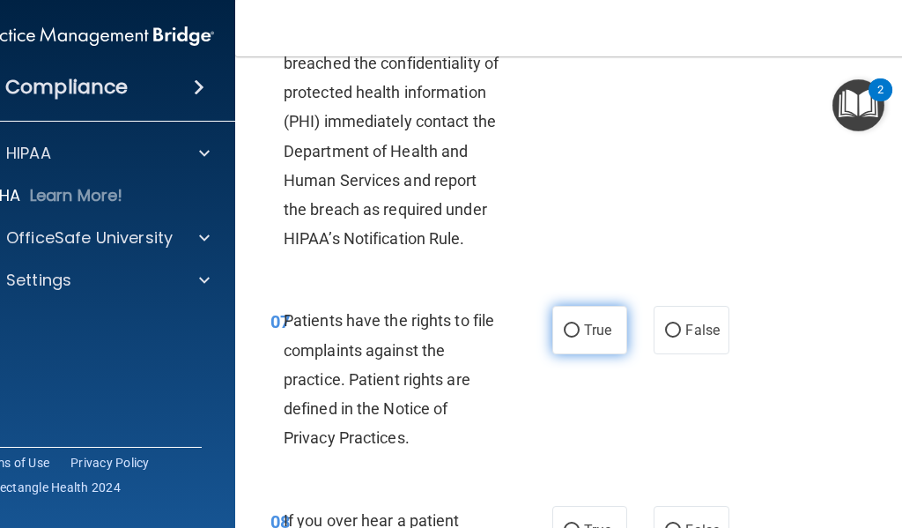
scroll to position [1498, 0]
click at [592, 337] on span "True" at bounding box center [597, 329] width 27 height 17
click at [580, 337] on input "True" at bounding box center [572, 329] width 16 height 13
radio input "true"
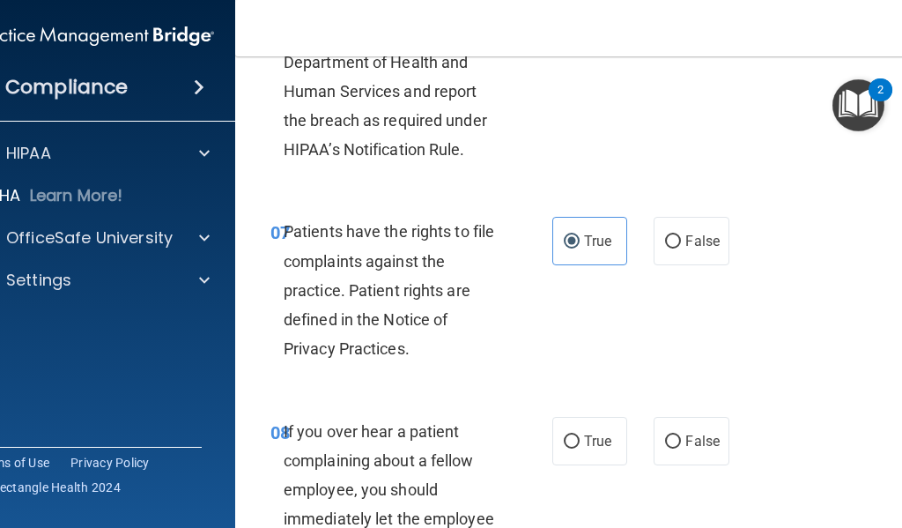
scroll to position [1674, 0]
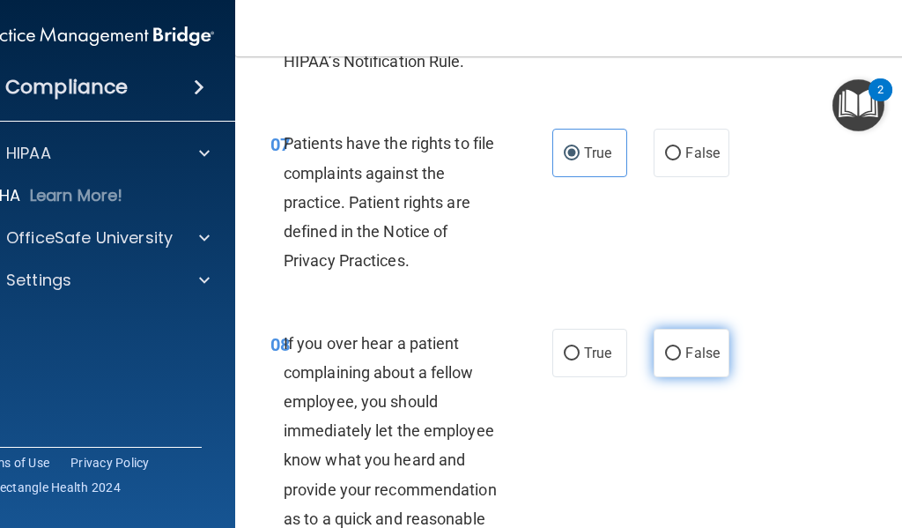
click at [665, 360] on input "False" at bounding box center [673, 353] width 16 height 13
radio input "true"
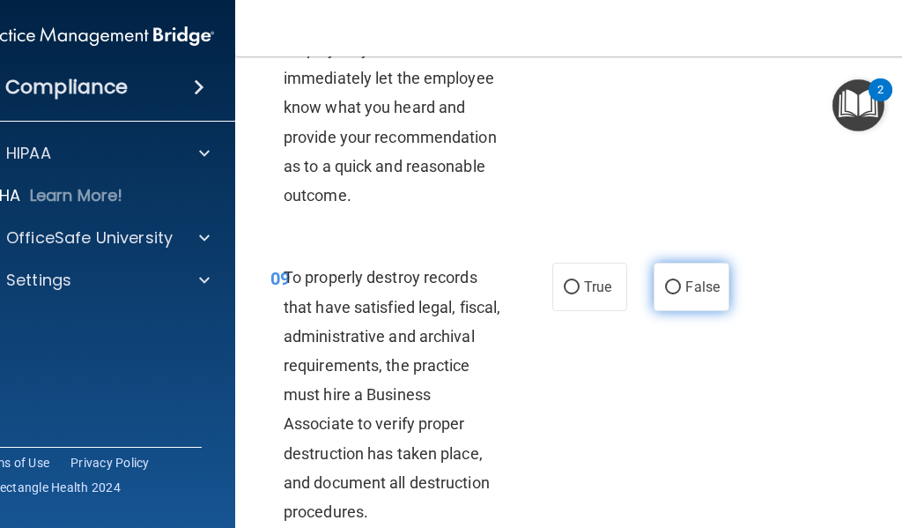
click at [681, 303] on label "False" at bounding box center [691, 287] width 75 height 48
click at [681, 294] on input "False" at bounding box center [673, 287] width 16 height 13
radio input "true"
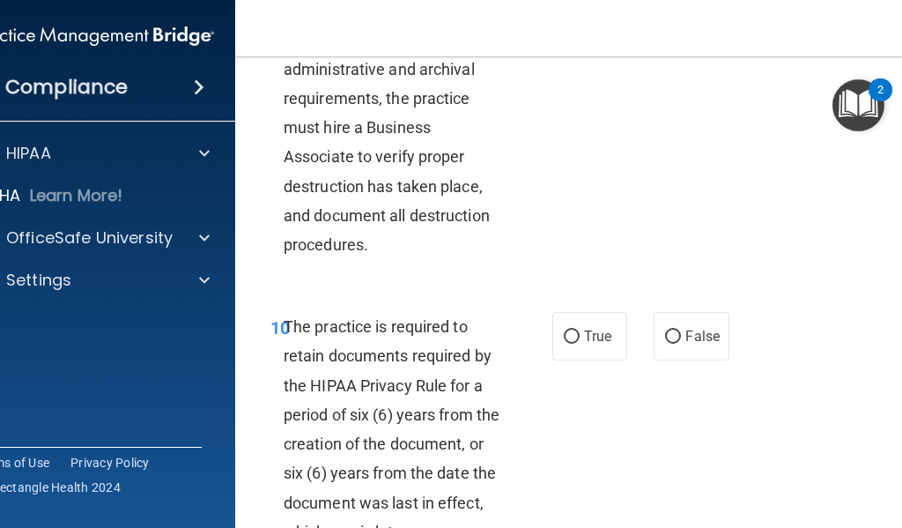
scroll to position [2467, 0]
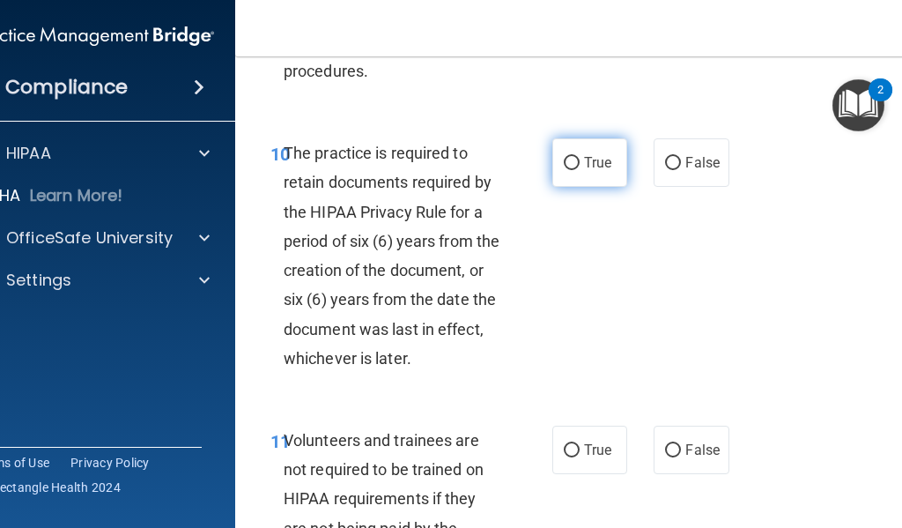
click at [553, 179] on label "True" at bounding box center [589, 162] width 75 height 48
click at [564, 170] on input "True" at bounding box center [572, 163] width 16 height 13
radio input "true"
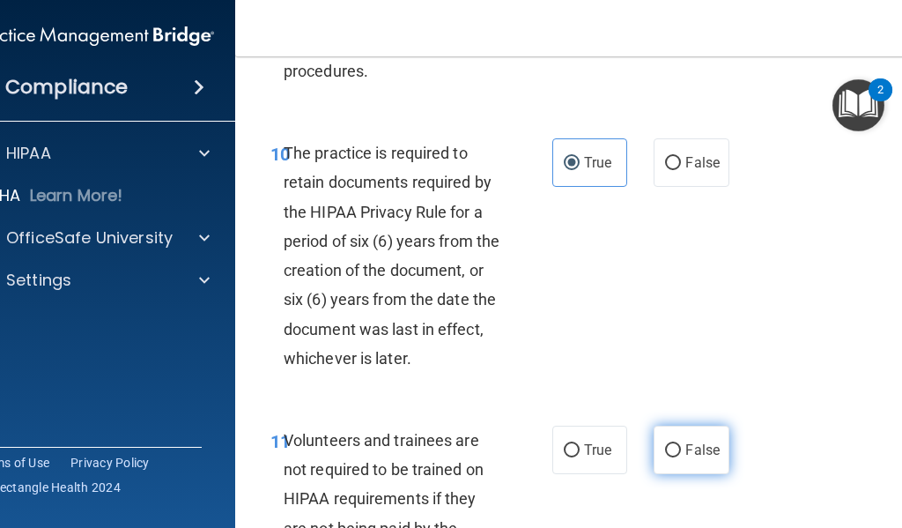
click at [715, 474] on label "False" at bounding box center [691, 450] width 75 height 48
click at [681, 457] on input "False" at bounding box center [673, 450] width 16 height 13
radio input "true"
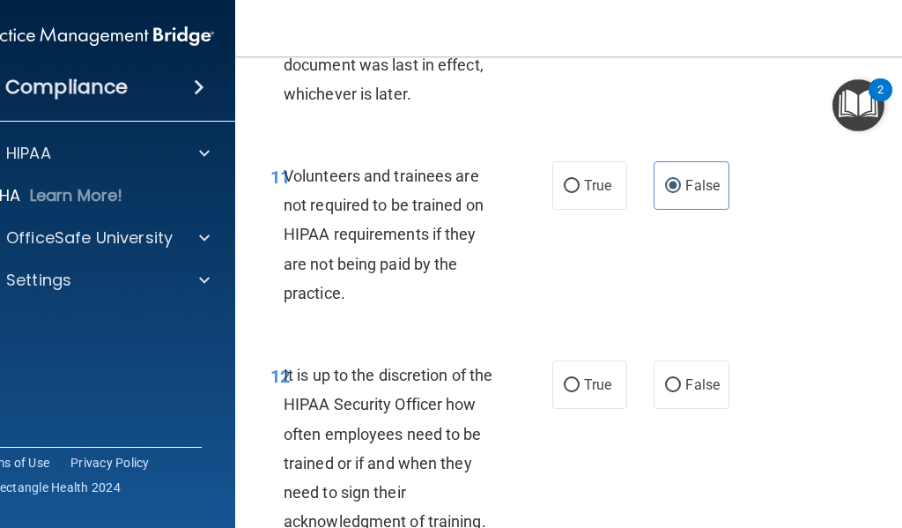
scroll to position [2819, 0]
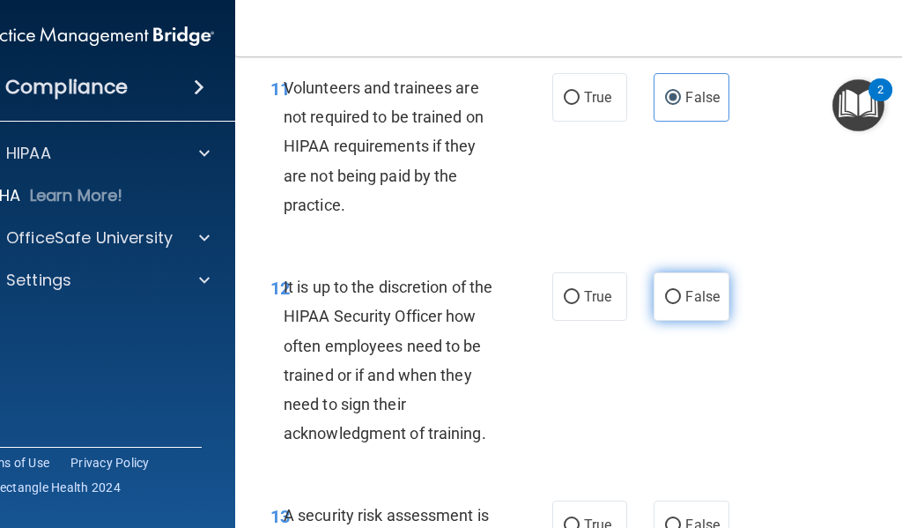
click at [685, 305] on span "False" at bounding box center [702, 296] width 34 height 17
click at [681, 304] on input "False" at bounding box center [673, 297] width 16 height 13
radio input "true"
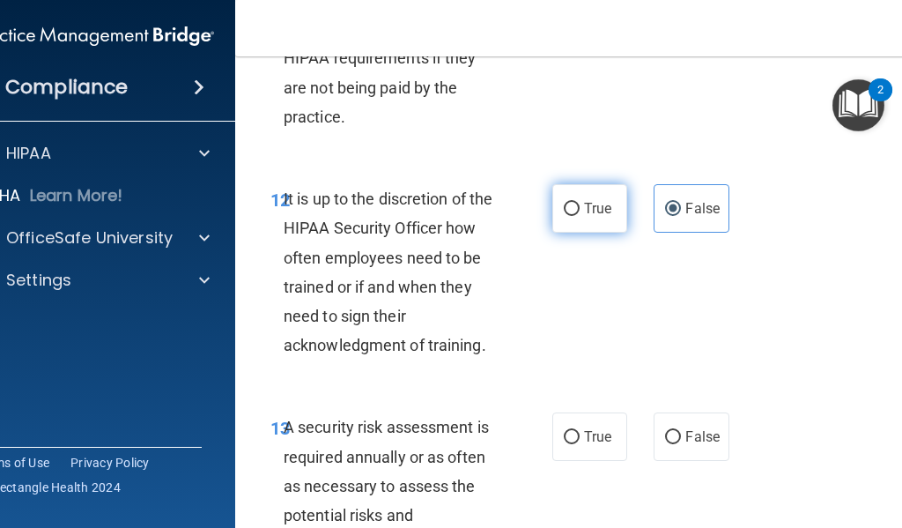
scroll to position [3083, 0]
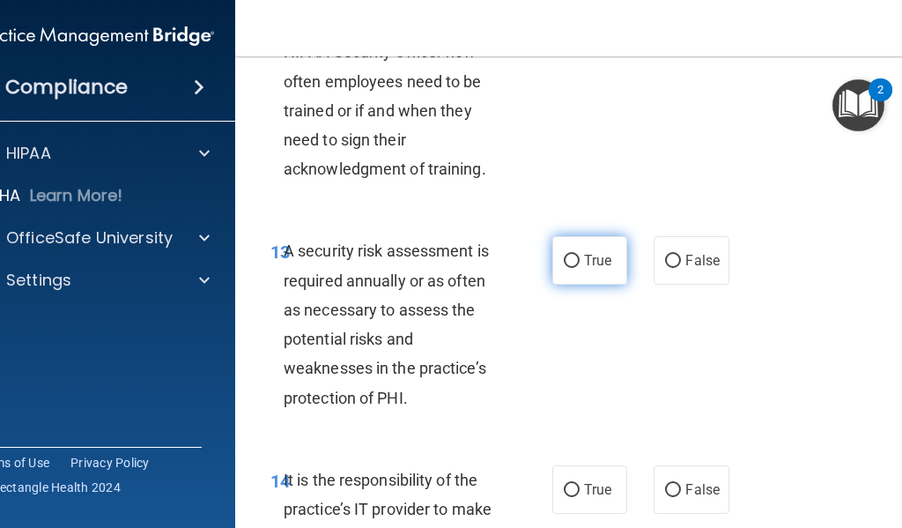
click at [599, 285] on label "True" at bounding box center [589, 260] width 75 height 48
click at [580, 268] on input "True" at bounding box center [572, 261] width 16 height 13
radio input "true"
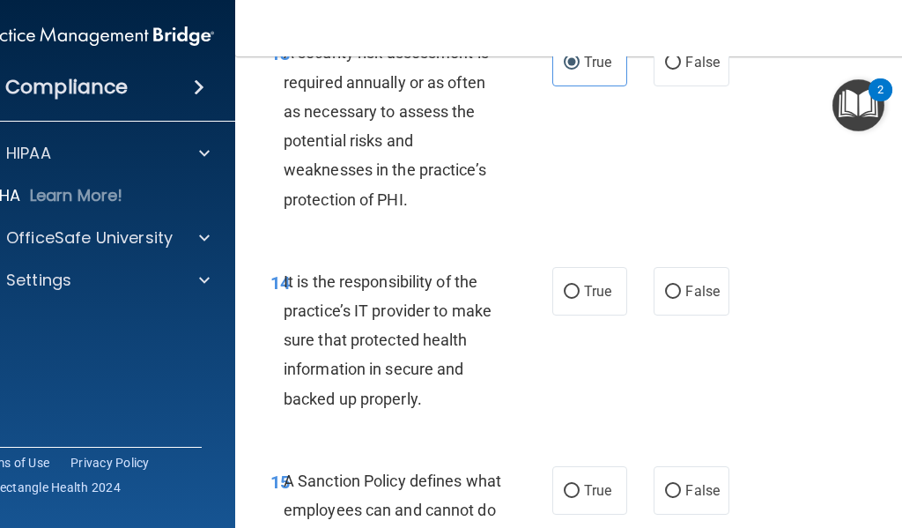
scroll to position [3348, 0]
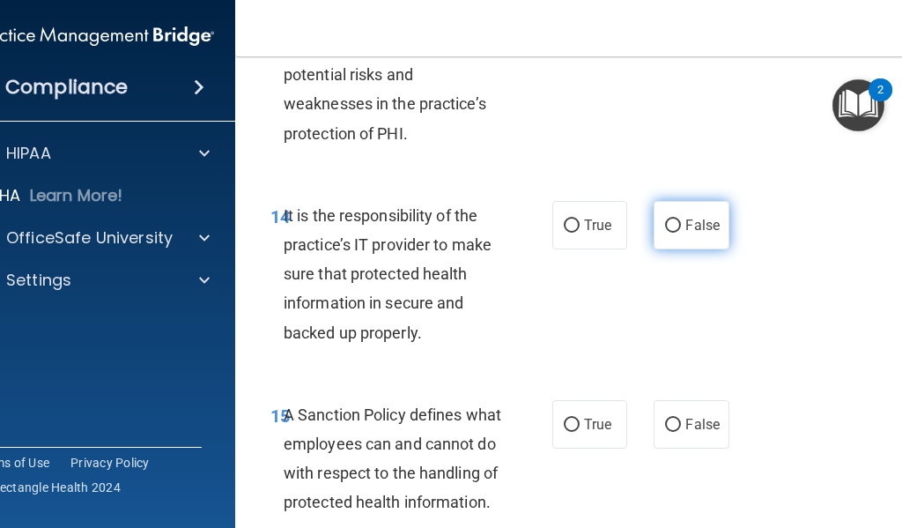
click at [691, 249] on label "False" at bounding box center [691, 225] width 75 height 48
click at [681, 233] on input "False" at bounding box center [673, 225] width 16 height 13
radio input "true"
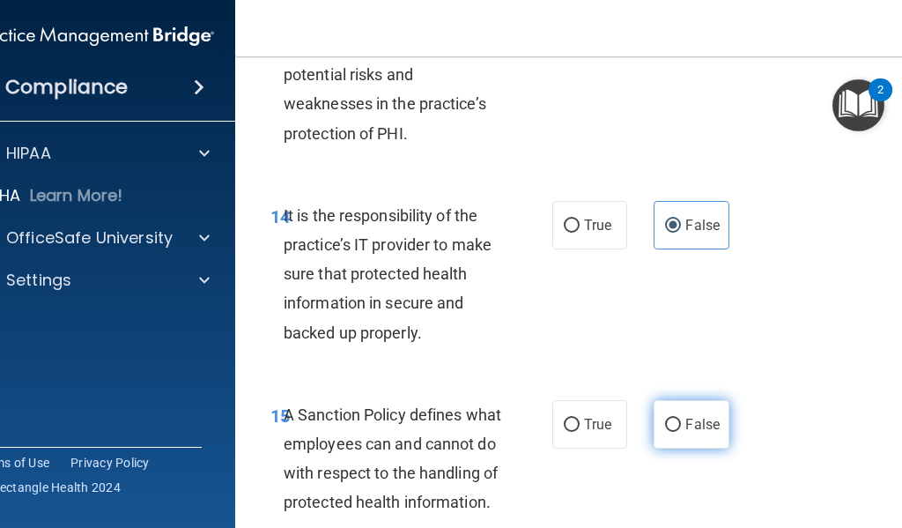
click at [675, 448] on label "False" at bounding box center [691, 424] width 75 height 48
click at [675, 432] on input "False" at bounding box center [673, 424] width 16 height 13
radio input "true"
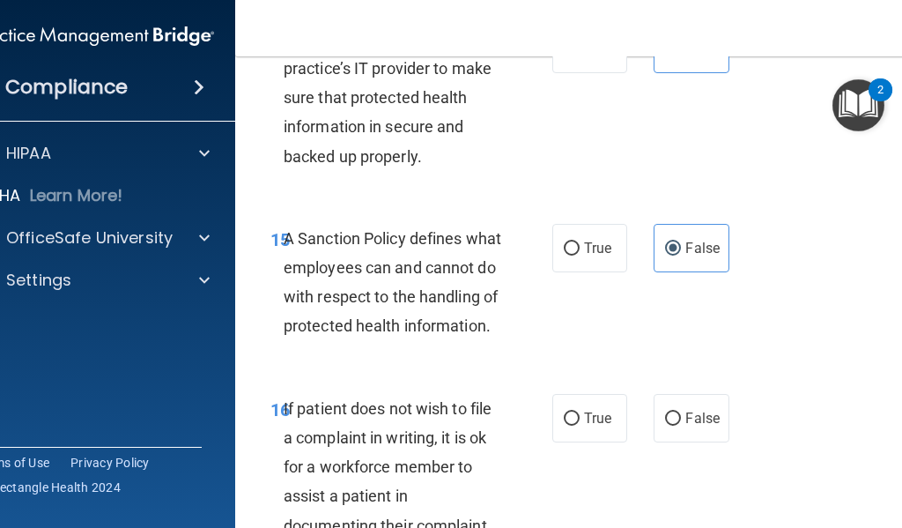
scroll to position [3612, 0]
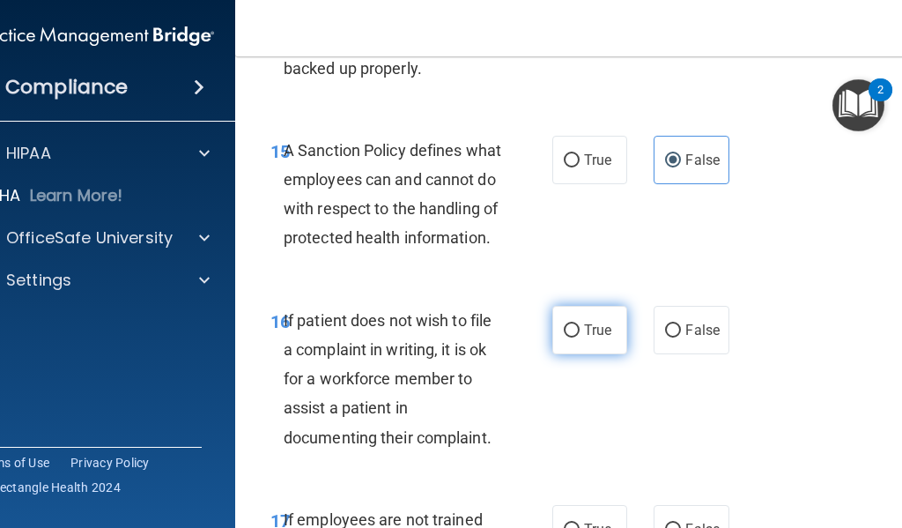
click at [594, 354] on label "True" at bounding box center [589, 330] width 75 height 48
click at [580, 337] on input "True" at bounding box center [572, 330] width 16 height 13
radio input "true"
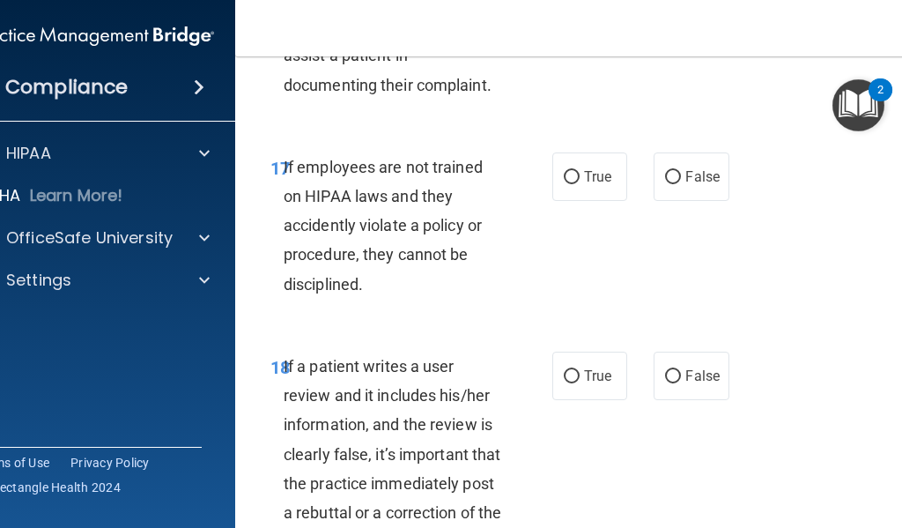
scroll to position [4052, 0]
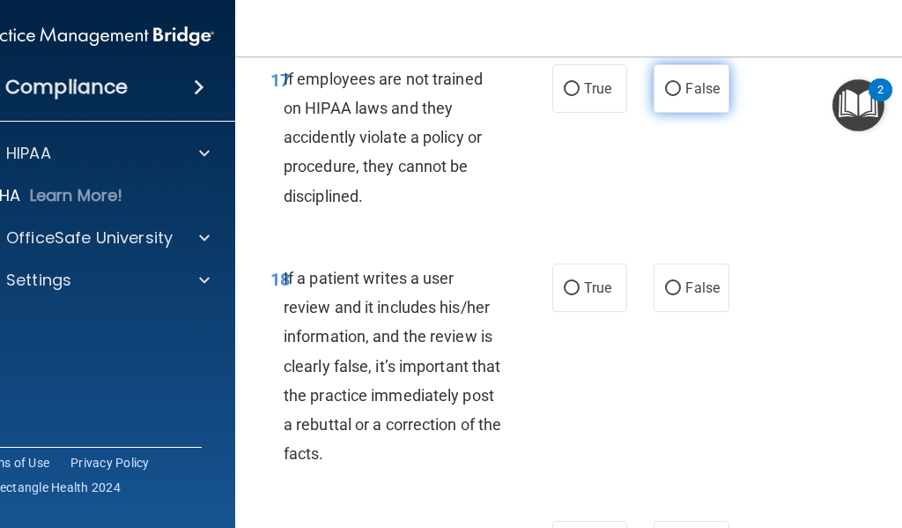
click at [699, 113] on label "False" at bounding box center [691, 88] width 75 height 48
click at [681, 96] on input "False" at bounding box center [673, 89] width 16 height 13
radio input "true"
click at [673, 295] on input "False" at bounding box center [673, 288] width 16 height 13
radio input "true"
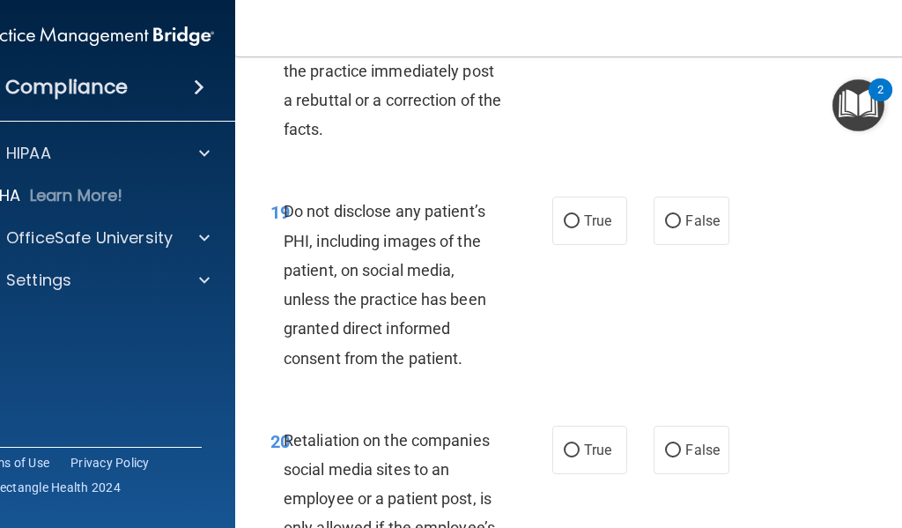
scroll to position [4493, 0]
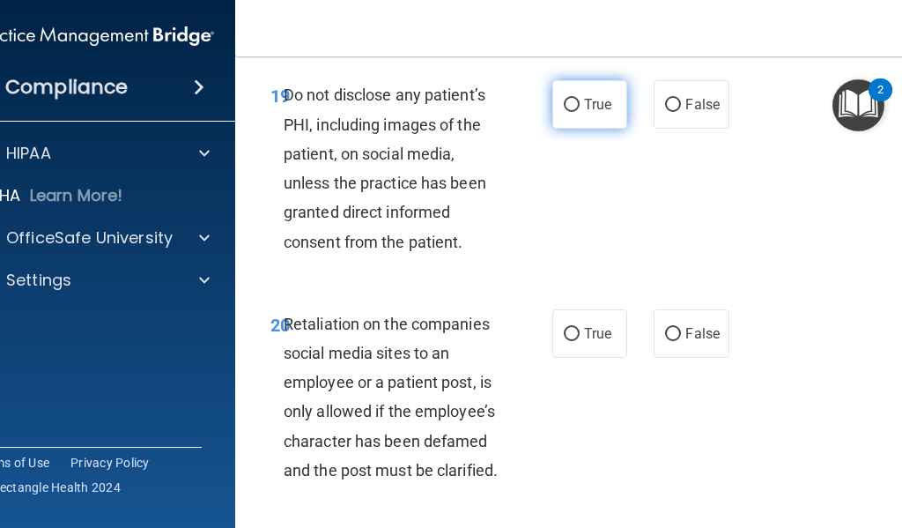
click at [575, 129] on label "True" at bounding box center [589, 104] width 75 height 48
click at [575, 112] on input "True" at bounding box center [572, 105] width 16 height 13
radio input "true"
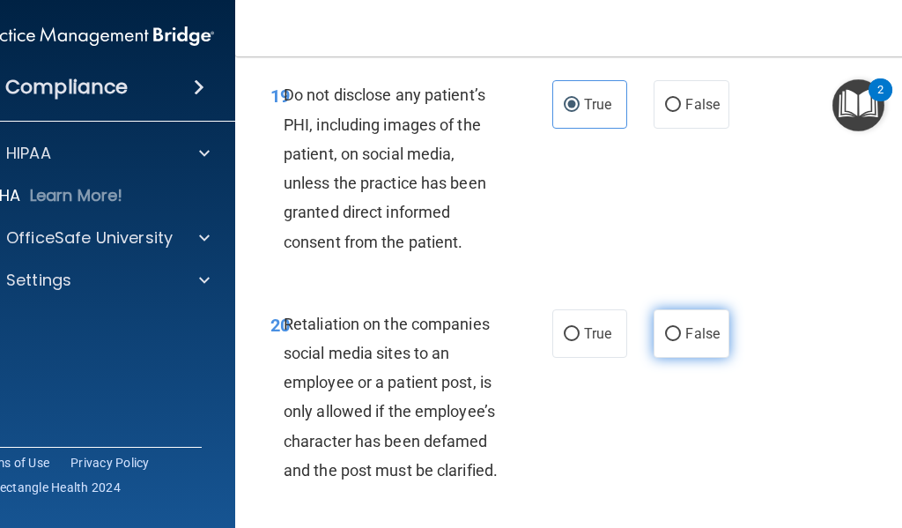
click at [679, 358] on label "False" at bounding box center [691, 333] width 75 height 48
click at [679, 341] on input "False" at bounding box center [673, 334] width 16 height 13
radio input "true"
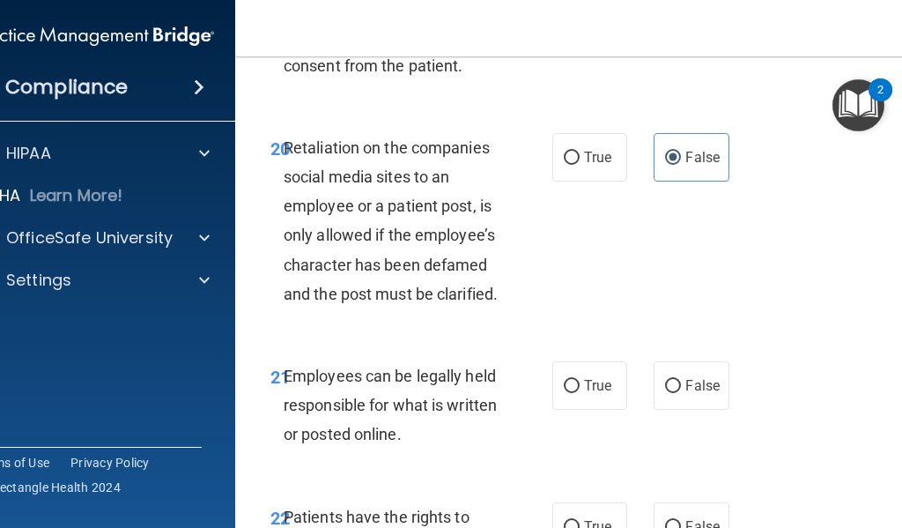
scroll to position [4757, 0]
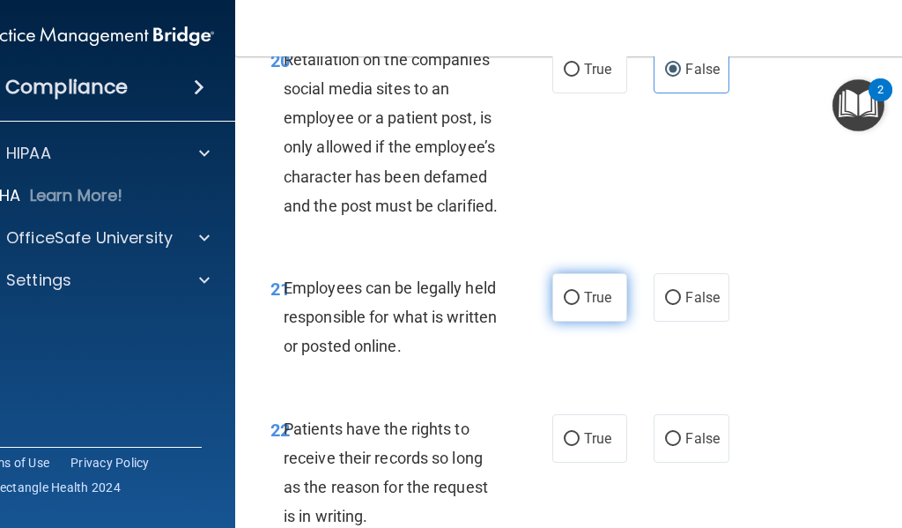
click at [601, 322] on label "True" at bounding box center [589, 297] width 75 height 48
click at [580, 305] on input "True" at bounding box center [572, 298] width 16 height 13
radio input "true"
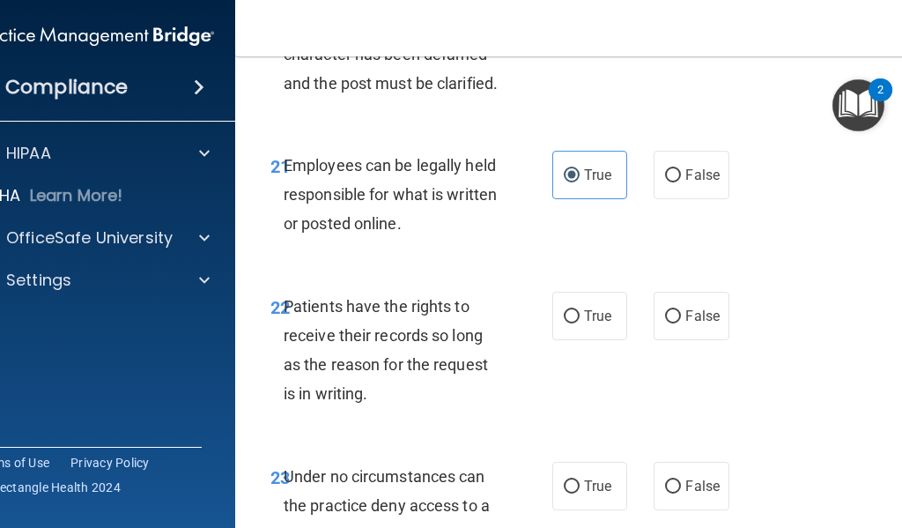
scroll to position [5021, 0]
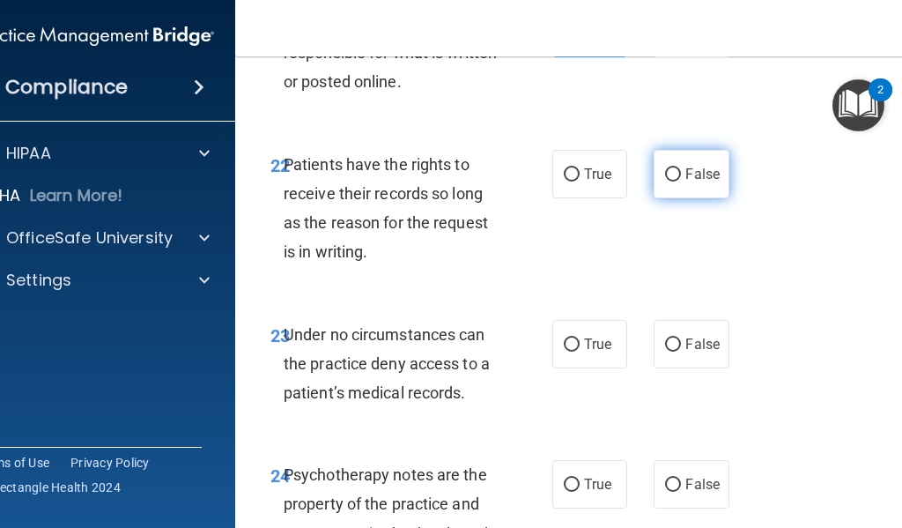
click at [662, 198] on label "False" at bounding box center [691, 174] width 75 height 48
click at [665, 181] on input "False" at bounding box center [673, 174] width 16 height 13
radio input "true"
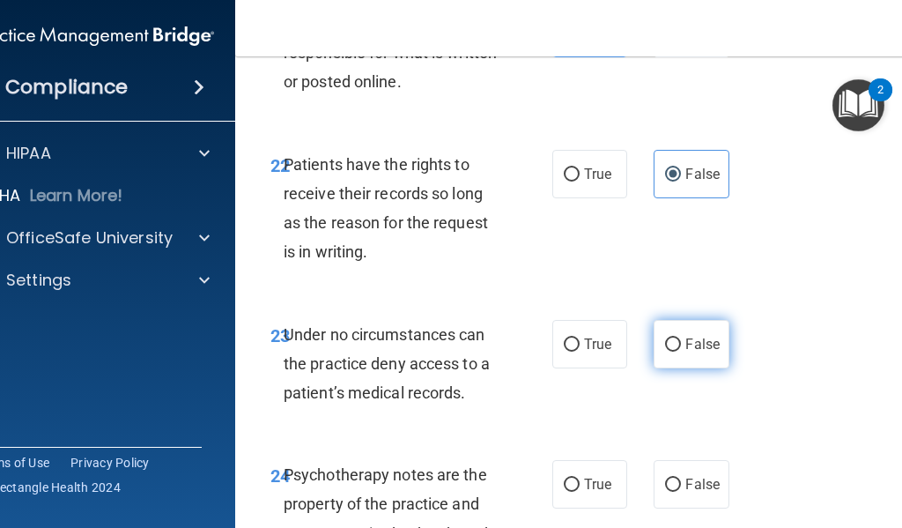
click at [674, 368] on label "False" at bounding box center [691, 344] width 75 height 48
click at [674, 352] on input "False" at bounding box center [673, 344] width 16 height 13
radio input "true"
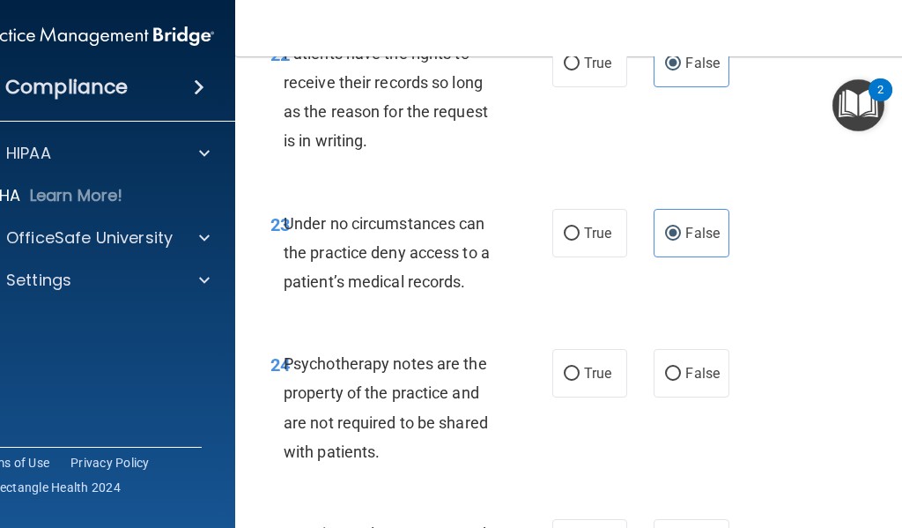
scroll to position [5198, 0]
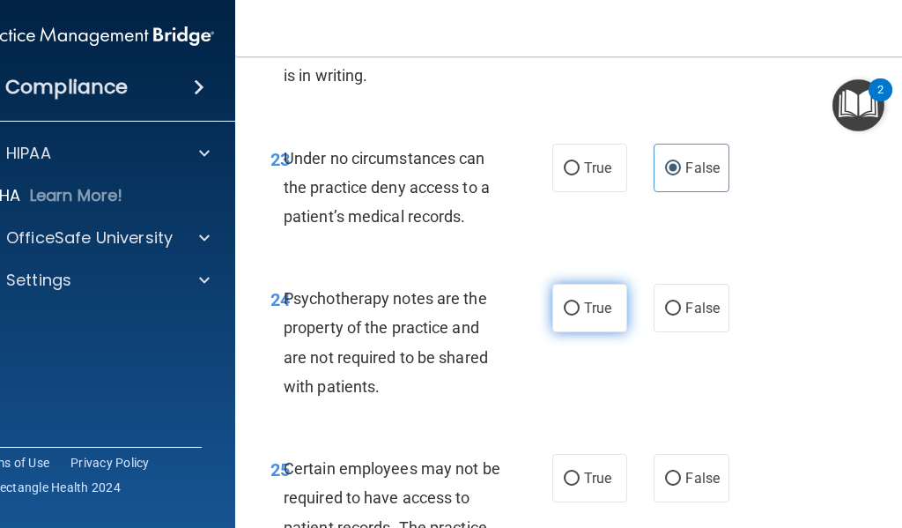
click at [617, 332] on label "True" at bounding box center [589, 308] width 75 height 48
click at [580, 315] on input "True" at bounding box center [572, 308] width 16 height 13
radio input "true"
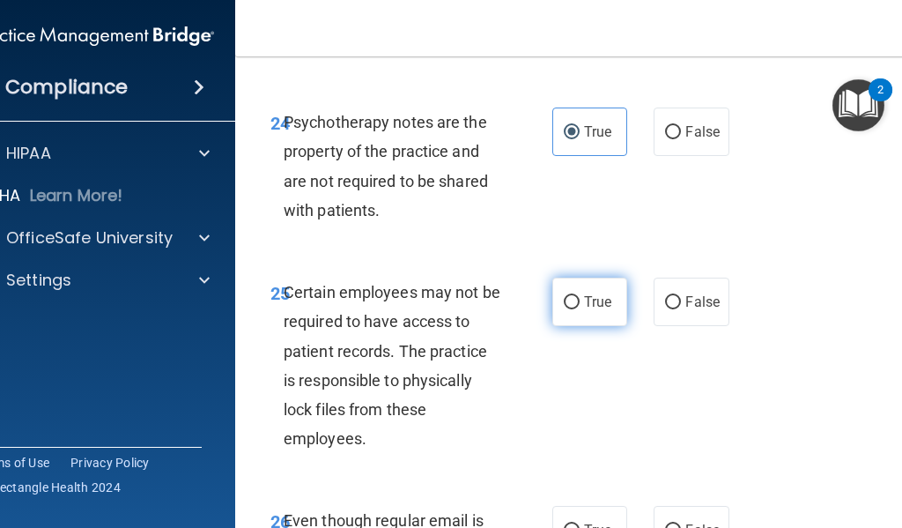
click at [601, 326] on label "True" at bounding box center [589, 302] width 75 height 48
click at [580, 309] on input "True" at bounding box center [572, 302] width 16 height 13
radio input "true"
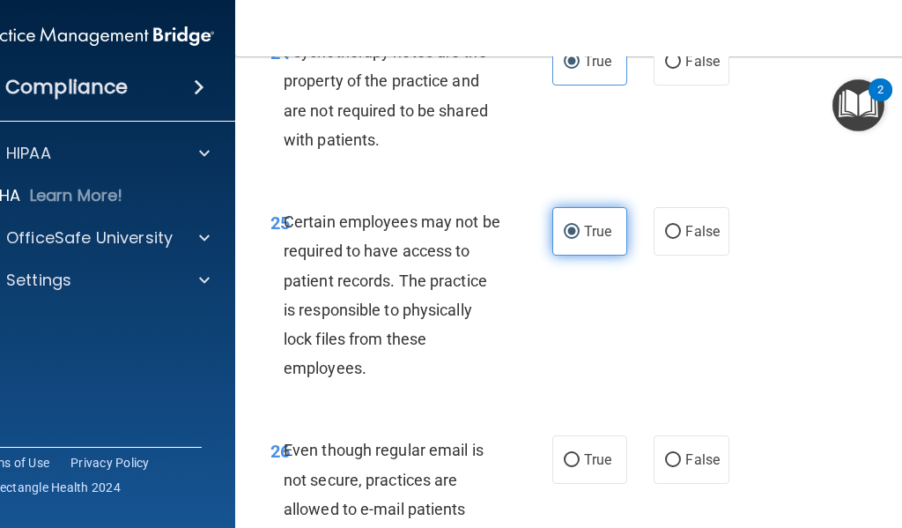
scroll to position [5550, 0]
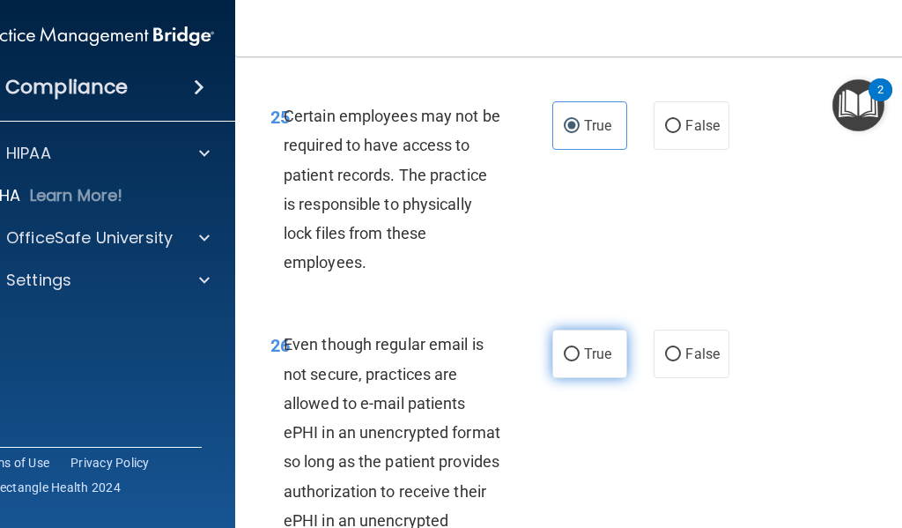
click at [585, 378] on label "True" at bounding box center [589, 353] width 75 height 48
click at [580, 361] on input "True" at bounding box center [572, 354] width 16 height 13
radio input "true"
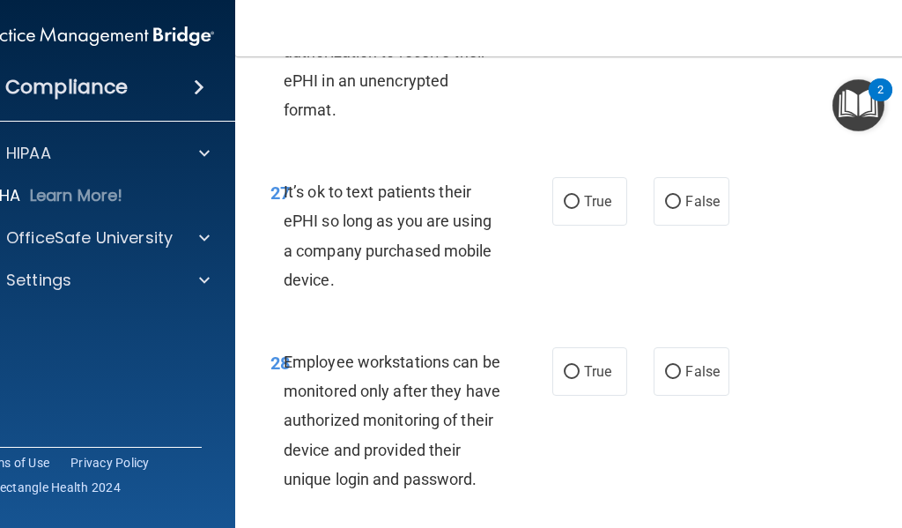
scroll to position [5991, 0]
click at [654, 225] on label "False" at bounding box center [691, 200] width 75 height 48
click at [665, 208] on input "False" at bounding box center [673, 201] width 16 height 13
radio input "true"
click at [665, 378] on input "False" at bounding box center [673, 371] width 16 height 13
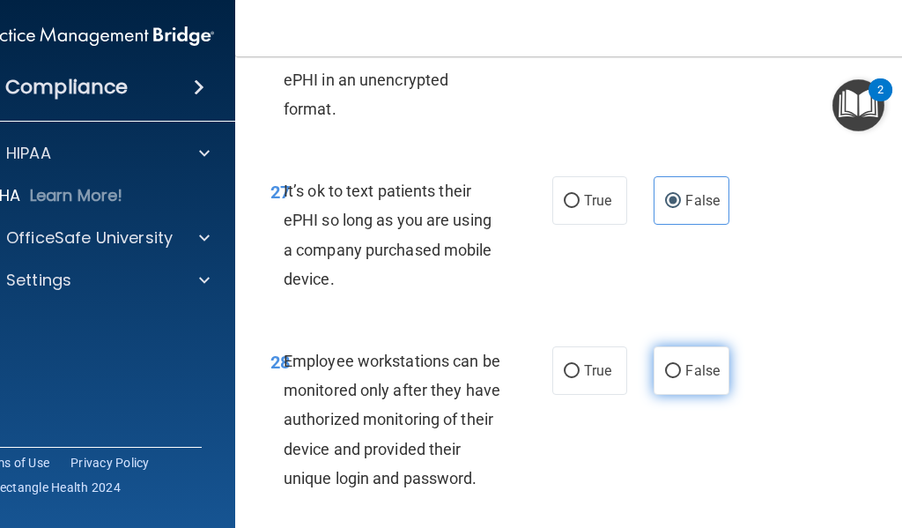
radio input "true"
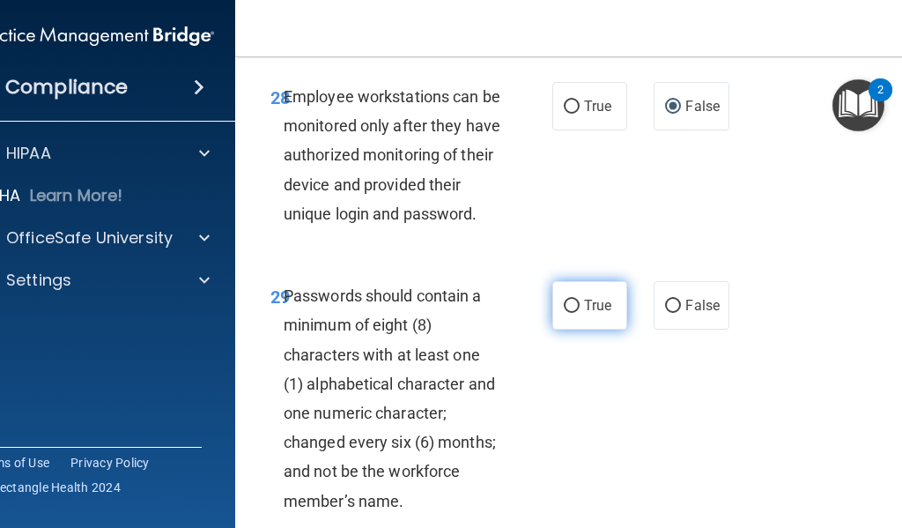
click at [611, 329] on label "True" at bounding box center [589, 305] width 75 height 48
click at [580, 313] on input "True" at bounding box center [572, 306] width 16 height 13
radio input "true"
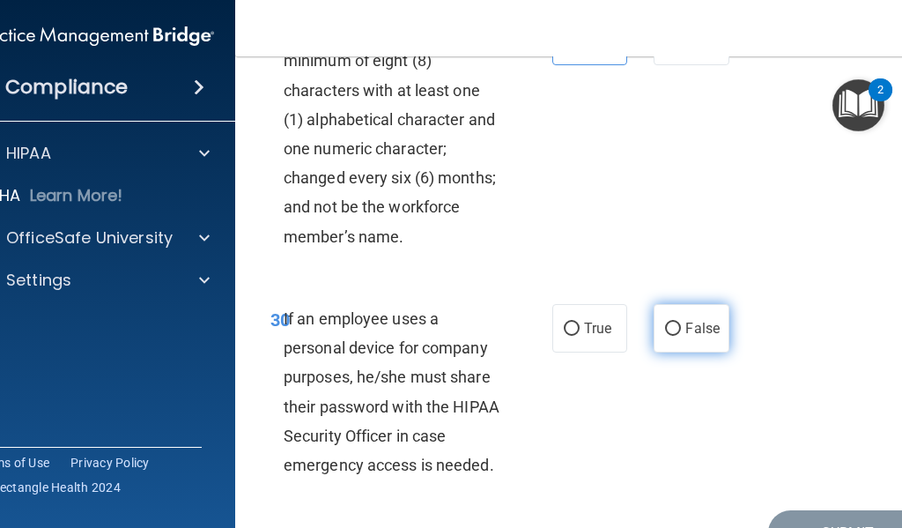
click at [668, 336] on input "False" at bounding box center [673, 328] width 16 height 13
radio input "true"
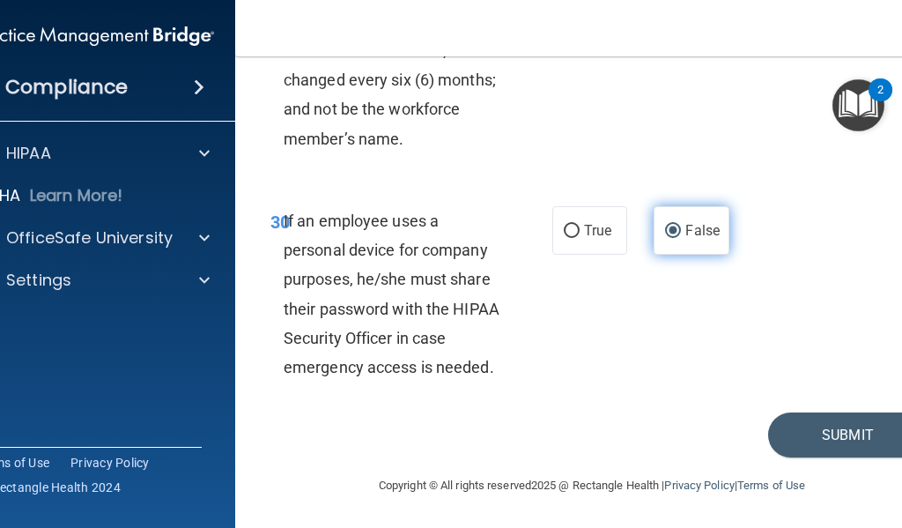
scroll to position [6675, 0]
click at [816, 433] on button "Submit" at bounding box center [847, 434] width 159 height 45
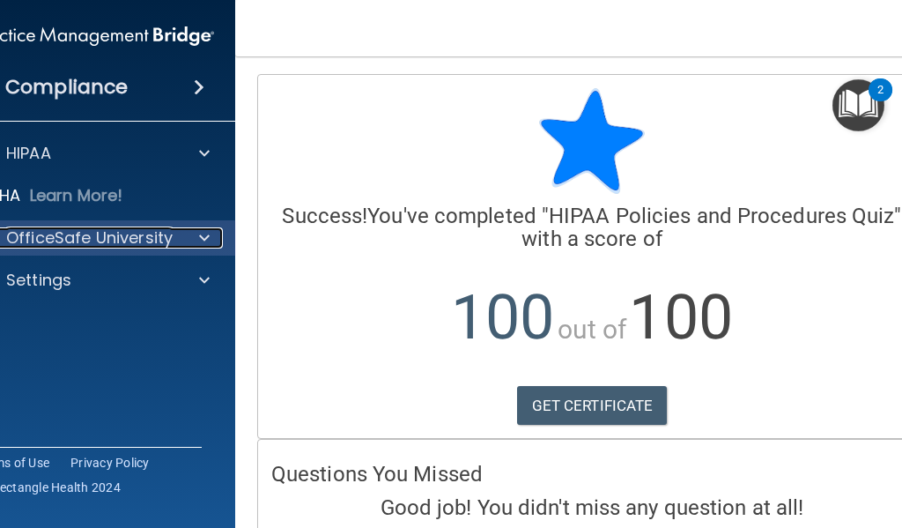
click at [117, 242] on p "OfficeSafe University" at bounding box center [89, 237] width 167 height 21
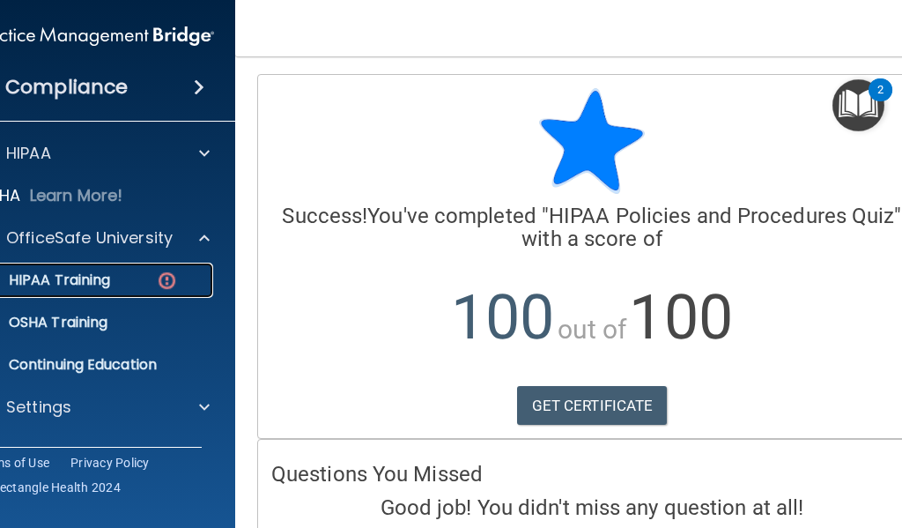
click at [115, 272] on div "HIPAA Training" at bounding box center [85, 280] width 241 height 18
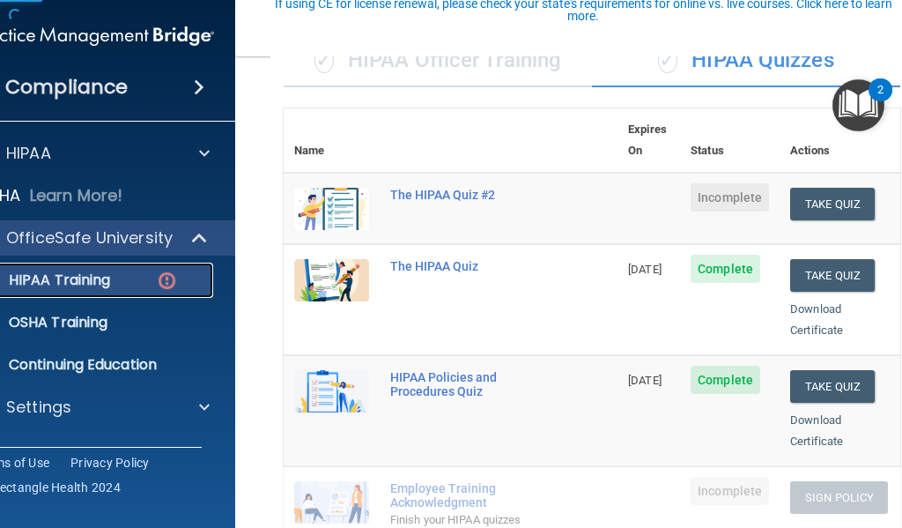
scroll to position [176, 0]
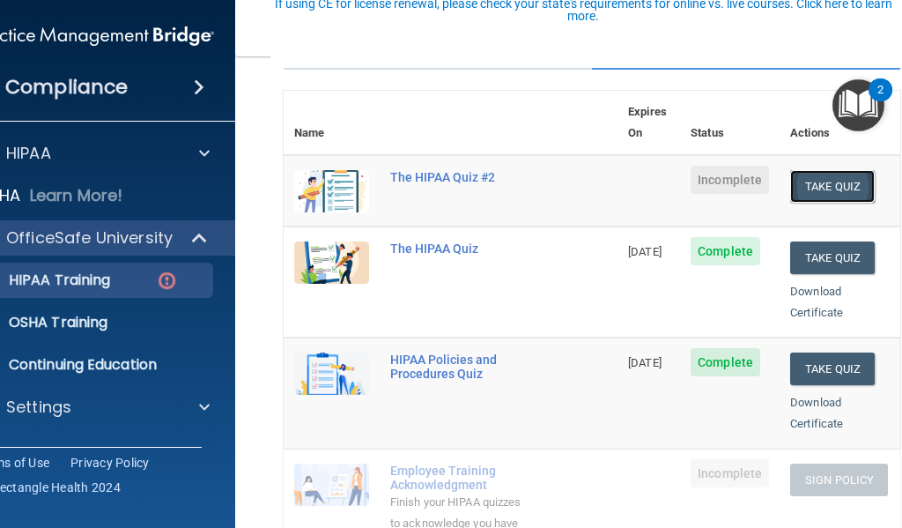
click at [835, 170] on button "Take Quiz" at bounding box center [832, 186] width 85 height 33
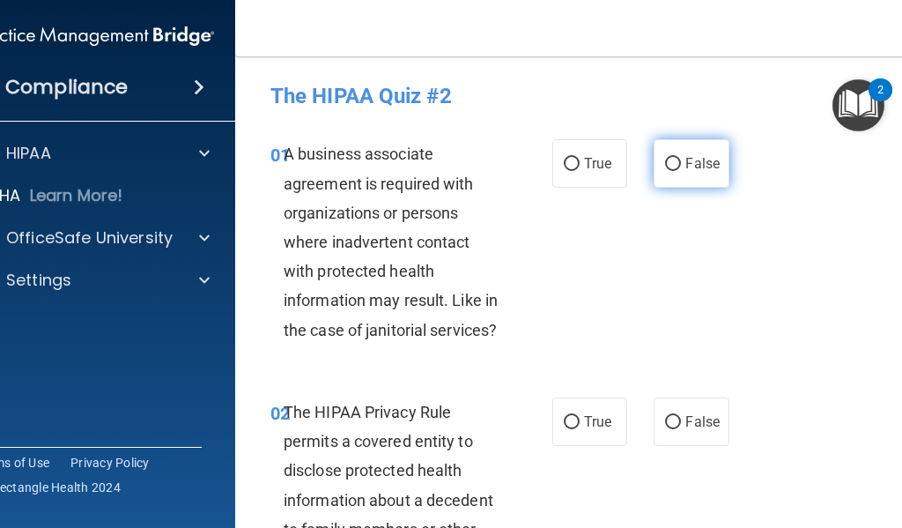
click at [673, 180] on label "False" at bounding box center [691, 163] width 75 height 48
click at [673, 171] on input "False" at bounding box center [673, 164] width 16 height 13
radio input "true"
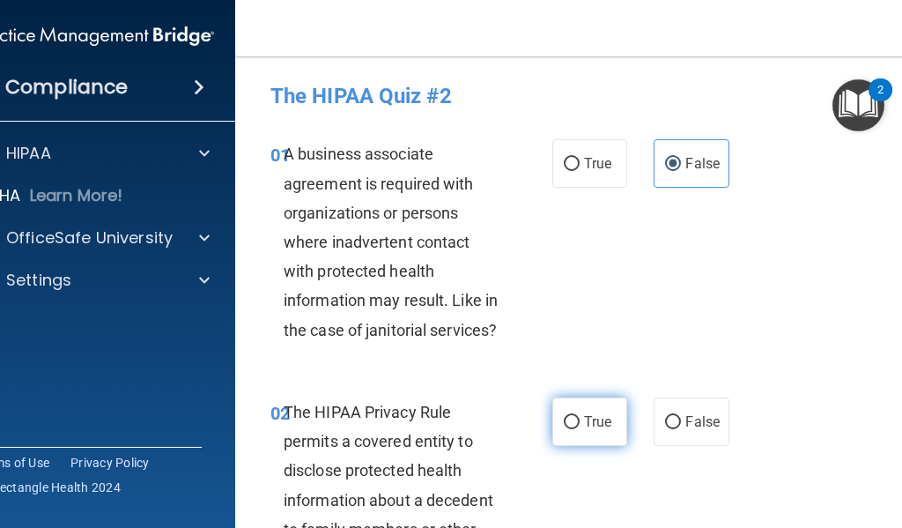
click at [603, 410] on label "True" at bounding box center [589, 421] width 75 height 48
click at [580, 416] on input "True" at bounding box center [572, 422] width 16 height 13
radio input "true"
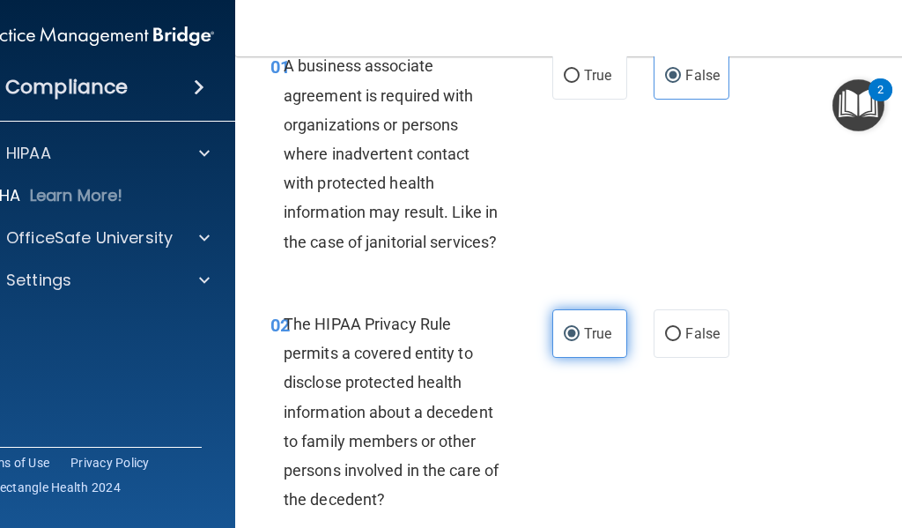
scroll to position [264, 0]
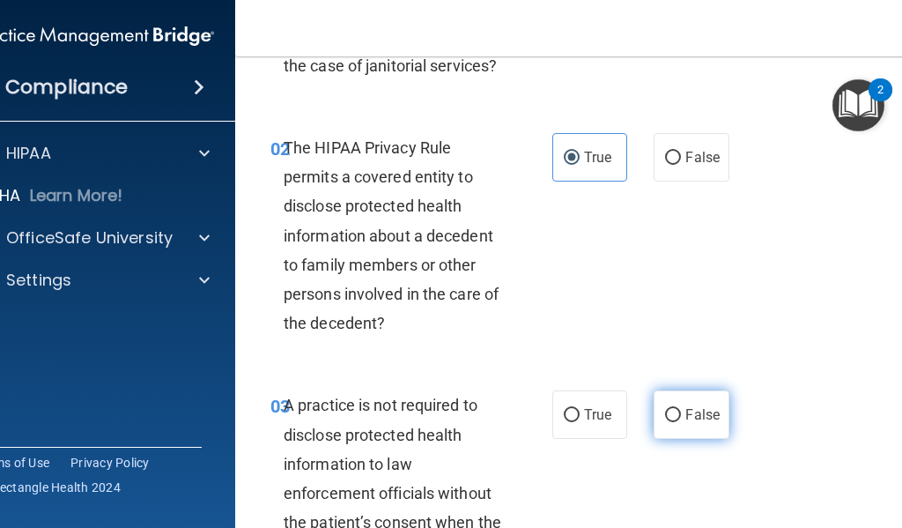
click at [670, 421] on input "False" at bounding box center [673, 415] width 16 height 13
radio input "true"
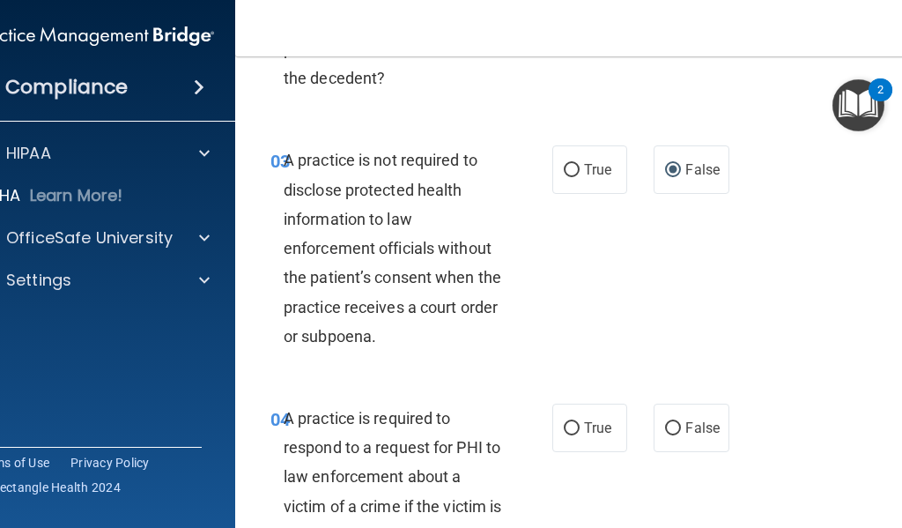
scroll to position [617, 0]
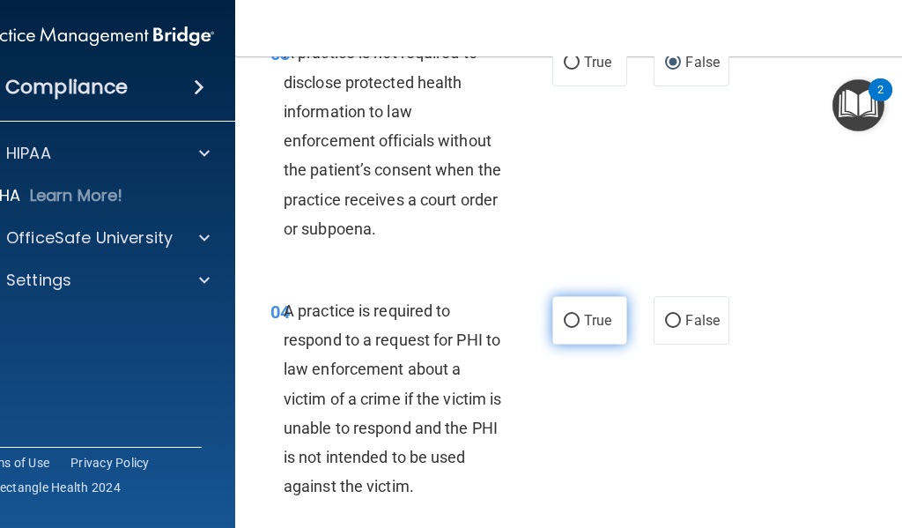
click at [567, 315] on input "True" at bounding box center [572, 321] width 16 height 13
radio input "true"
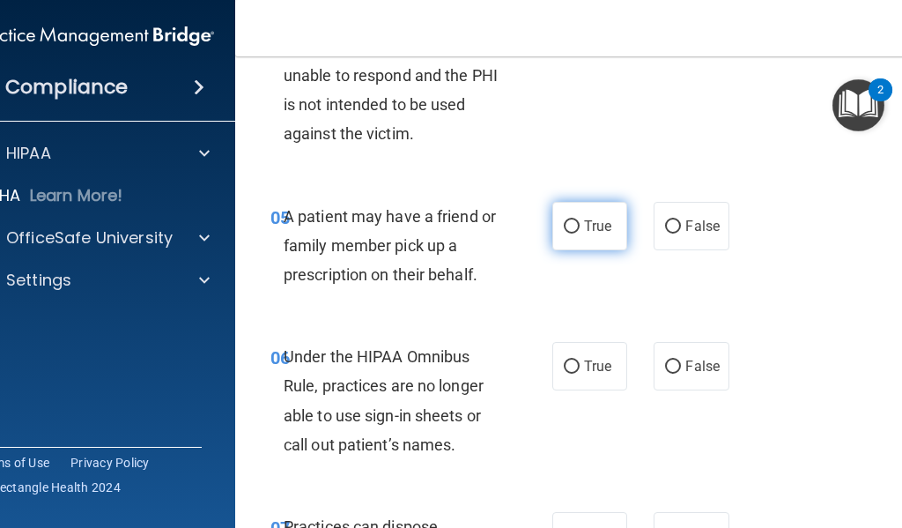
click at [595, 221] on span "True" at bounding box center [597, 226] width 27 height 17
click at [580, 221] on input "True" at bounding box center [572, 226] width 16 height 13
radio input "true"
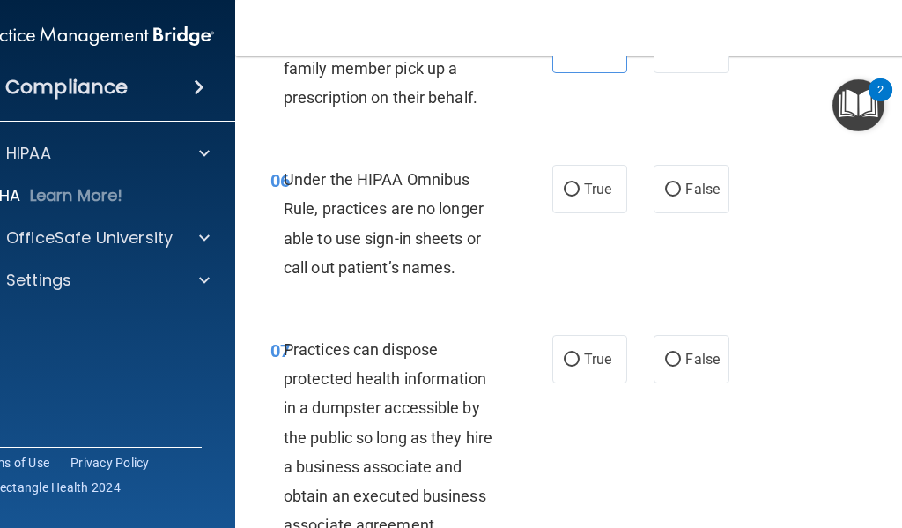
scroll to position [1145, 0]
click at [688, 200] on label "False" at bounding box center [691, 190] width 75 height 48
click at [681, 197] on input "False" at bounding box center [673, 190] width 16 height 13
radio input "true"
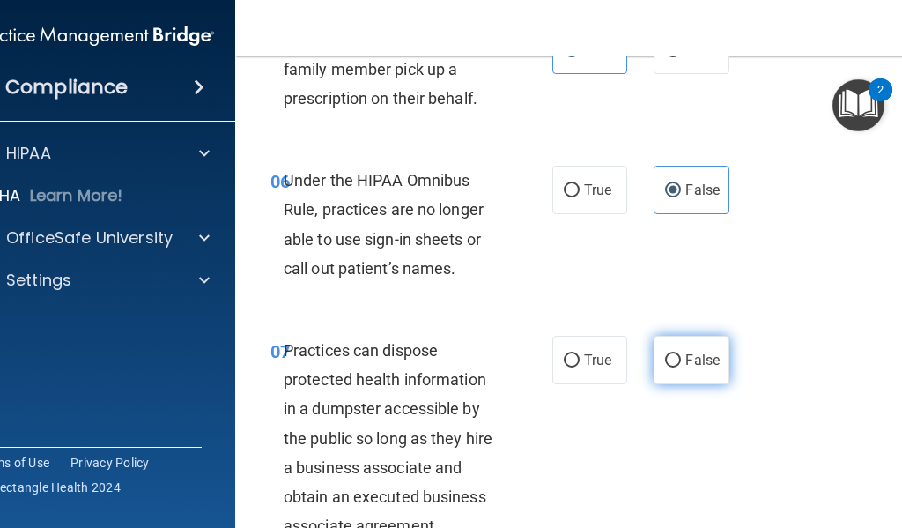
click at [685, 359] on span "False" at bounding box center [702, 360] width 34 height 17
click at [681, 359] on input "False" at bounding box center [673, 360] width 16 height 13
radio input "true"
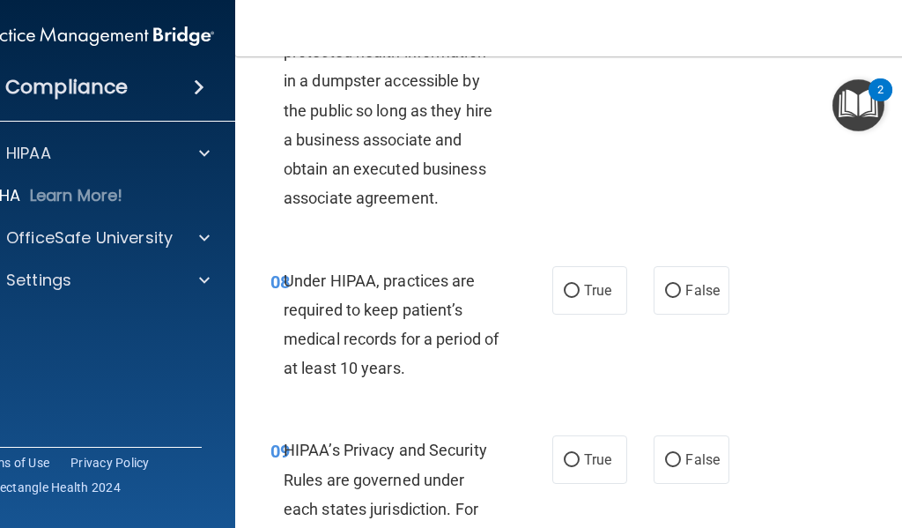
scroll to position [1762, 0]
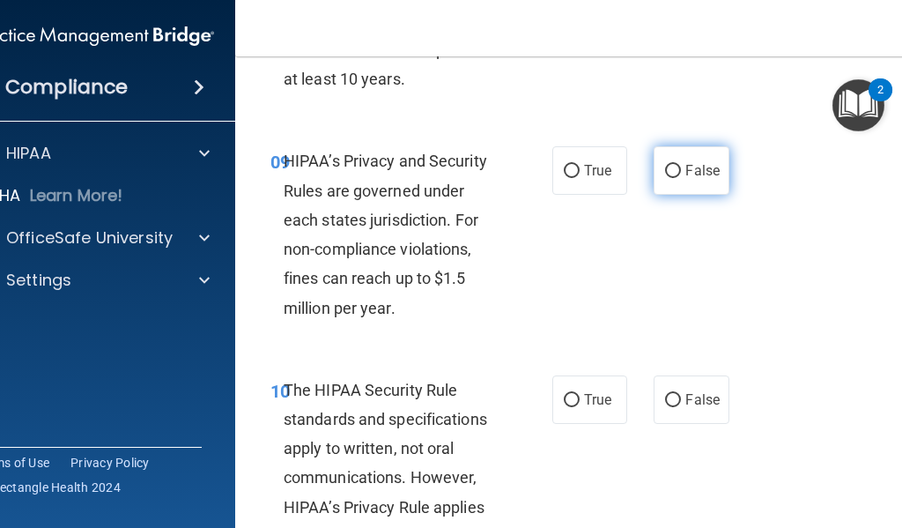
click at [685, 178] on span "False" at bounding box center [702, 170] width 34 height 17
click at [681, 178] on input "False" at bounding box center [673, 171] width 16 height 13
radio input "true"
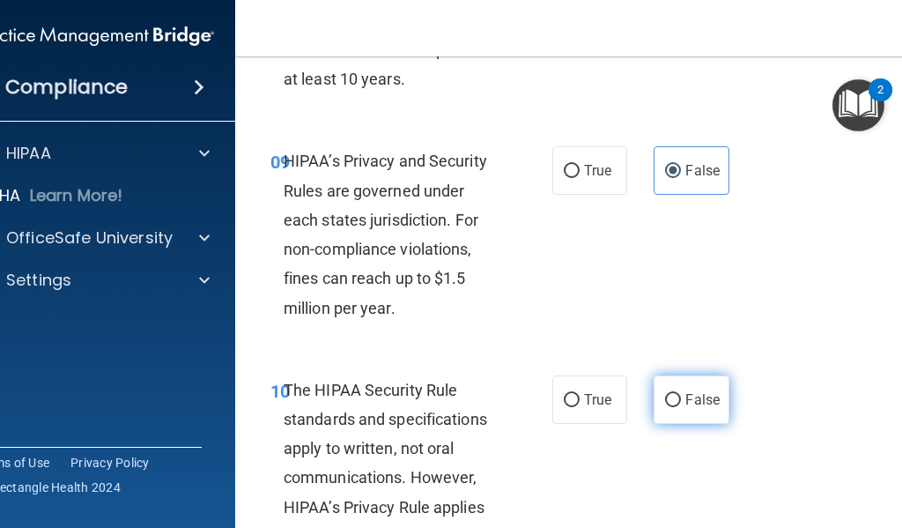
click at [692, 391] on span "False" at bounding box center [702, 399] width 34 height 17
click at [681, 394] on input "False" at bounding box center [673, 400] width 16 height 13
radio input "true"
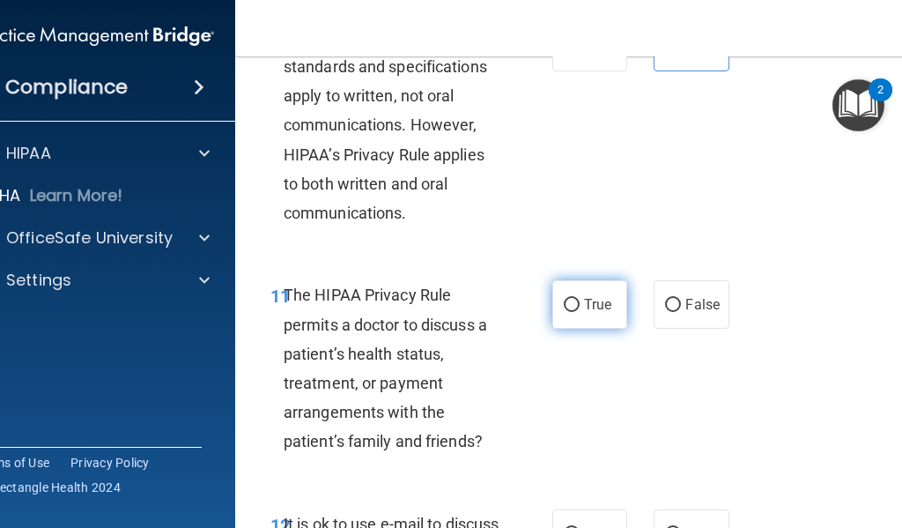
click at [610, 322] on label "True" at bounding box center [589, 304] width 75 height 48
click at [580, 312] on input "True" at bounding box center [572, 305] width 16 height 13
radio input "true"
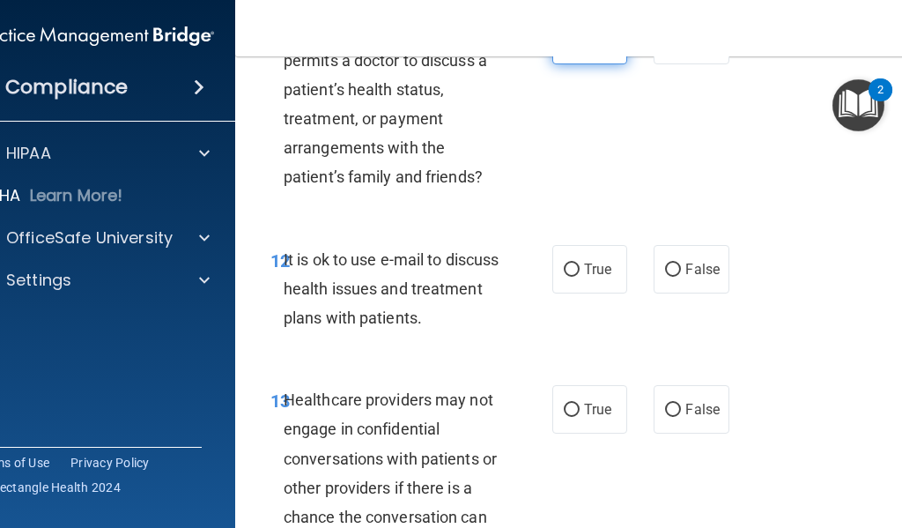
scroll to position [2467, 0]
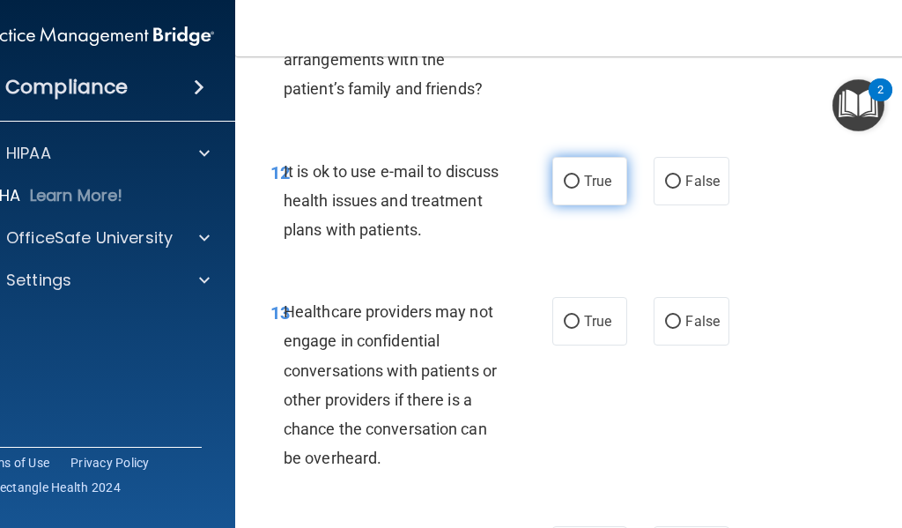
click at [603, 204] on label "True" at bounding box center [589, 181] width 75 height 48
click at [580, 189] on input "True" at bounding box center [572, 181] width 16 height 13
radio input "true"
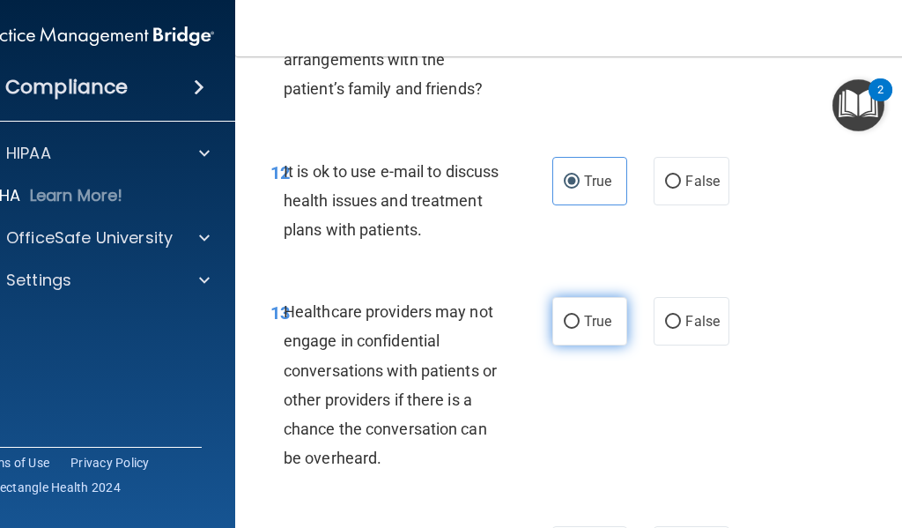
click at [592, 316] on span "True" at bounding box center [597, 321] width 27 height 17
click at [580, 316] on input "True" at bounding box center [572, 321] width 16 height 13
radio input "true"
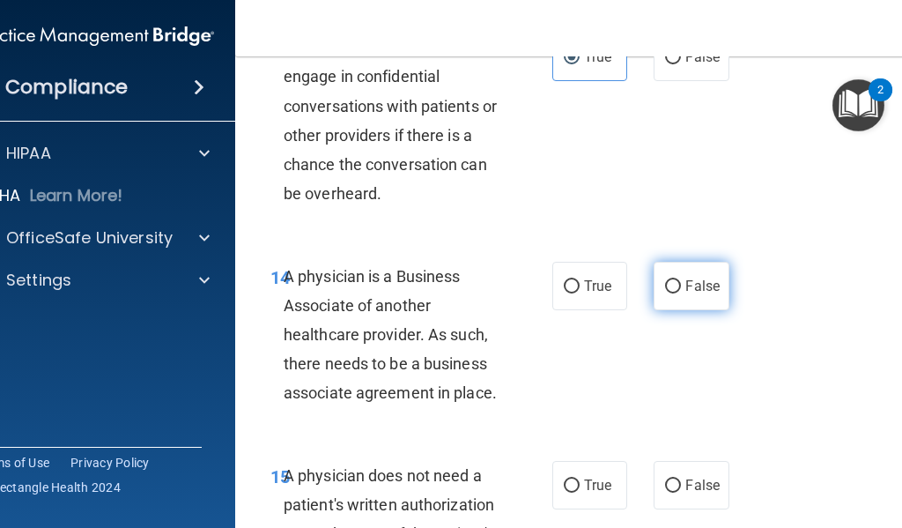
click at [707, 289] on span "False" at bounding box center [702, 286] width 34 height 17
click at [681, 289] on input "False" at bounding box center [673, 286] width 16 height 13
radio input "true"
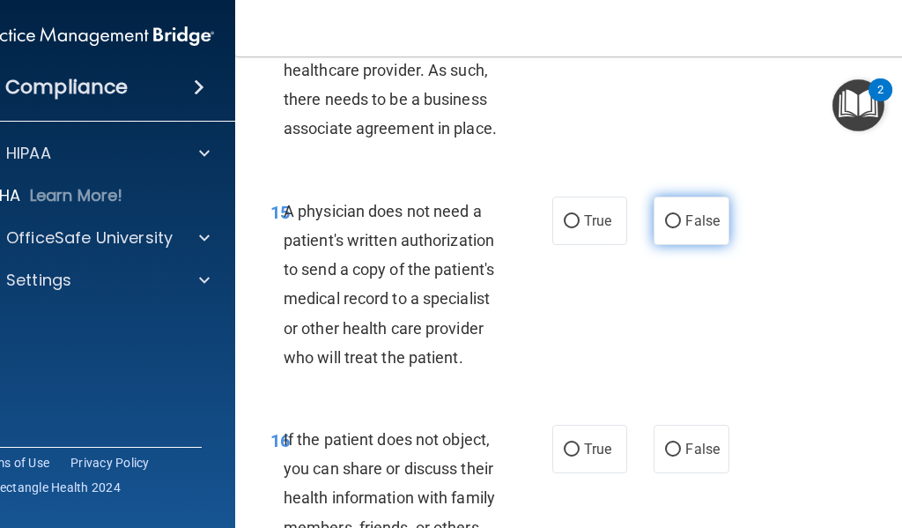
click at [692, 232] on label "False" at bounding box center [691, 220] width 75 height 48
click at [681, 228] on input "False" at bounding box center [673, 221] width 16 height 13
radio input "true"
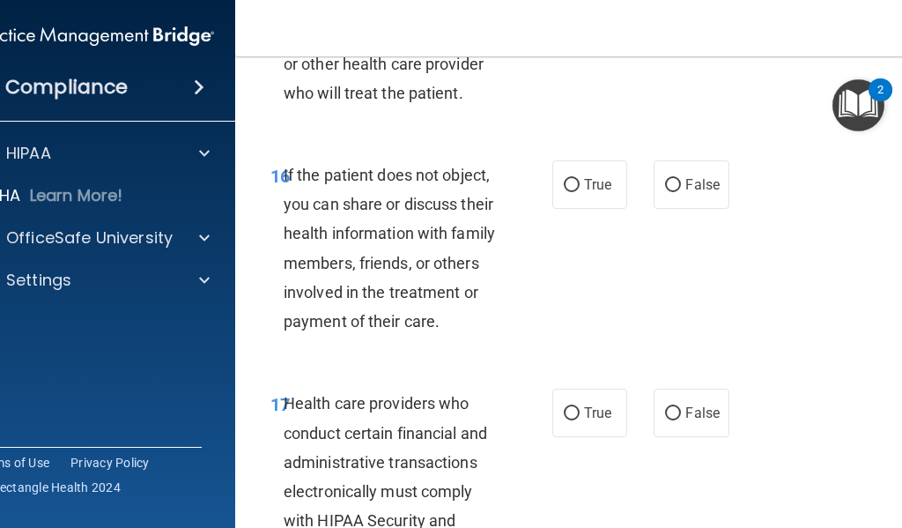
click at [596, 210] on div "16 If the patient does not object, you can share or discuss their health inform…" at bounding box center [592, 252] width 670 height 228
click at [600, 205] on label "True" at bounding box center [589, 184] width 75 height 48
click at [580, 192] on input "True" at bounding box center [572, 185] width 16 height 13
radio input "true"
click at [584, 411] on span "True" at bounding box center [597, 412] width 27 height 17
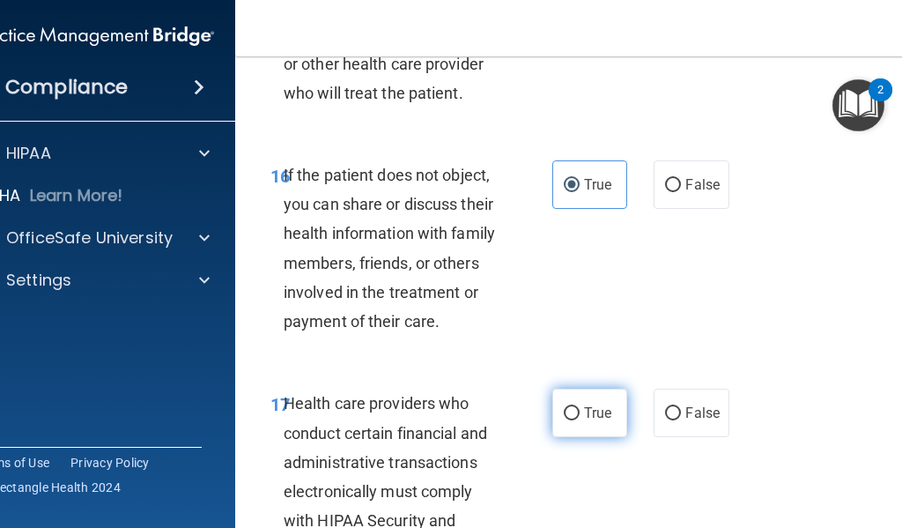
click at [580, 411] on input "True" at bounding box center [572, 413] width 16 height 13
radio input "true"
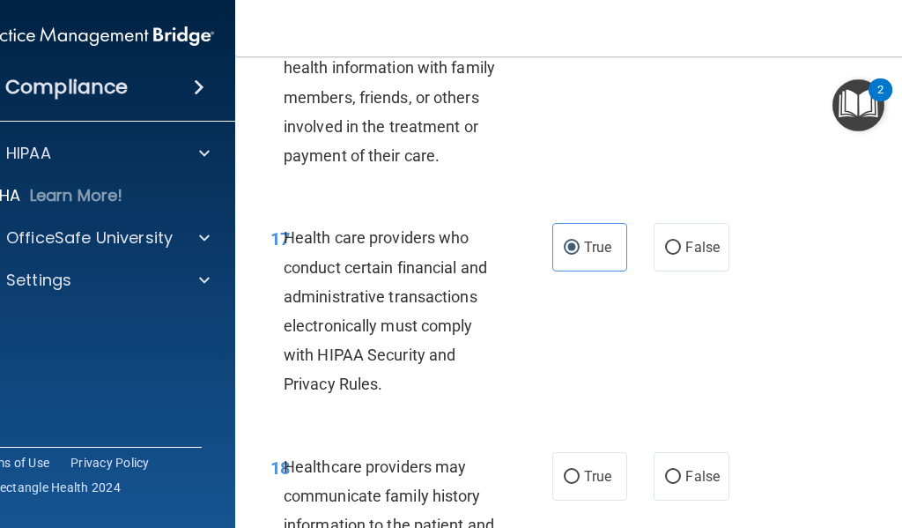
scroll to position [3436, 0]
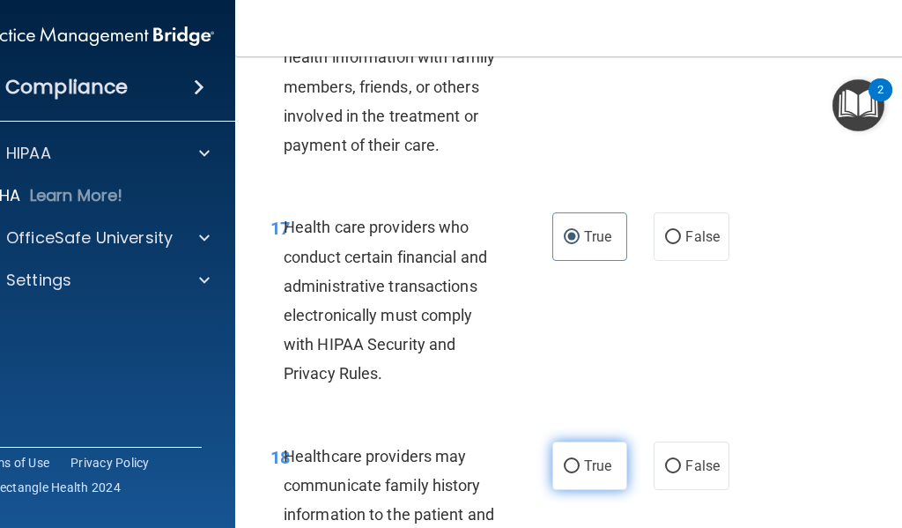
click at [584, 457] on span "True" at bounding box center [597, 465] width 27 height 17
click at [580, 460] on input "True" at bounding box center [572, 466] width 16 height 13
radio input "true"
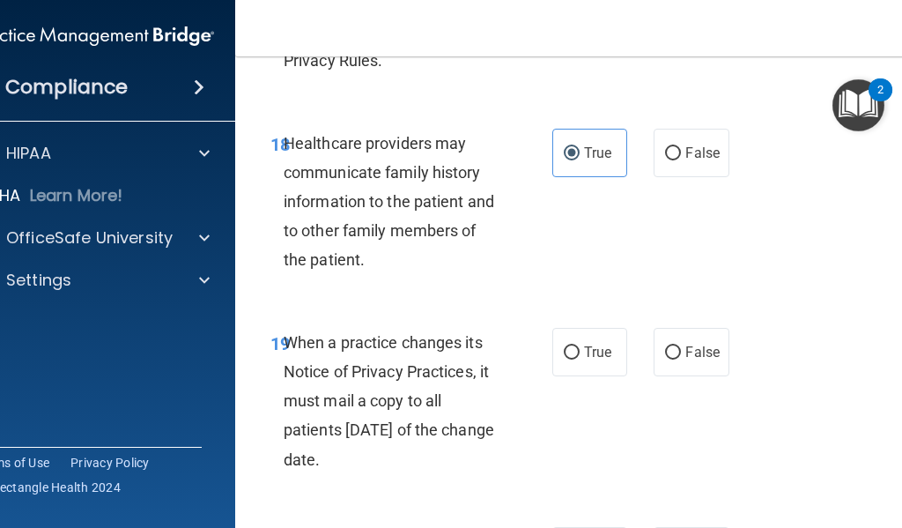
scroll to position [3788, 0]
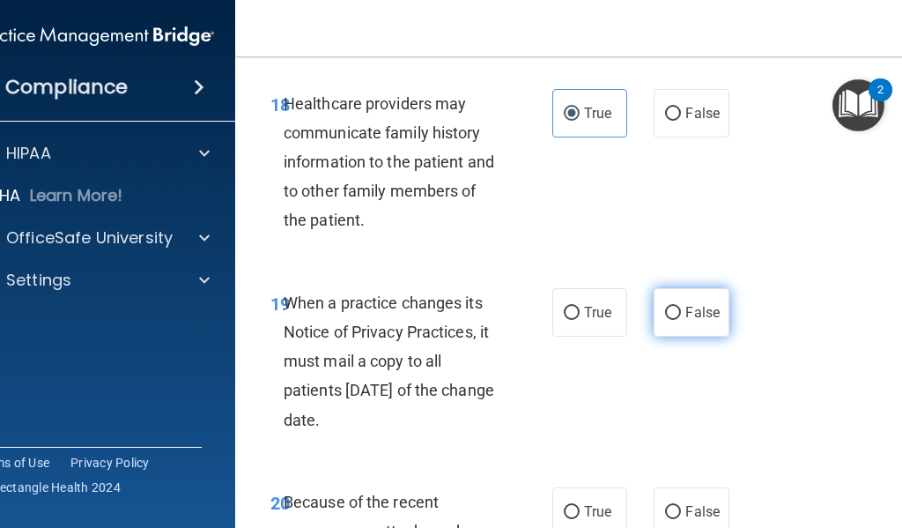
click at [680, 292] on label "False" at bounding box center [691, 312] width 75 height 48
click at [680, 307] on input "False" at bounding box center [673, 313] width 16 height 13
radio input "true"
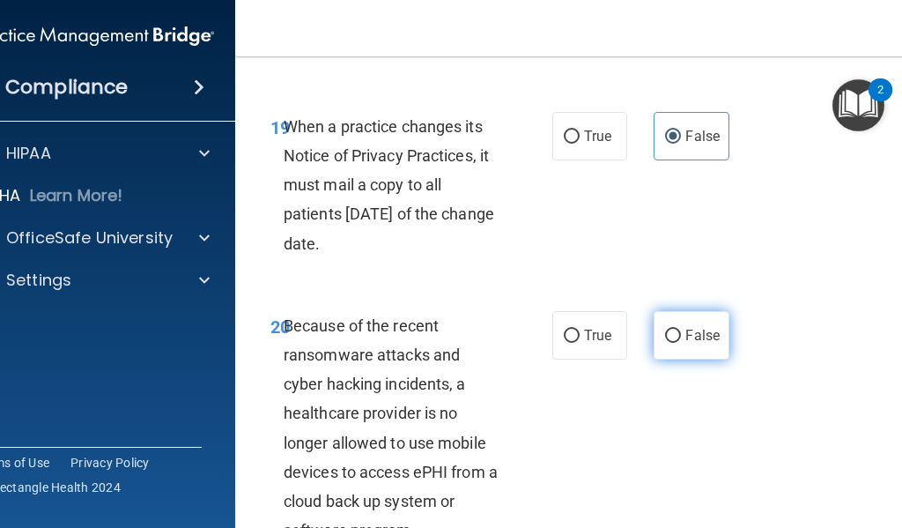
click at [691, 329] on span "False" at bounding box center [702, 335] width 34 height 17
click at [681, 329] on input "False" at bounding box center [673, 335] width 16 height 13
radio input "true"
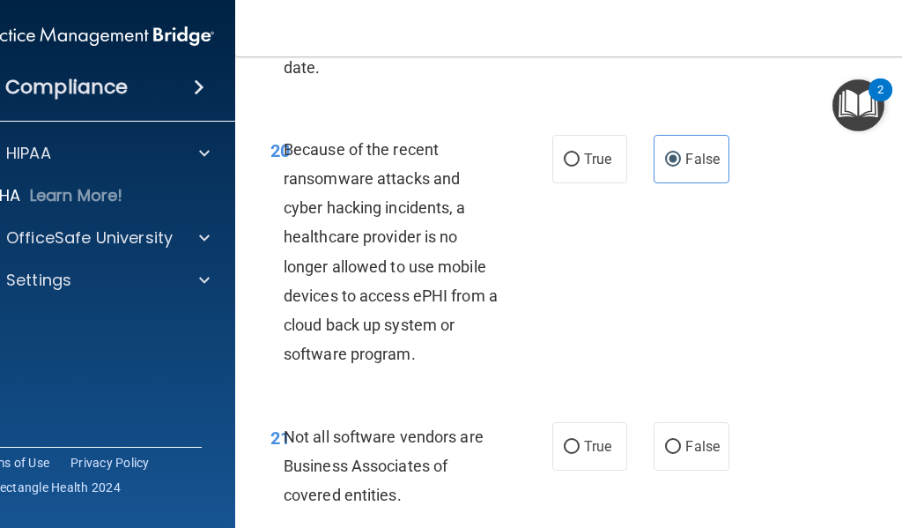
scroll to position [4229, 0]
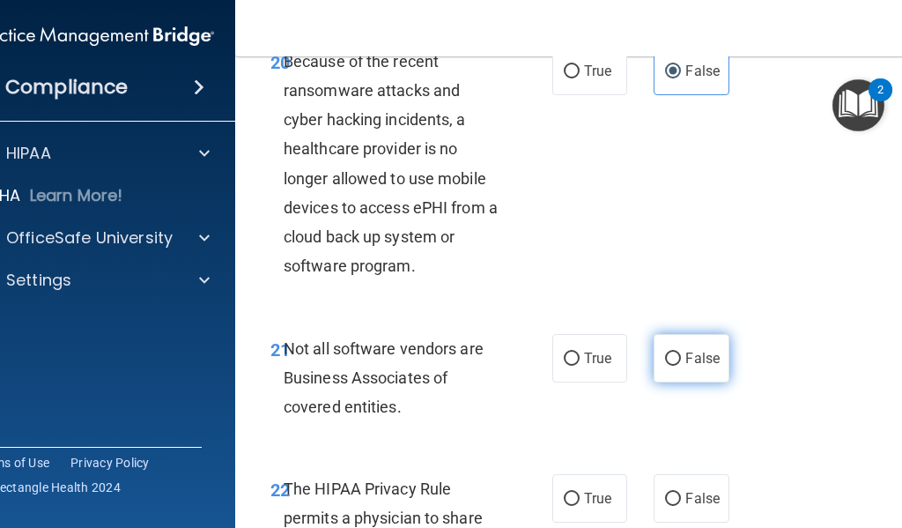
click at [677, 369] on label "False" at bounding box center [691, 358] width 75 height 48
click at [677, 366] on input "False" at bounding box center [673, 358] width 16 height 13
radio input "true"
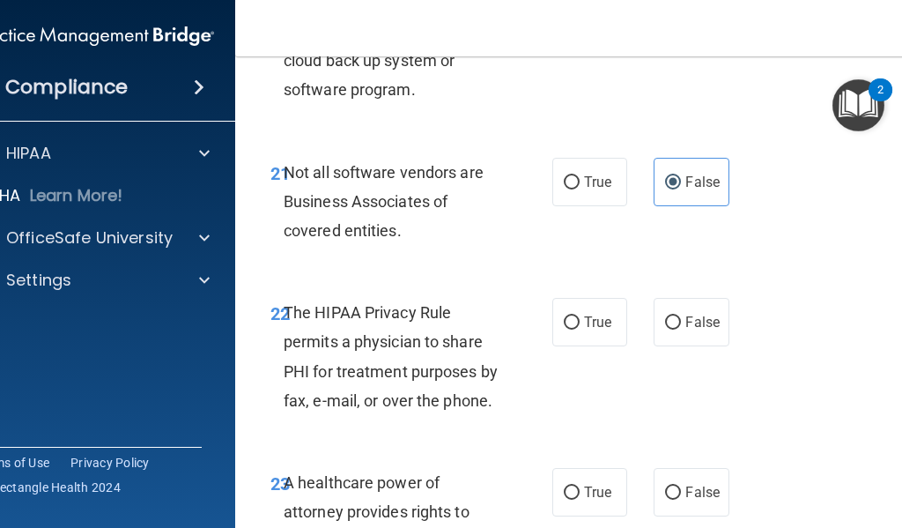
scroll to position [4493, 0]
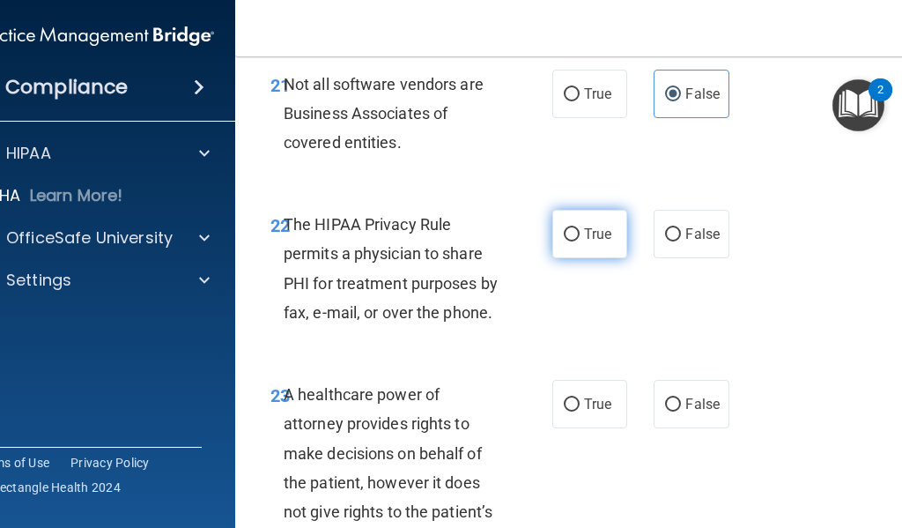
click at [600, 232] on span "True" at bounding box center [597, 234] width 27 height 17
click at [580, 232] on input "True" at bounding box center [572, 234] width 16 height 13
radio input "true"
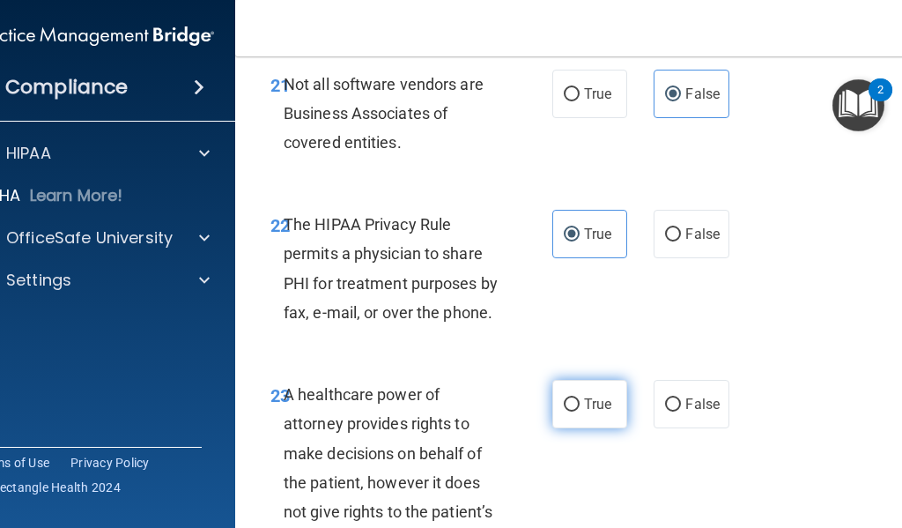
click at [589, 401] on span "True" at bounding box center [597, 404] width 27 height 17
click at [580, 401] on input "True" at bounding box center [572, 404] width 16 height 13
radio input "true"
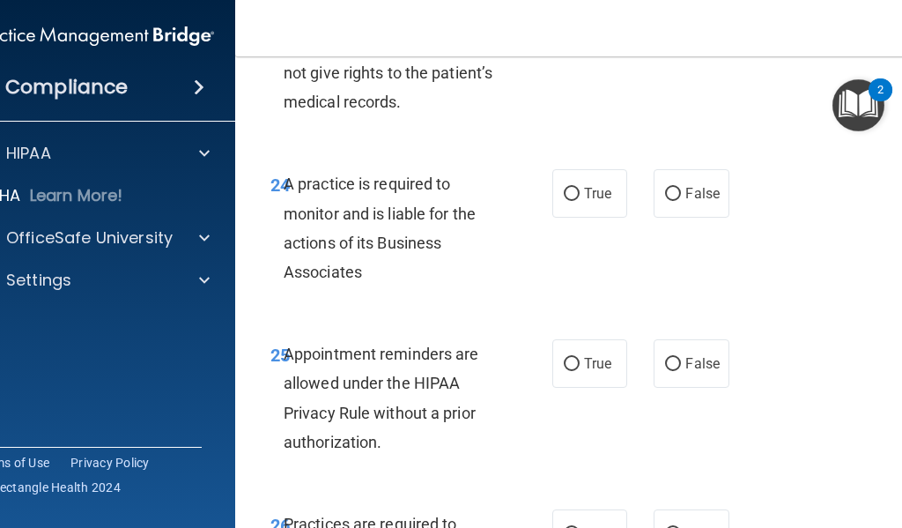
scroll to position [4933, 0]
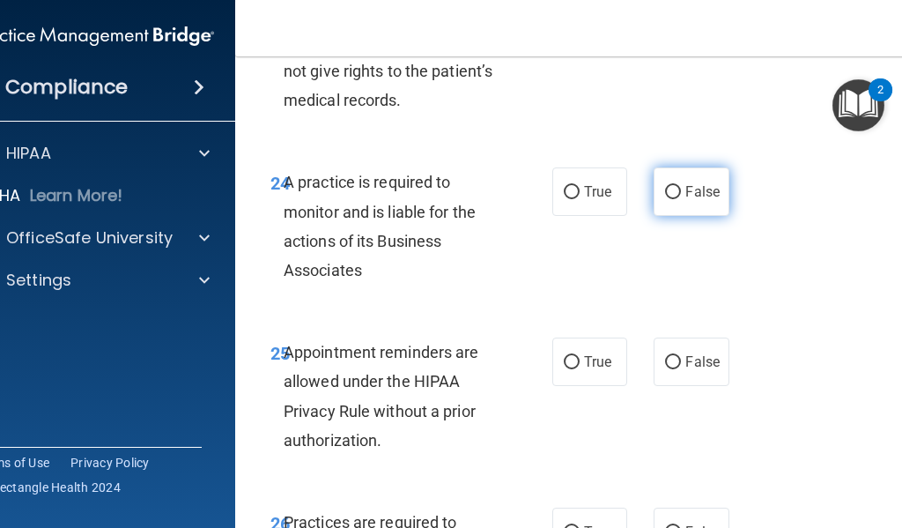
click at [678, 204] on label "False" at bounding box center [691, 191] width 75 height 48
click at [678, 199] on input "False" at bounding box center [673, 192] width 16 height 13
radio input "true"
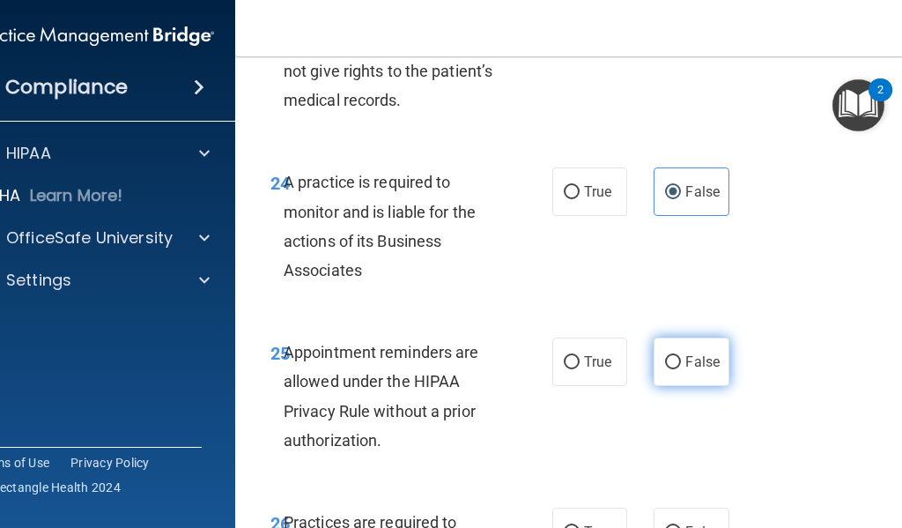
click at [686, 369] on span "False" at bounding box center [702, 361] width 34 height 17
click at [681, 369] on input "False" at bounding box center [673, 362] width 16 height 13
radio input "true"
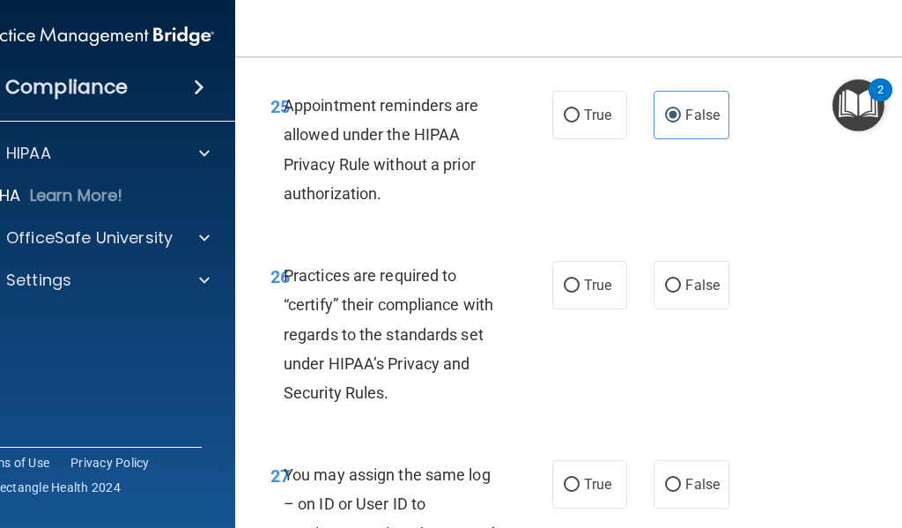
scroll to position [5021, 0]
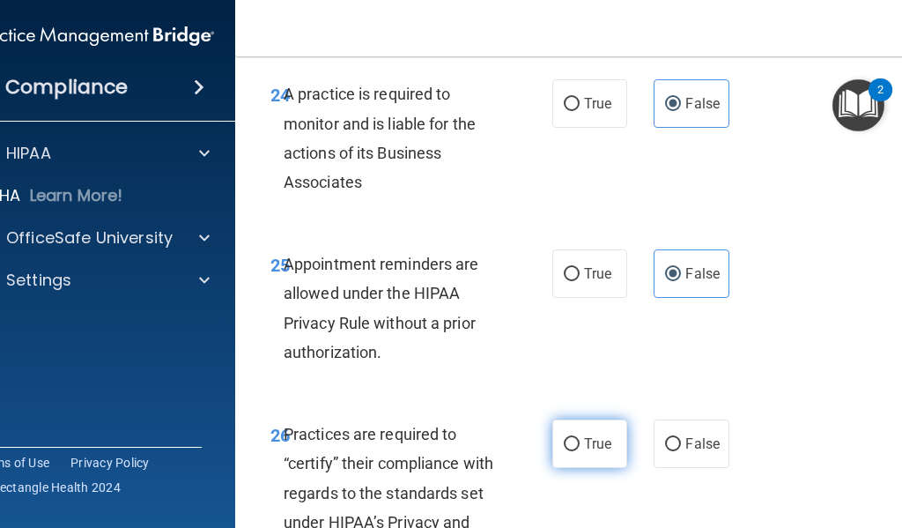
click at [599, 440] on span "True" at bounding box center [597, 443] width 27 height 17
click at [580, 440] on input "True" at bounding box center [572, 444] width 16 height 13
radio input "true"
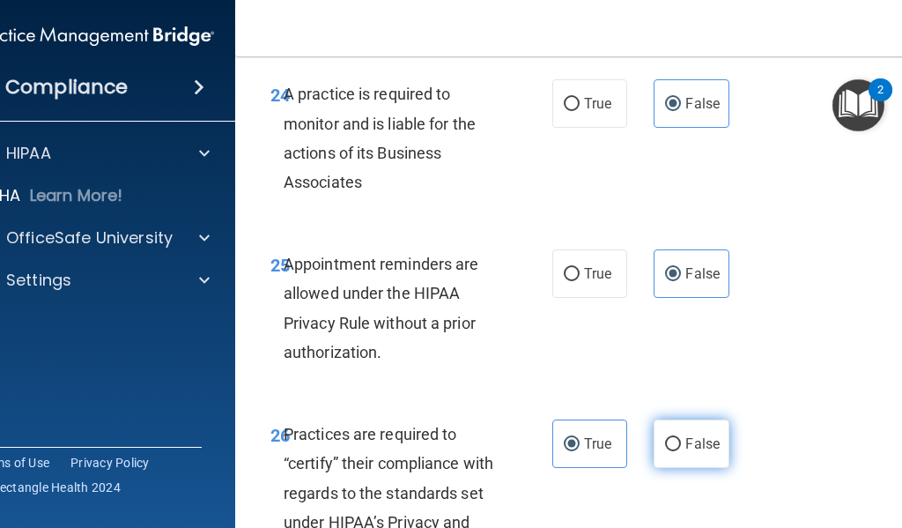
click at [689, 421] on label "False" at bounding box center [691, 443] width 75 height 48
click at [681, 438] on input "False" at bounding box center [673, 444] width 16 height 13
radio input "true"
radio input "false"
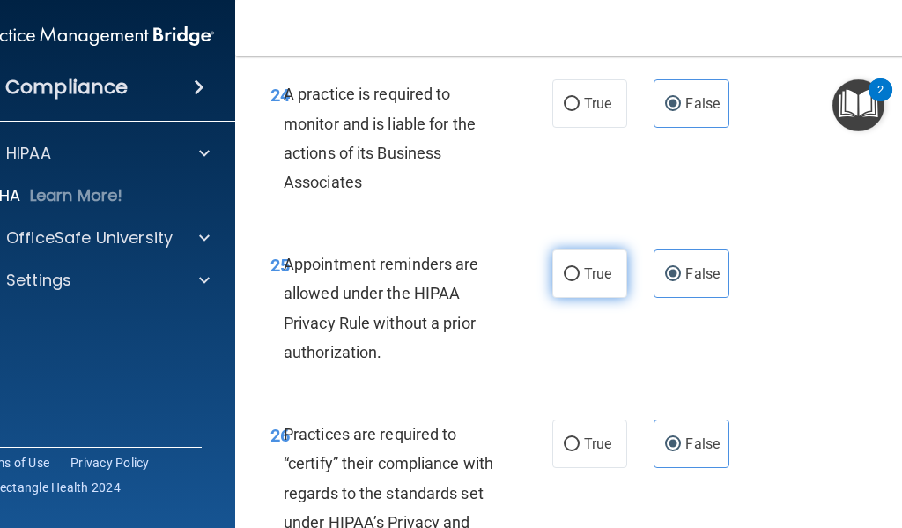
click at [588, 267] on span "True" at bounding box center [597, 273] width 27 height 17
click at [580, 268] on input "True" at bounding box center [572, 274] width 16 height 13
radio input "true"
radio input "false"
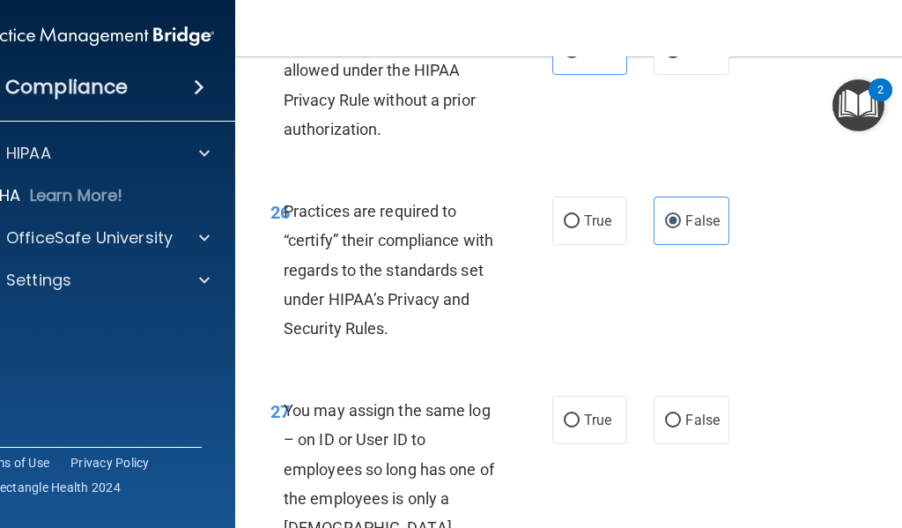
scroll to position [5286, 0]
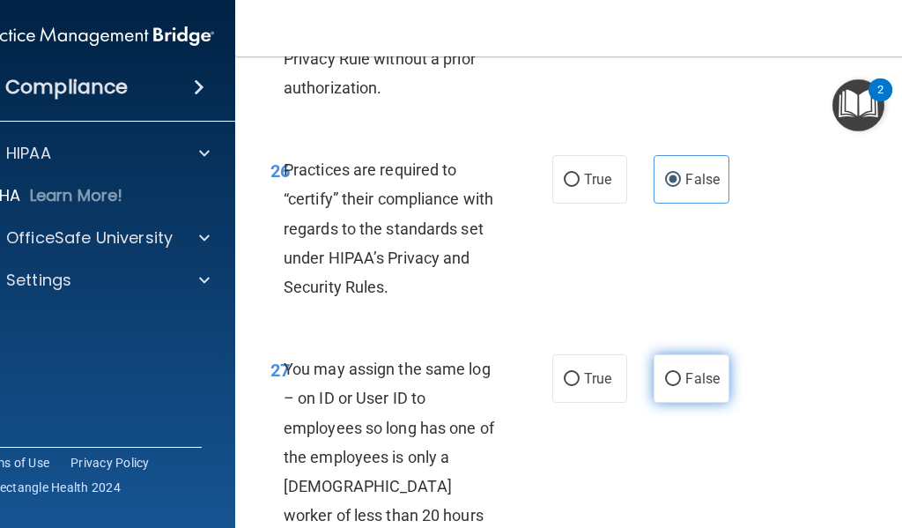
click at [665, 373] on input "False" at bounding box center [673, 379] width 16 height 13
radio input "true"
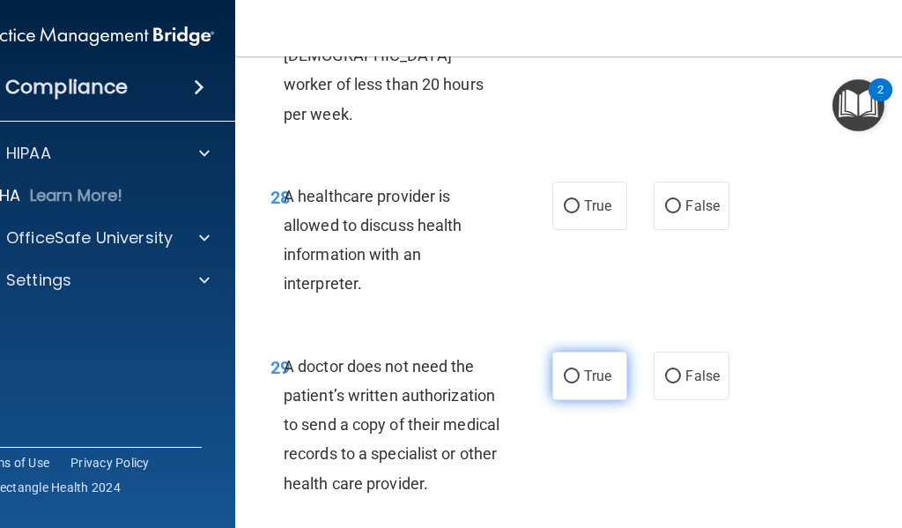
scroll to position [5726, 0]
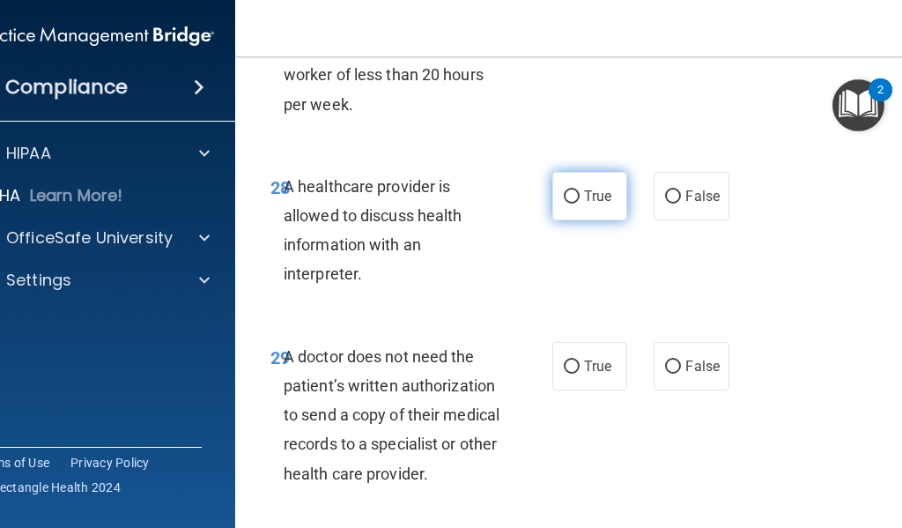
click at [591, 187] on label "True" at bounding box center [589, 196] width 75 height 48
click at [580, 190] on input "True" at bounding box center [572, 196] width 16 height 13
radio input "true"
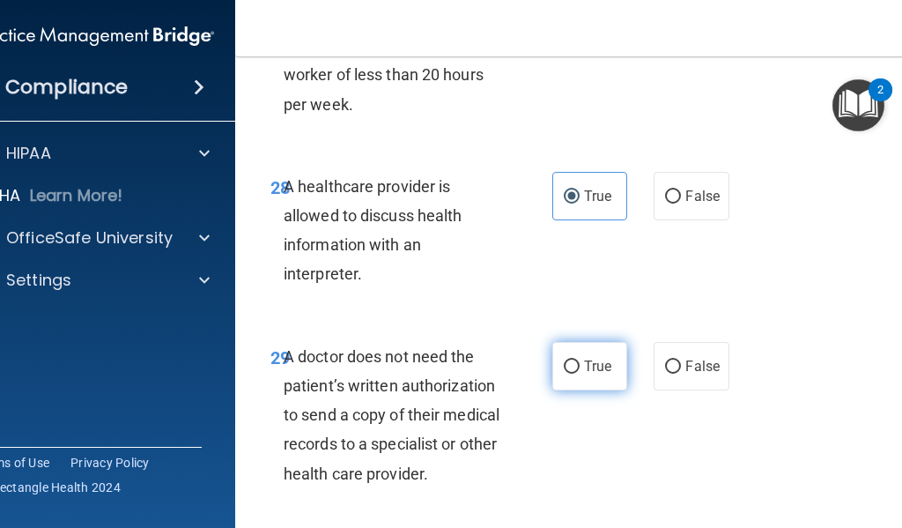
click at [574, 342] on label "True" at bounding box center [589, 366] width 75 height 48
click at [574, 360] on input "True" at bounding box center [572, 366] width 16 height 13
radio input "true"
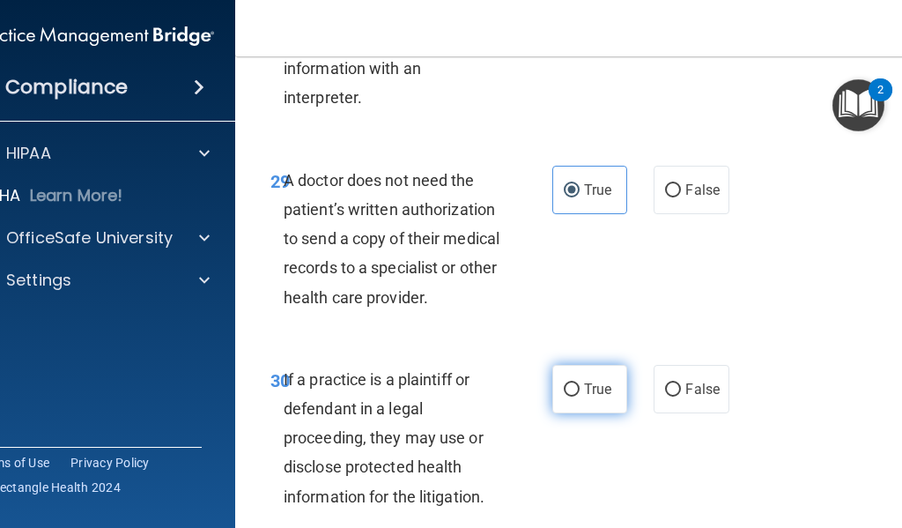
click at [575, 365] on label "True" at bounding box center [589, 389] width 75 height 48
click at [575, 383] on input "True" at bounding box center [572, 389] width 16 height 13
radio input "true"
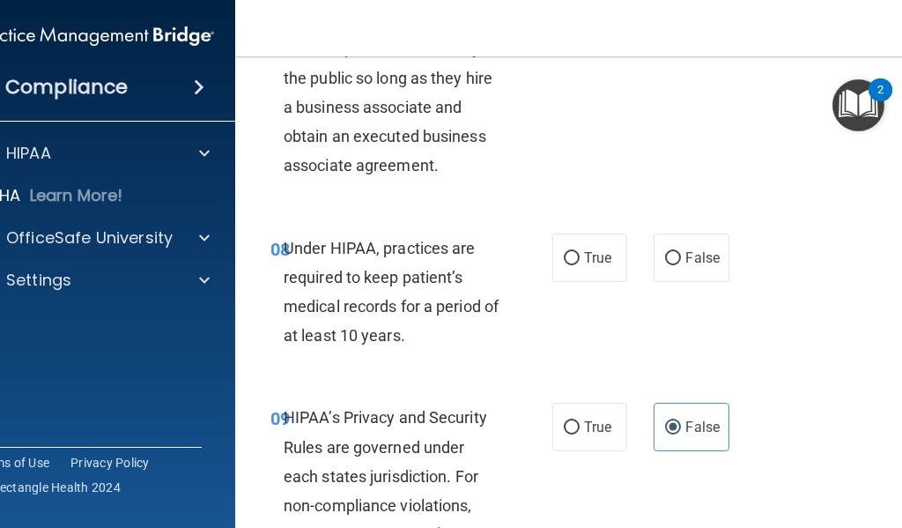
scroll to position [1509, 0]
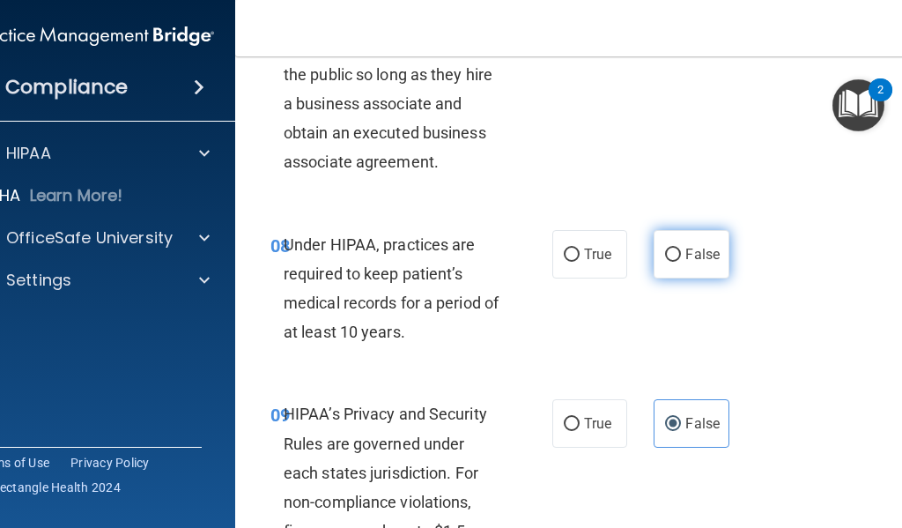
click at [710, 263] on label "False" at bounding box center [691, 254] width 75 height 48
click at [681, 262] on input "False" at bounding box center [673, 254] width 16 height 13
radio input "true"
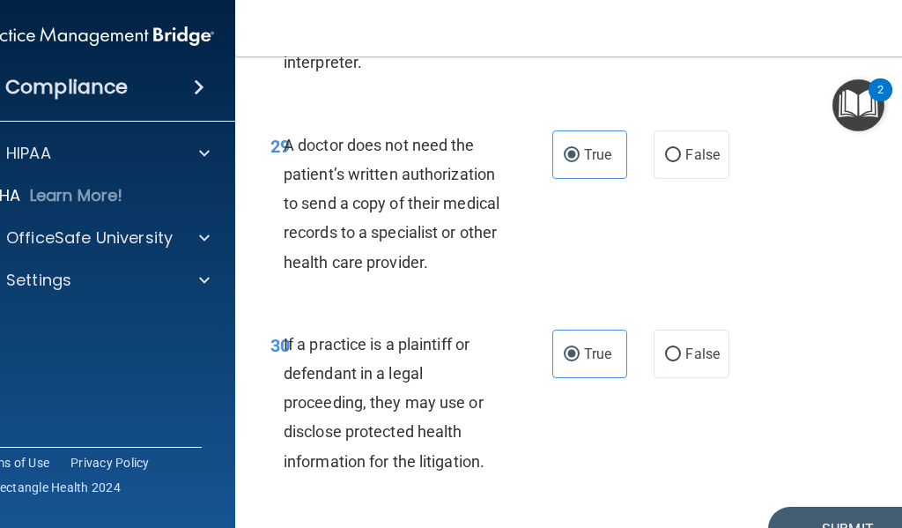
scroll to position [6002, 0]
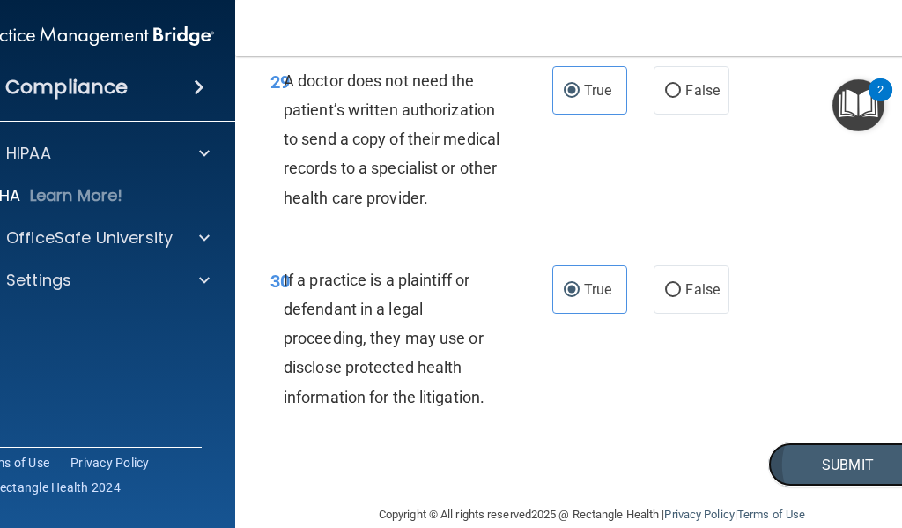
click at [812, 442] on button "Submit" at bounding box center [847, 464] width 159 height 45
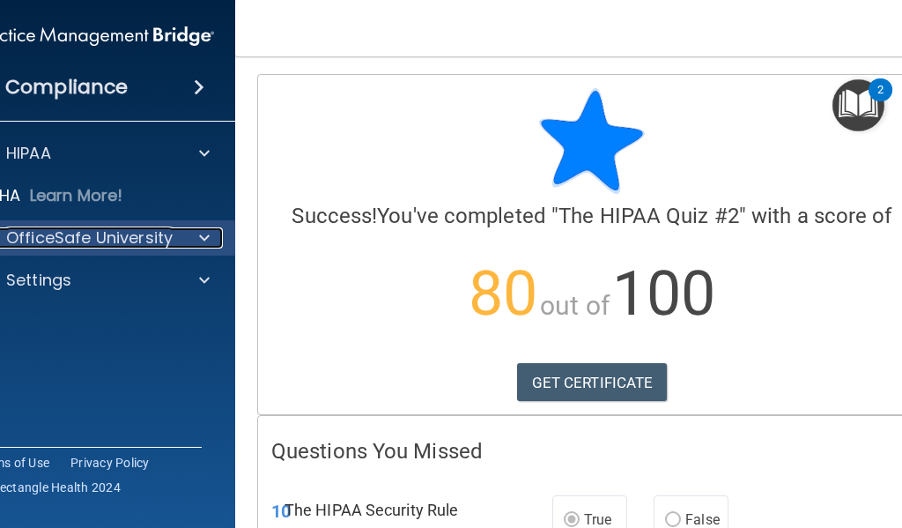
click at [148, 235] on p "OfficeSafe University" at bounding box center [89, 237] width 167 height 21
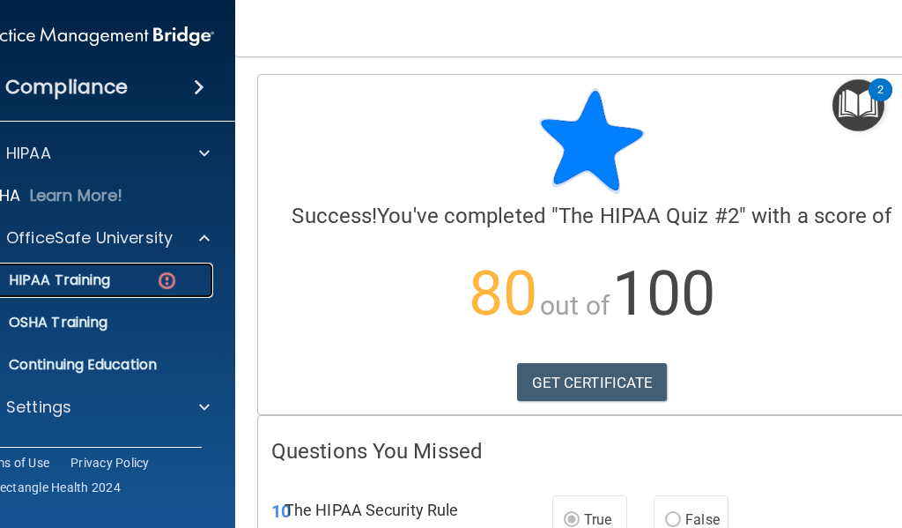
click at [129, 269] on link "HIPAA Training" at bounding box center [75, 280] width 278 height 35
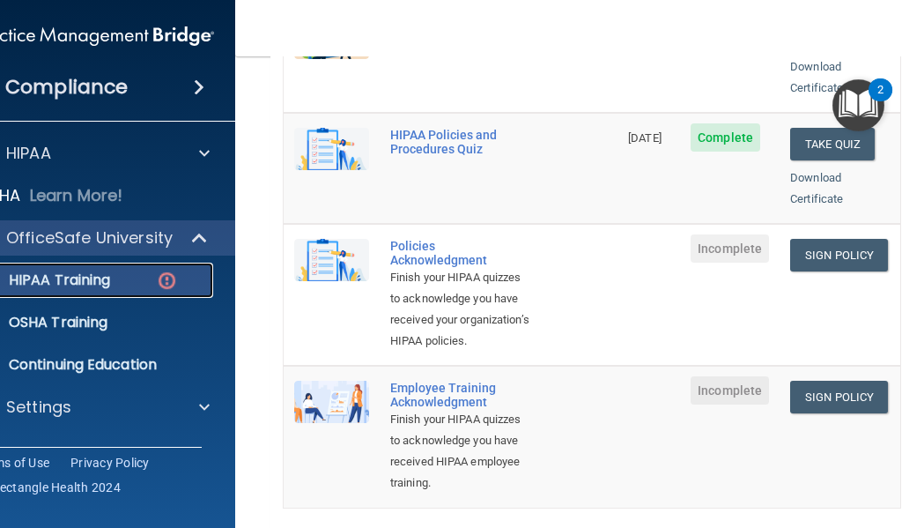
scroll to position [529, 0]
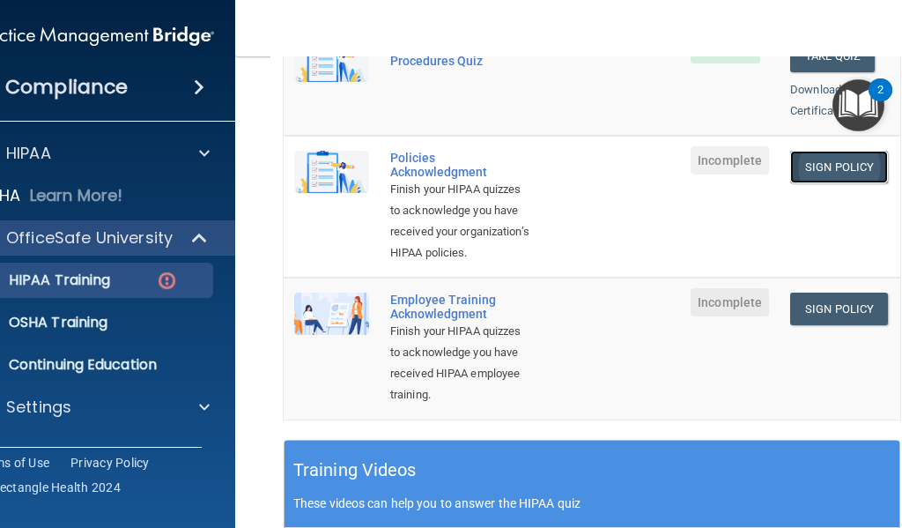
click at [840, 151] on link "Sign Policy" at bounding box center [839, 167] width 98 height 33
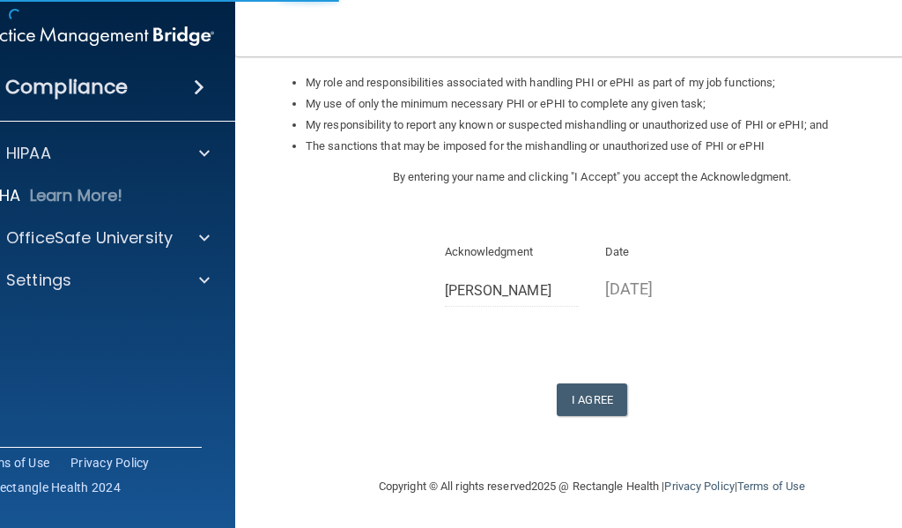
scroll to position [279, 0]
click at [565, 389] on button "I Agree" at bounding box center [592, 398] width 70 height 33
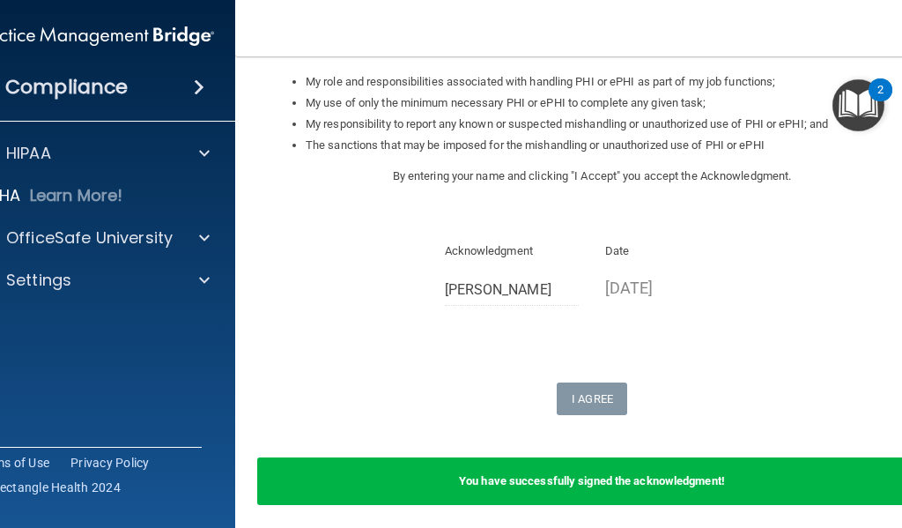
scroll to position [348, 0]
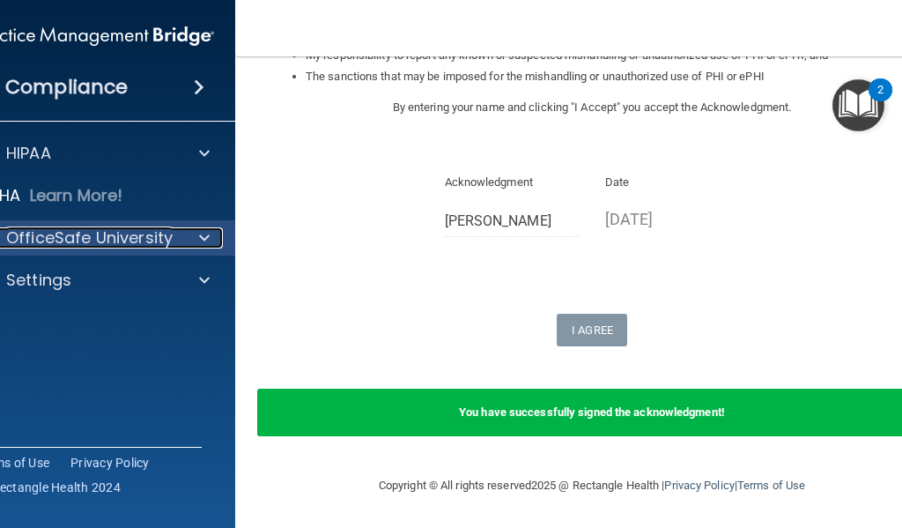
click at [115, 236] on p "OfficeSafe University" at bounding box center [89, 237] width 167 height 21
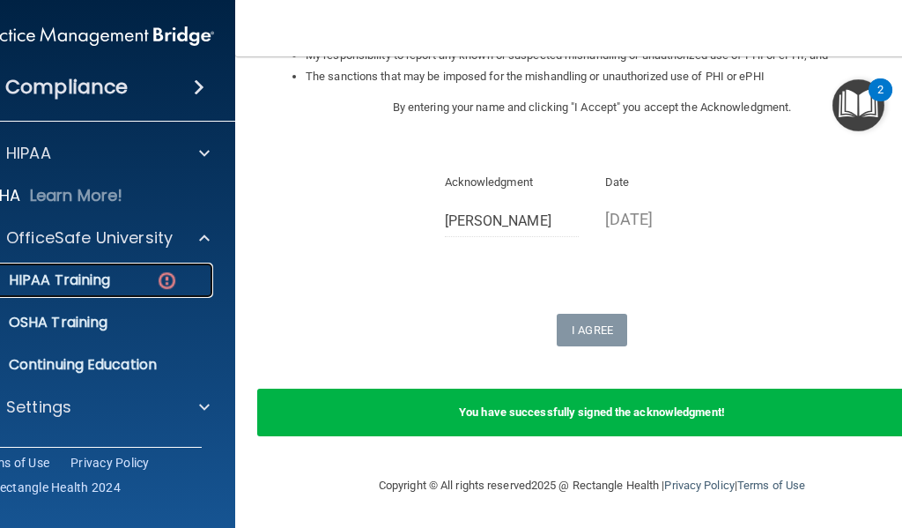
click at [149, 292] on link "HIPAA Training" at bounding box center [75, 280] width 278 height 35
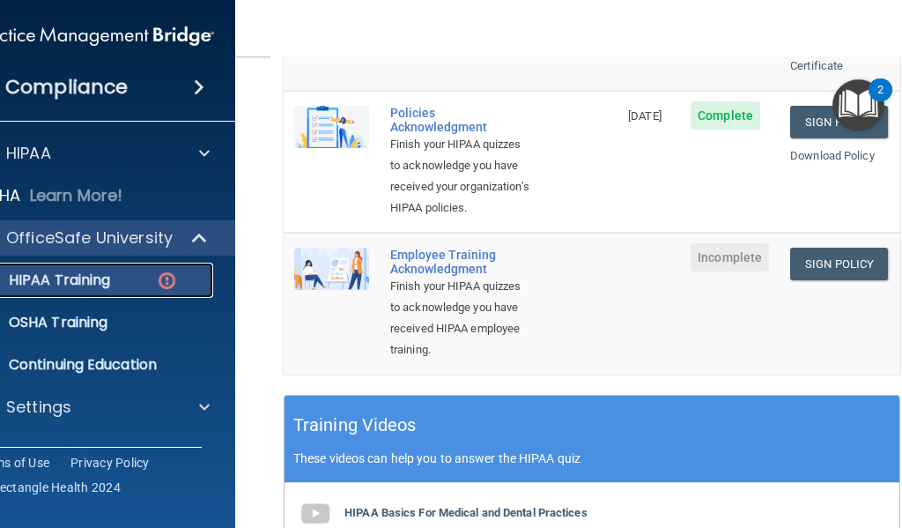
scroll to position [593, 0]
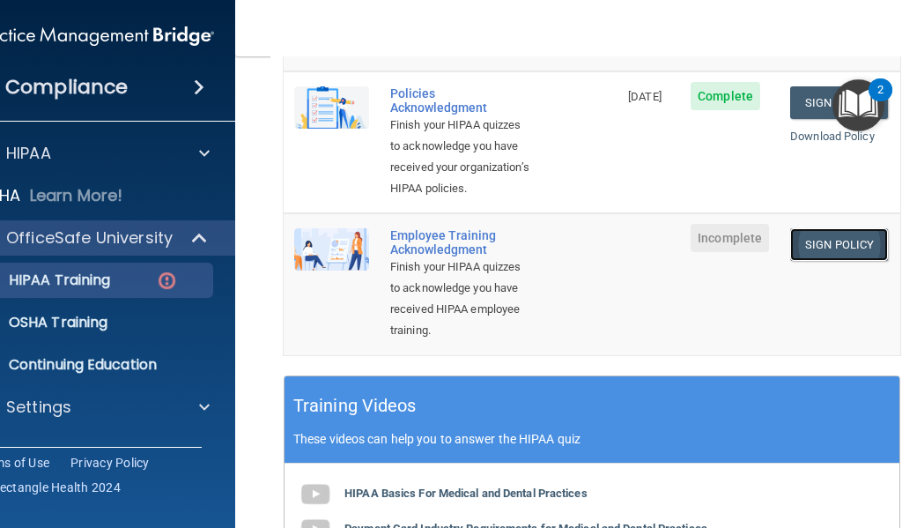
click at [849, 261] on link "Sign Policy" at bounding box center [839, 244] width 98 height 33
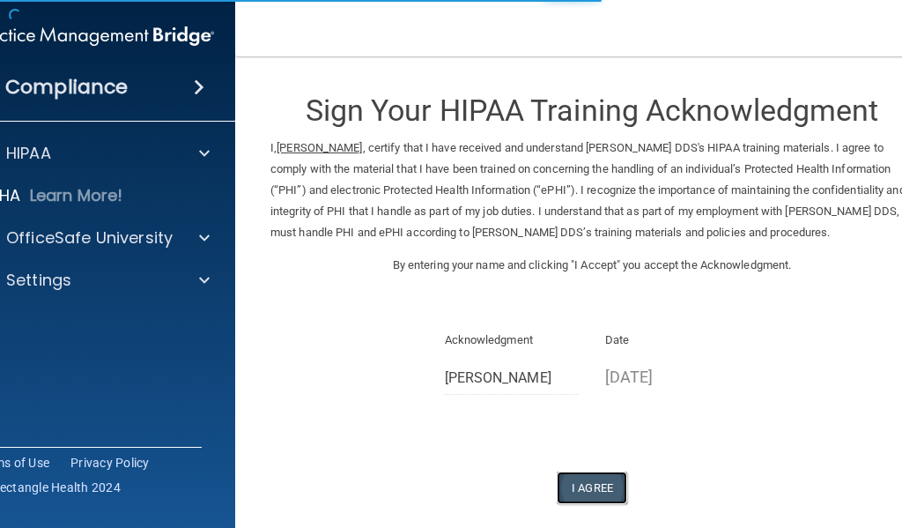
click at [595, 477] on button "I Agree" at bounding box center [592, 487] width 70 height 33
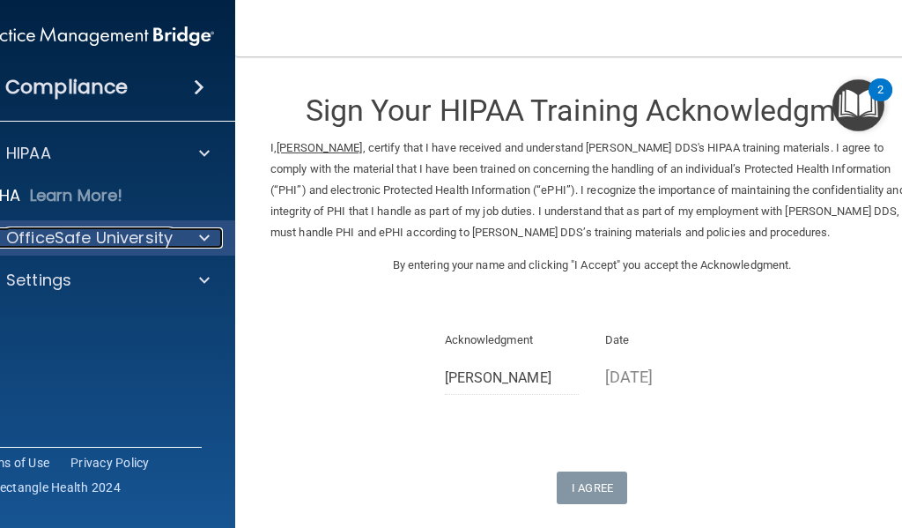
click at [145, 242] on p "OfficeSafe University" at bounding box center [89, 237] width 167 height 21
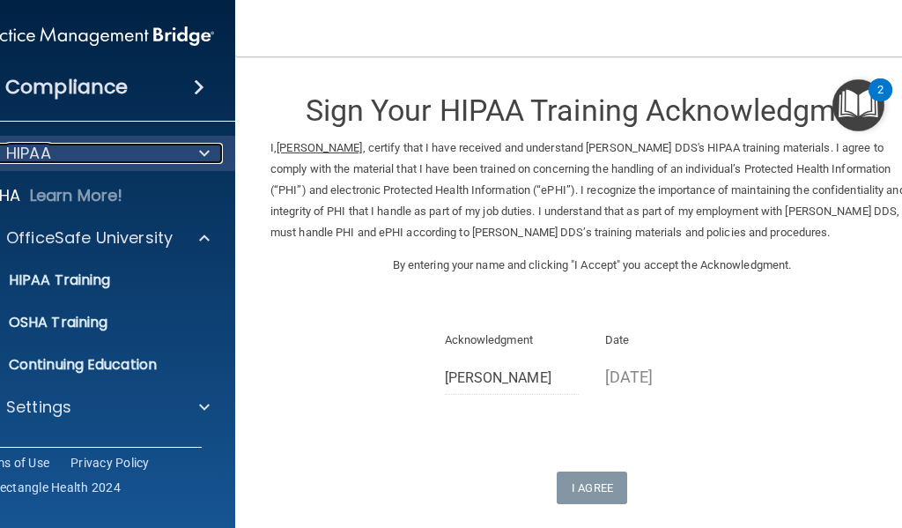
click at [119, 154] on div "HIPAA" at bounding box center [70, 153] width 218 height 21
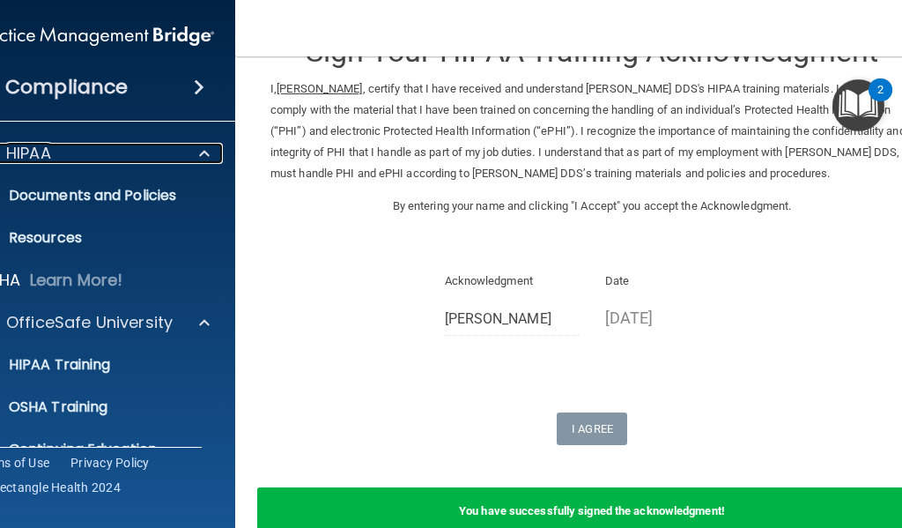
scroll to position [158, 0]
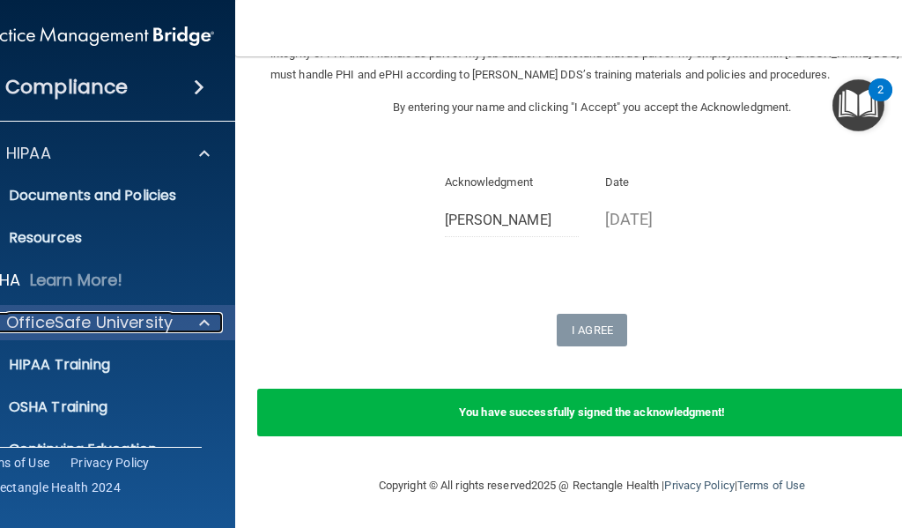
click at [140, 331] on p "OfficeSafe University" at bounding box center [89, 322] width 167 height 21
click at [118, 328] on p "OfficeSafe University" at bounding box center [89, 322] width 167 height 21
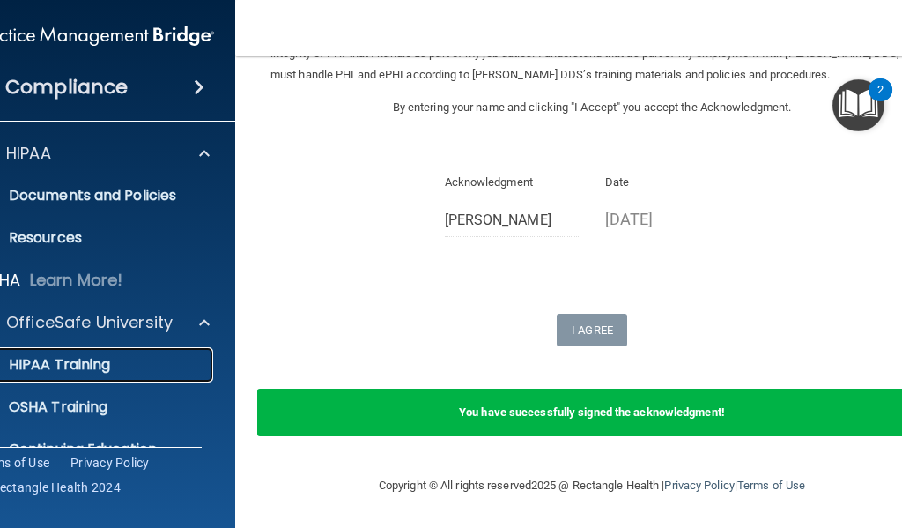
click at [70, 362] on p "HIPAA Training" at bounding box center [37, 365] width 145 height 18
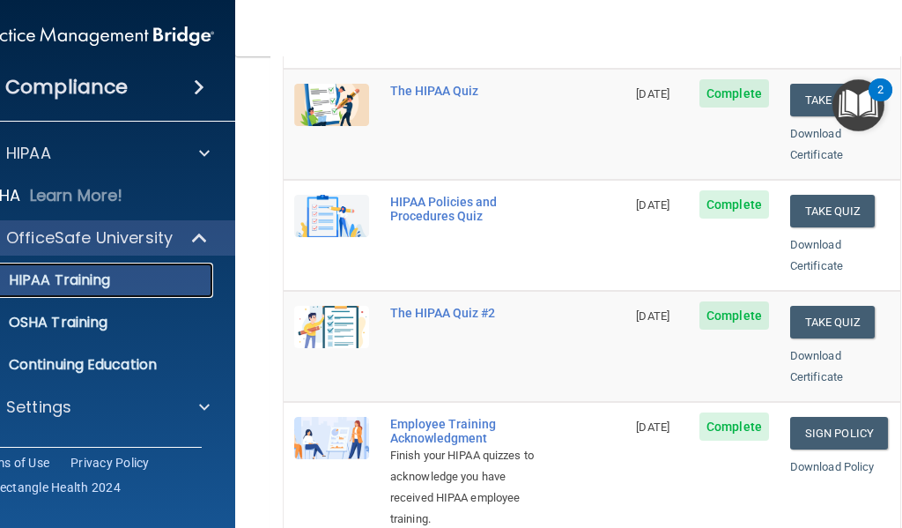
scroll to position [88, 0]
